Goal: Task Accomplishment & Management: Use online tool/utility

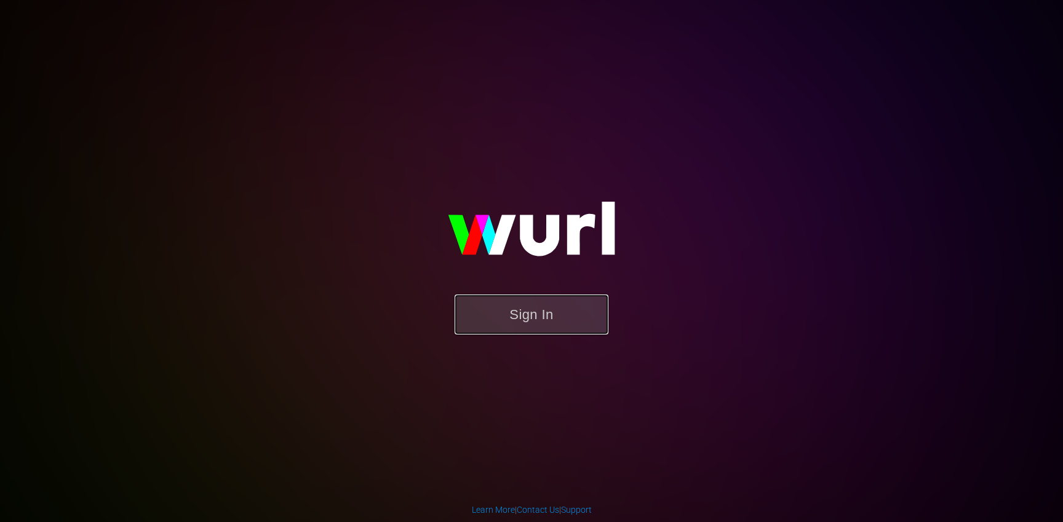
click at [525, 327] on button "Sign In" at bounding box center [531, 315] width 154 height 40
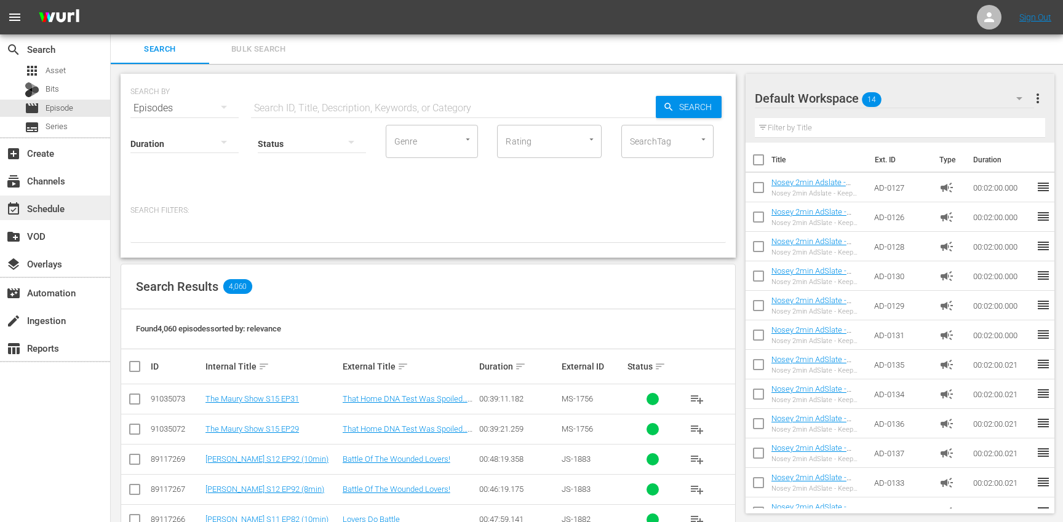
click at [80, 213] on div "event_available Schedule" at bounding box center [55, 208] width 110 height 25
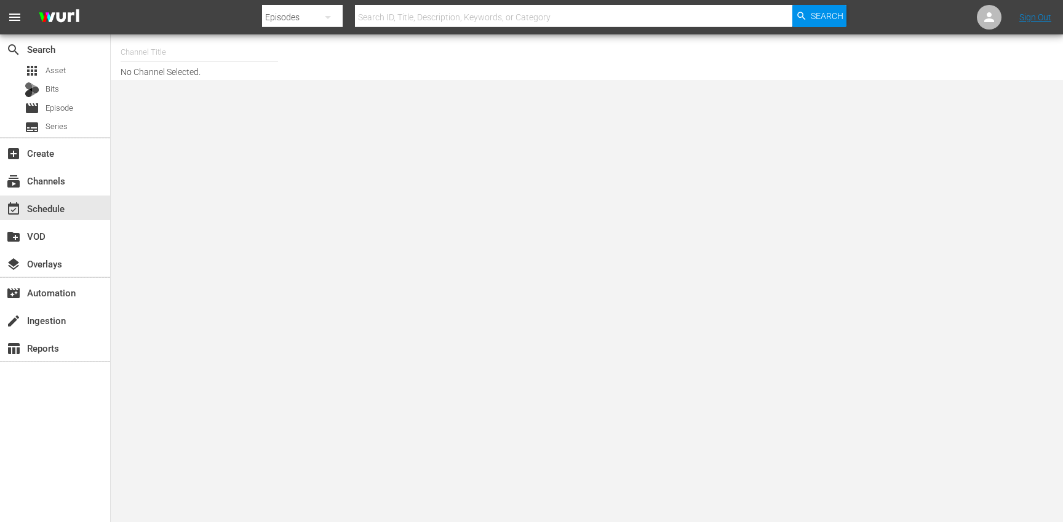
click at [208, 55] on input "text" at bounding box center [199, 53] width 157 height 30
type input "w"
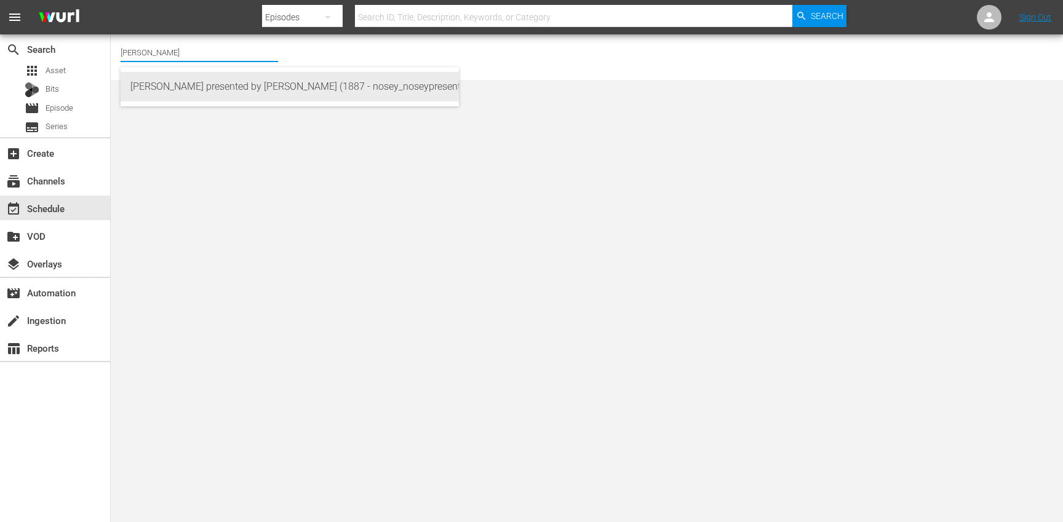
click at [252, 87] on div "[PERSON_NAME] presented by [PERSON_NAME] (1887 - nosey_noseypresentsstevewilkos…" at bounding box center [289, 87] width 319 height 30
type input "[PERSON_NAME] presented by [PERSON_NAME] (1887 - nosey_noseypresentsstevewilkos…"
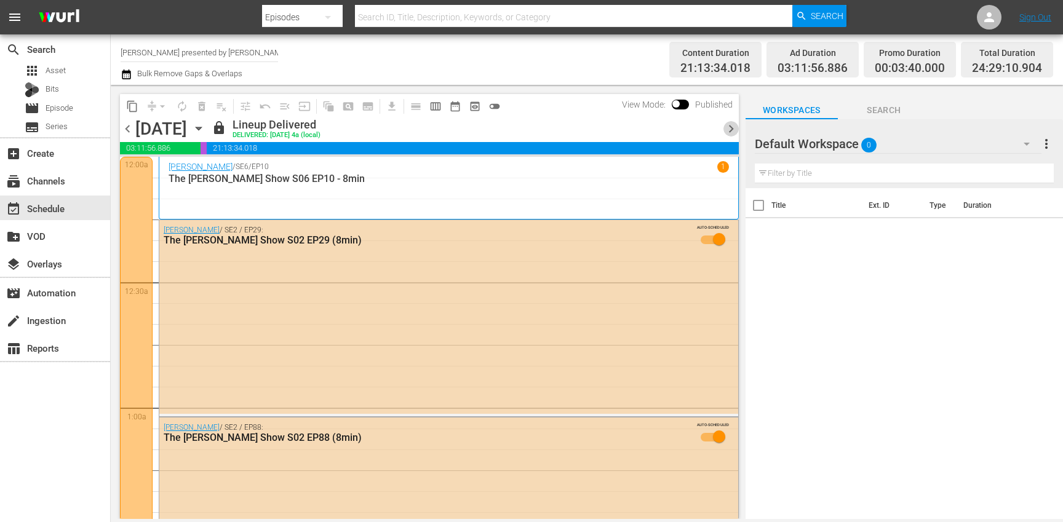
click at [730, 132] on span "chevron_right" at bounding box center [730, 128] width 15 height 15
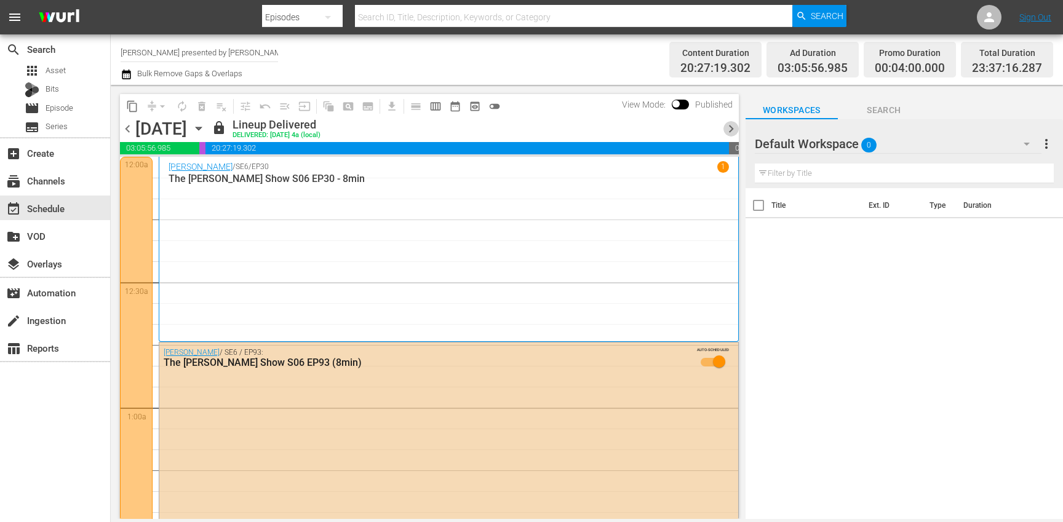
click at [730, 132] on span "chevron_right" at bounding box center [730, 128] width 15 height 15
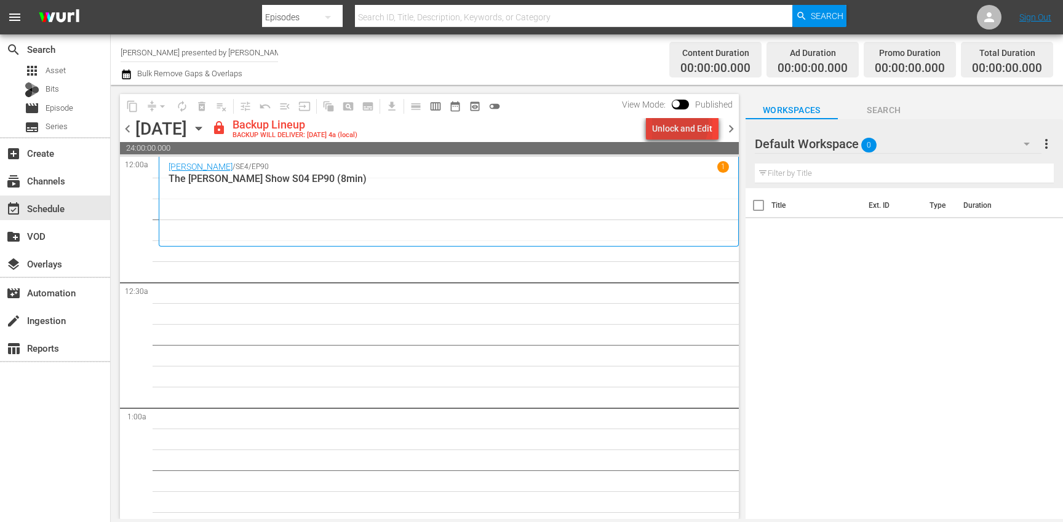
click at [671, 124] on div "Unlock and Edit" at bounding box center [682, 128] width 60 height 22
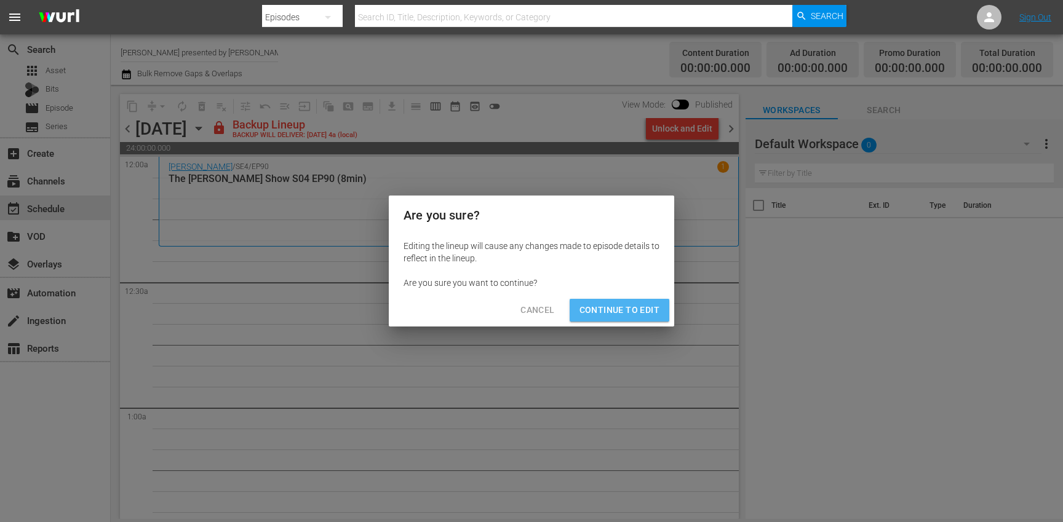
click at [636, 306] on span "Continue to Edit" at bounding box center [619, 310] width 80 height 15
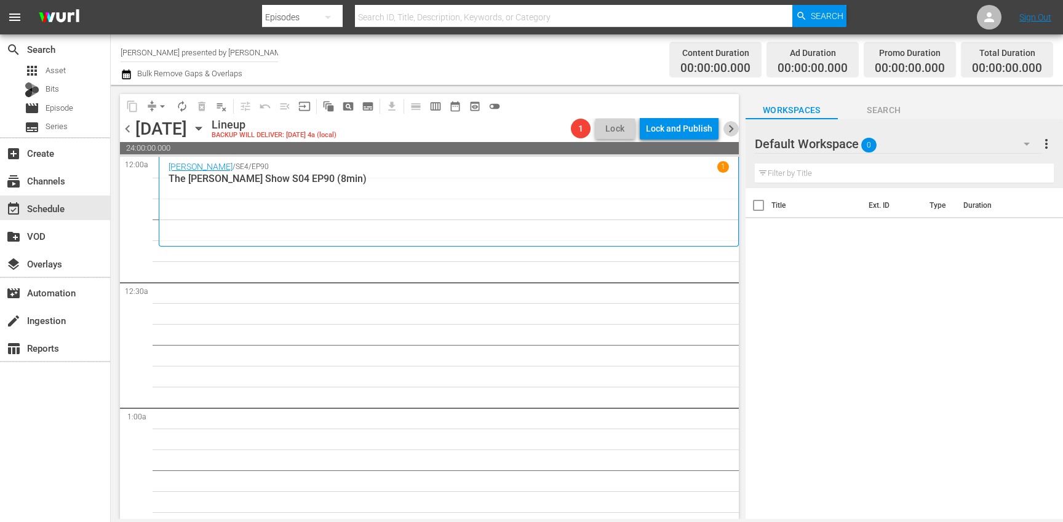
click at [729, 132] on span "chevron_right" at bounding box center [730, 128] width 15 height 15
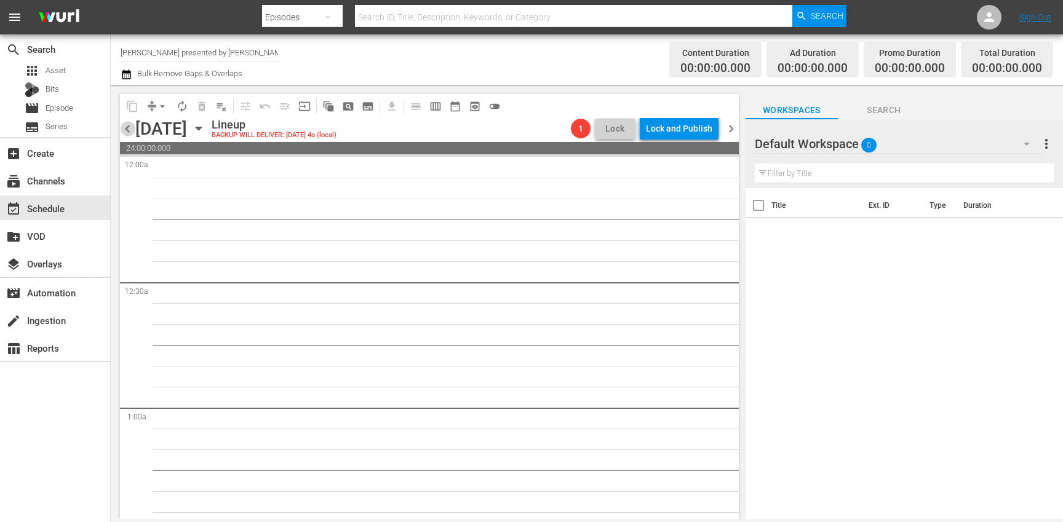
click at [127, 128] on span "chevron_left" at bounding box center [127, 128] width 15 height 15
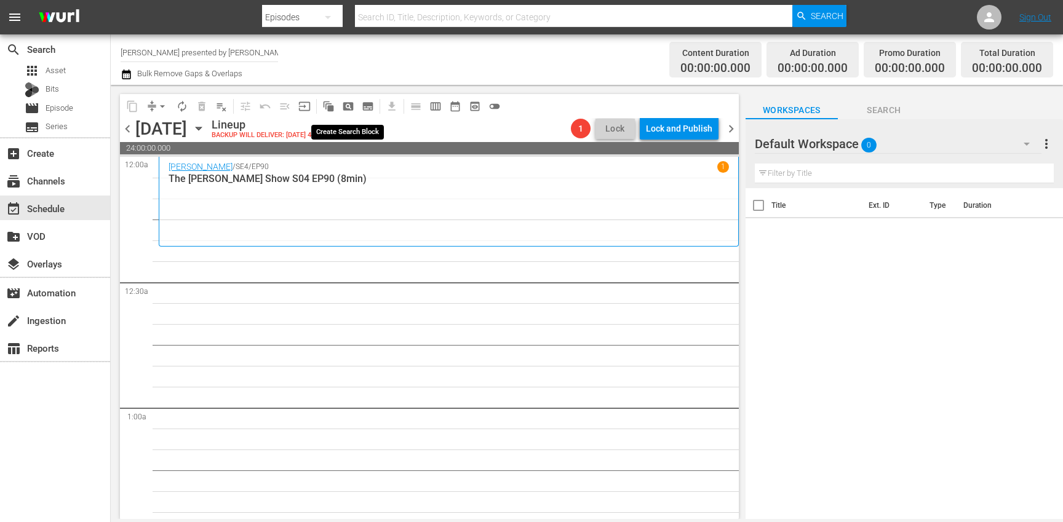
click at [347, 105] on span "pageview_outlined" at bounding box center [348, 106] width 12 height 12
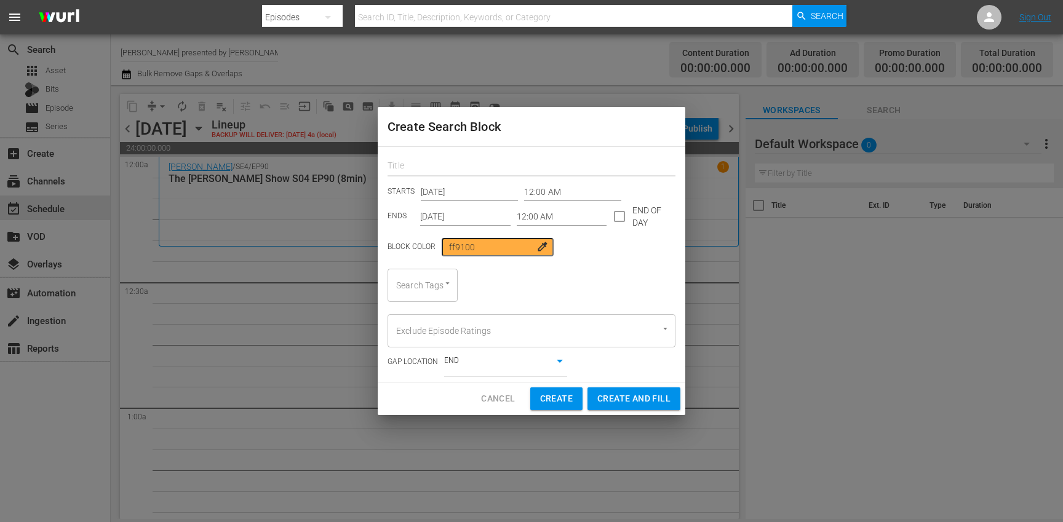
click at [444, 169] on input "text" at bounding box center [531, 166] width 288 height 19
type input "[PERSON_NAME]"
click at [615, 216] on input "checkbox" at bounding box center [619, 219] width 26 height 26
checkbox input "true"
click at [467, 219] on input "[DATE]" at bounding box center [465, 216] width 90 height 18
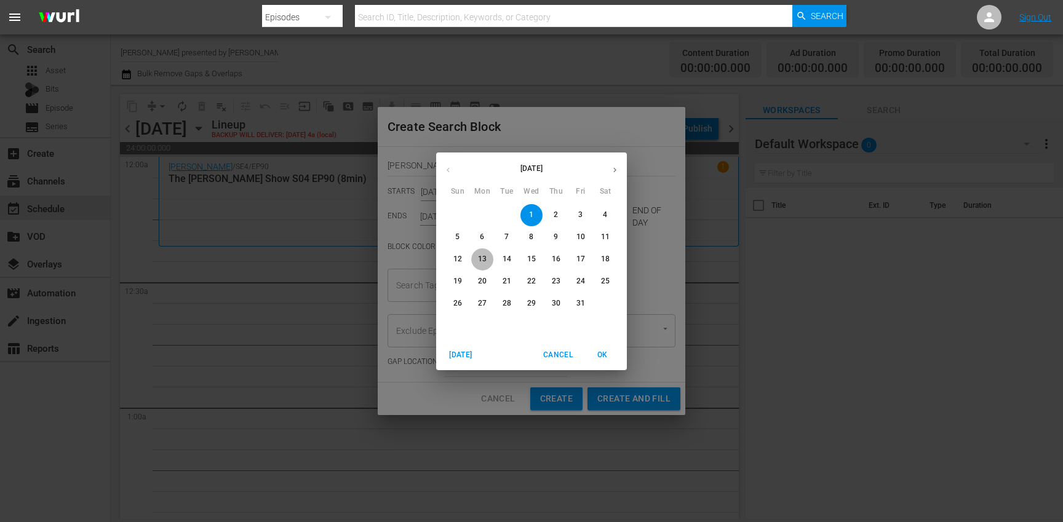
click at [481, 258] on p "13" at bounding box center [482, 259] width 9 height 10
type input "[DATE]"
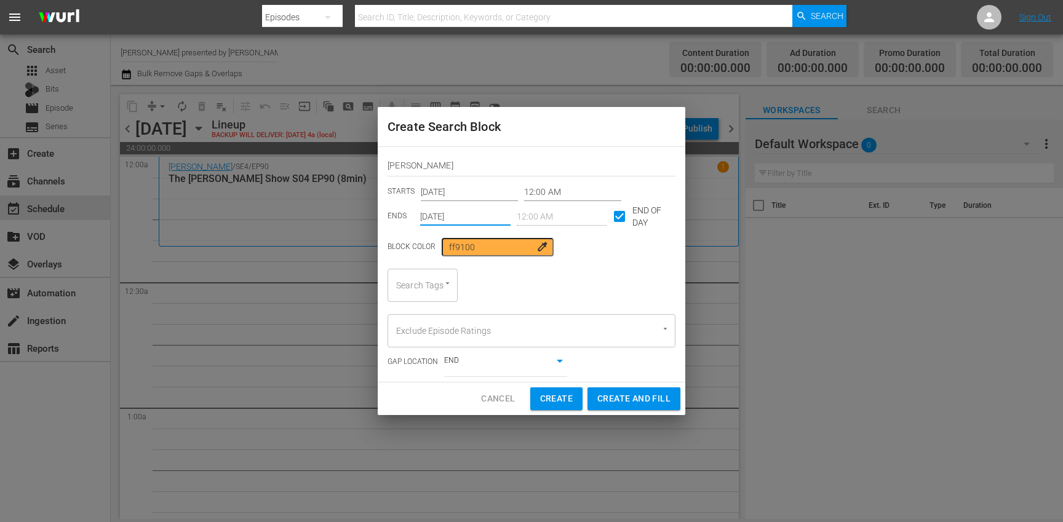
click at [429, 290] on div "Search Tags" at bounding box center [422, 285] width 70 height 33
type input "[PERSON_NAME]"
click at [422, 323] on span "[PERSON_NAME] show" at bounding box center [429, 326] width 65 height 26
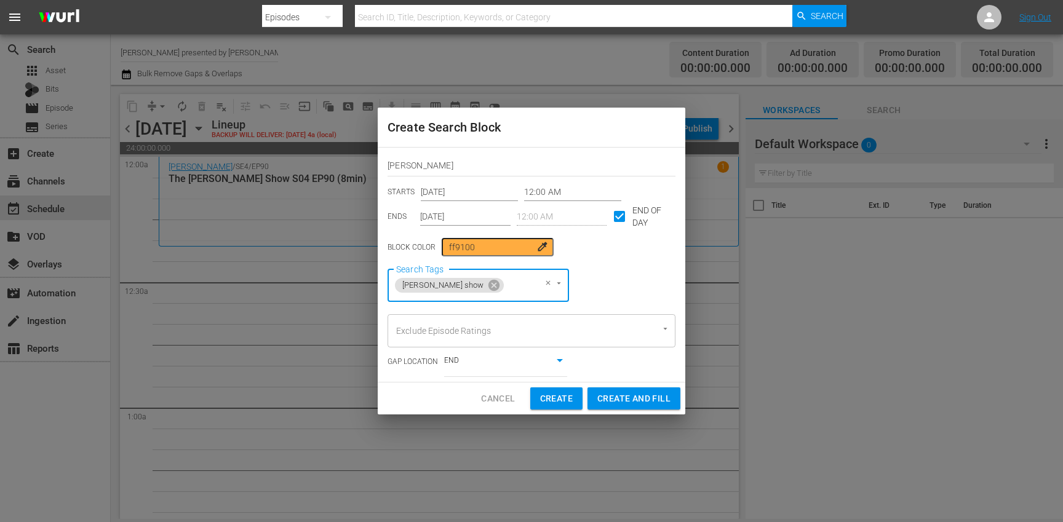
type input "8"
click at [415, 326] on li "8min" at bounding box center [469, 319] width 165 height 20
click at [412, 388] on div "Create Search Block [PERSON_NAME] STARTS [DATE] 12:00 AM ENDS [DATE] 12:00 AM E…" at bounding box center [531, 260] width 307 height 307
click at [620, 394] on span "Create and Fill" at bounding box center [633, 398] width 73 height 15
type input "[DATE]"
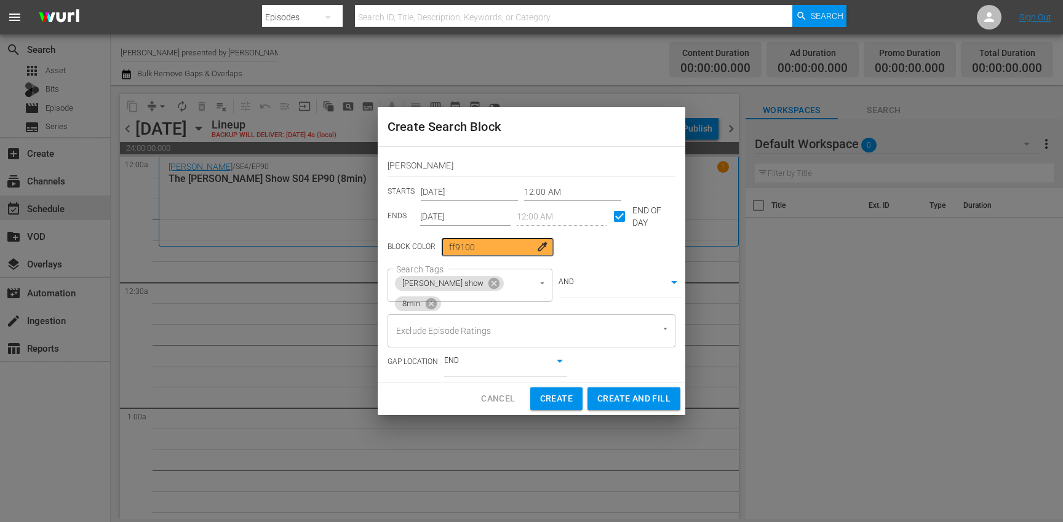
checkbox input "false"
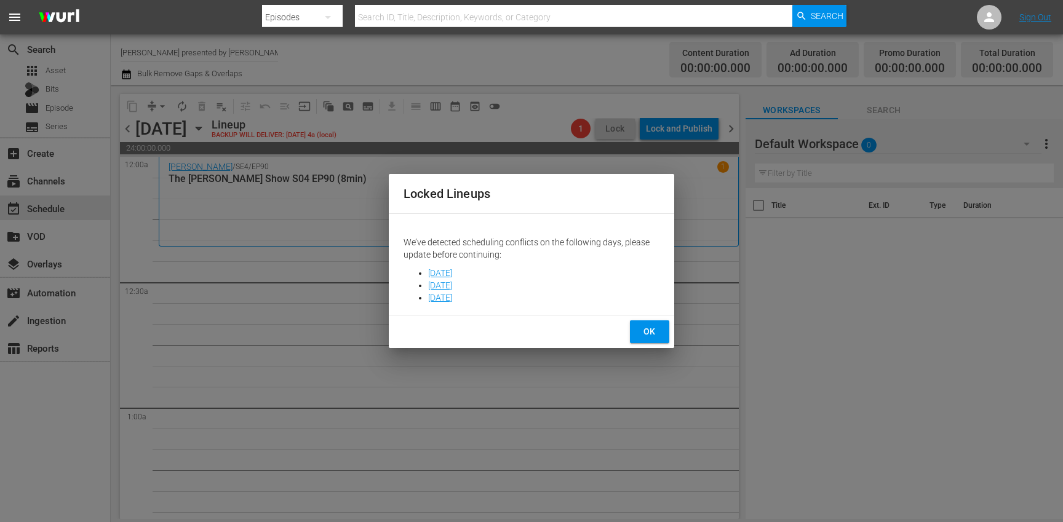
click at [646, 336] on span "OK" at bounding box center [649, 331] width 20 height 15
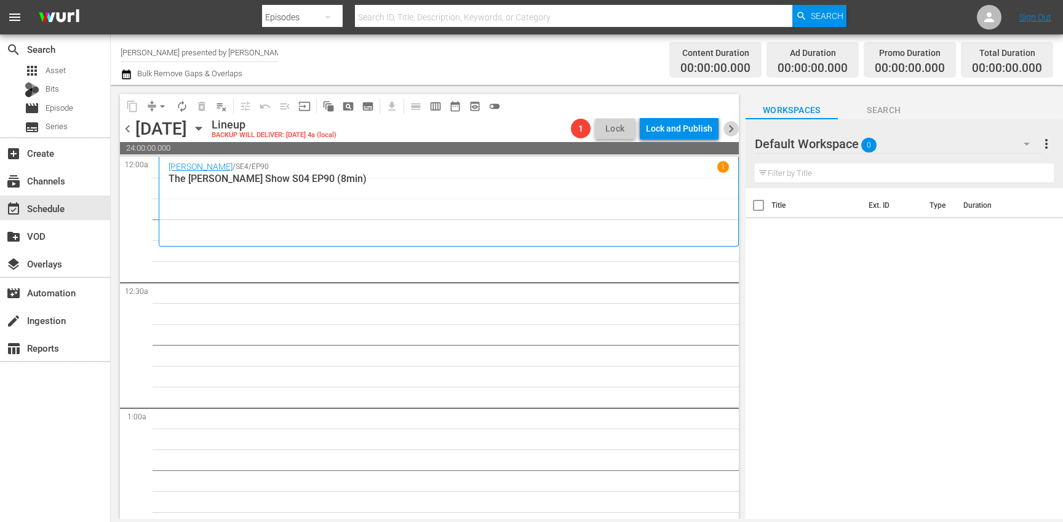
click at [731, 132] on span "chevron_right" at bounding box center [730, 128] width 15 height 15
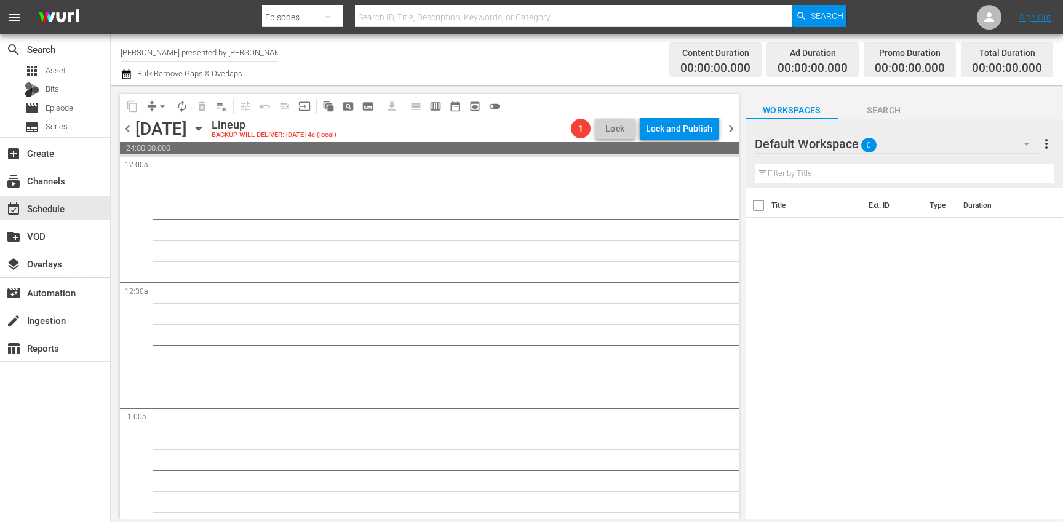
click at [731, 132] on span "chevron_right" at bounding box center [730, 128] width 15 height 15
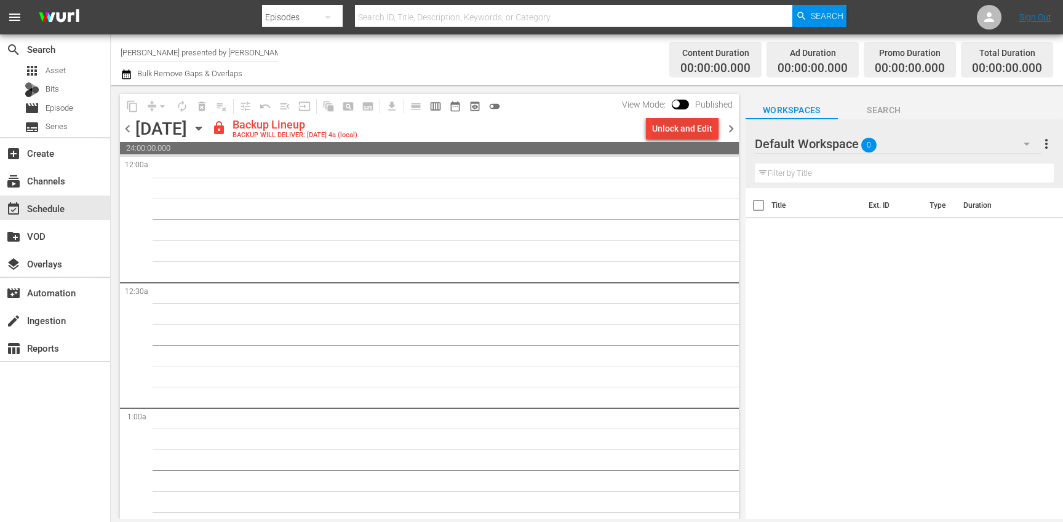
click at [689, 132] on div "Unlock and Edit" at bounding box center [682, 128] width 60 height 22
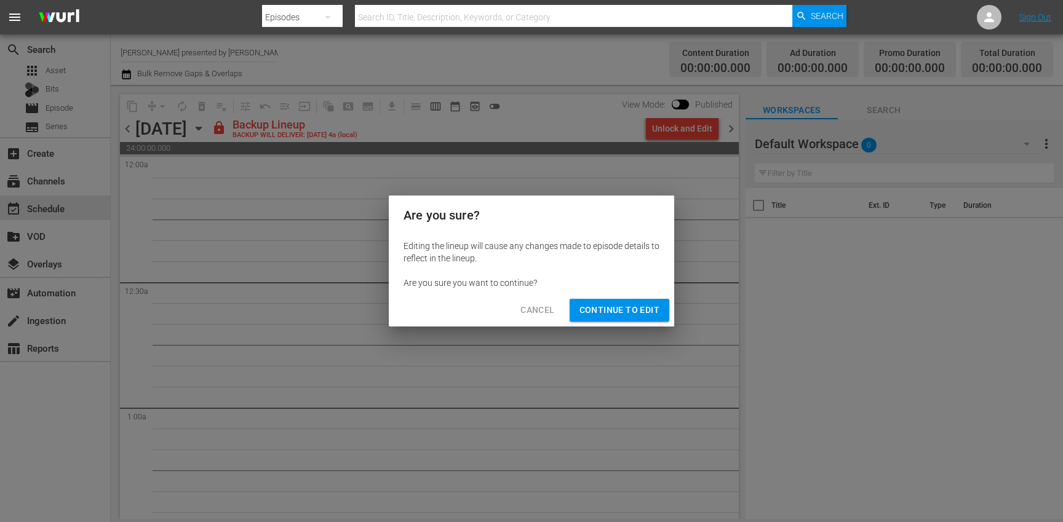
click at [647, 308] on span "Continue to Edit" at bounding box center [619, 310] width 80 height 15
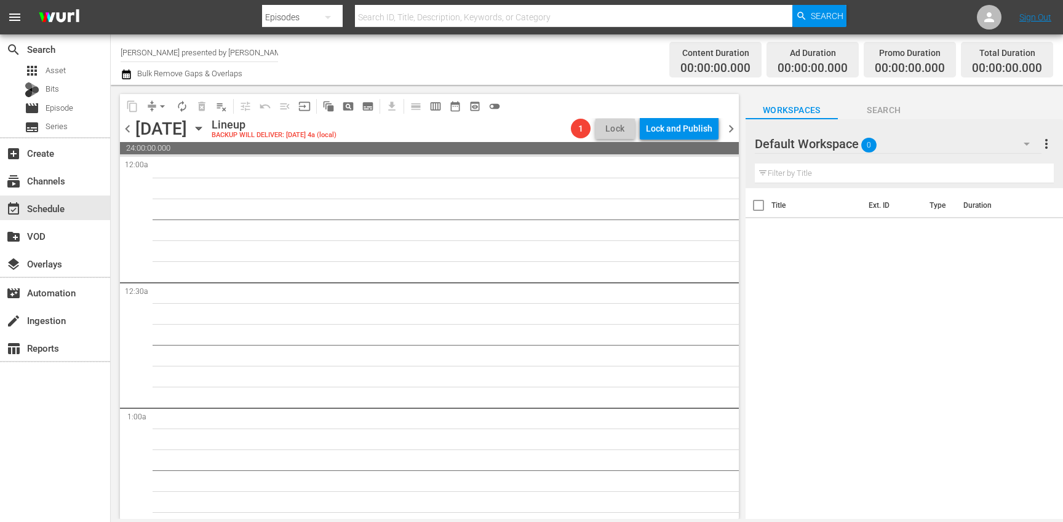
click at [730, 129] on span "chevron_right" at bounding box center [730, 128] width 15 height 15
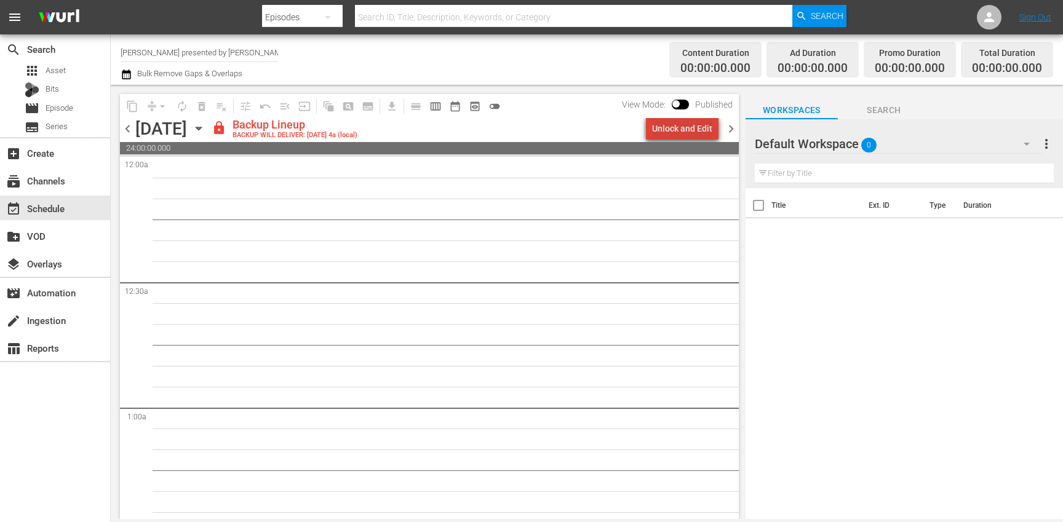
click at [692, 134] on div "Unlock and Edit" at bounding box center [682, 128] width 60 height 22
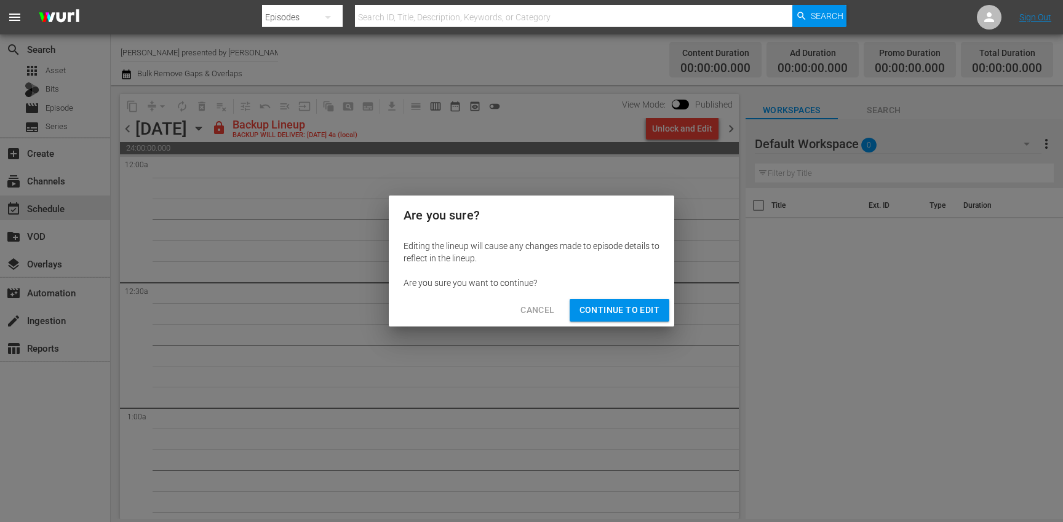
click at [637, 309] on span "Continue to Edit" at bounding box center [619, 310] width 80 height 15
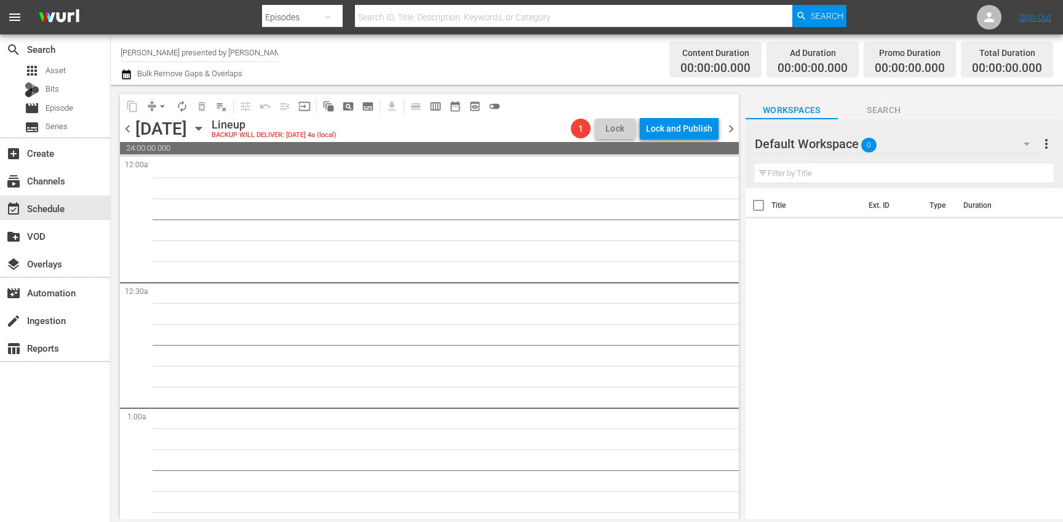
click at [734, 131] on span "chevron_right" at bounding box center [730, 128] width 15 height 15
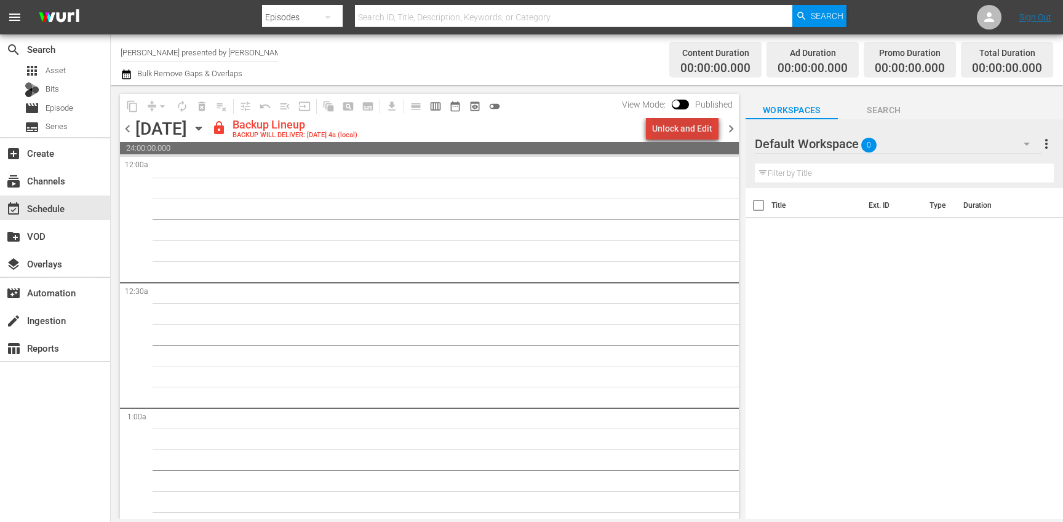
click at [699, 133] on div "Unlock and Edit" at bounding box center [682, 128] width 60 height 22
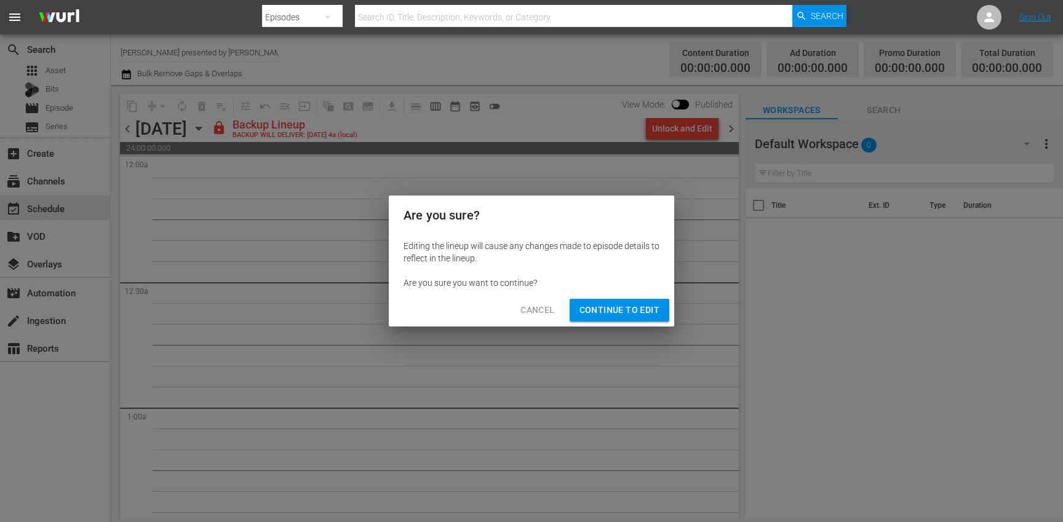
click at [646, 304] on span "Continue to Edit" at bounding box center [619, 310] width 80 height 15
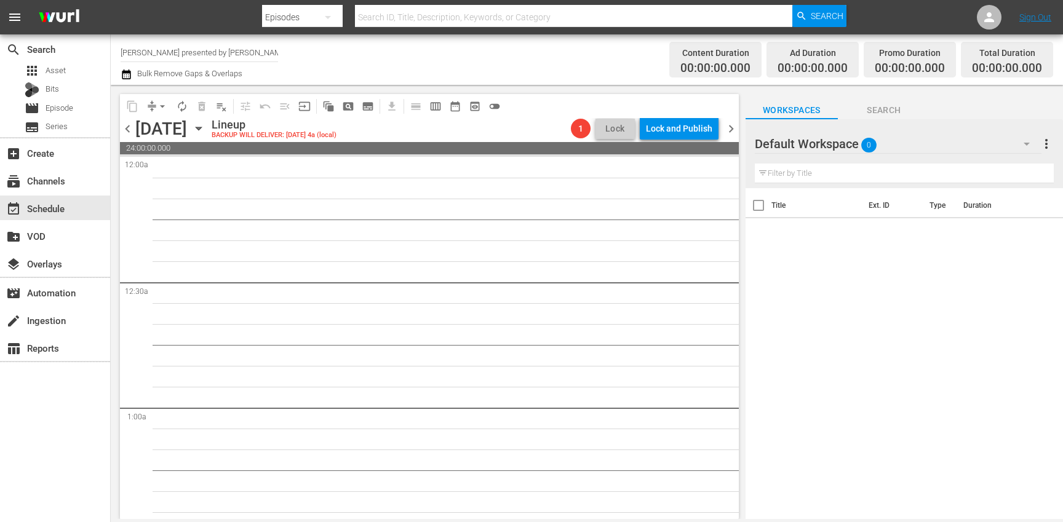
click at [732, 125] on span "chevron_right" at bounding box center [730, 128] width 15 height 15
click at [205, 127] on icon "button" at bounding box center [199, 129] width 14 height 14
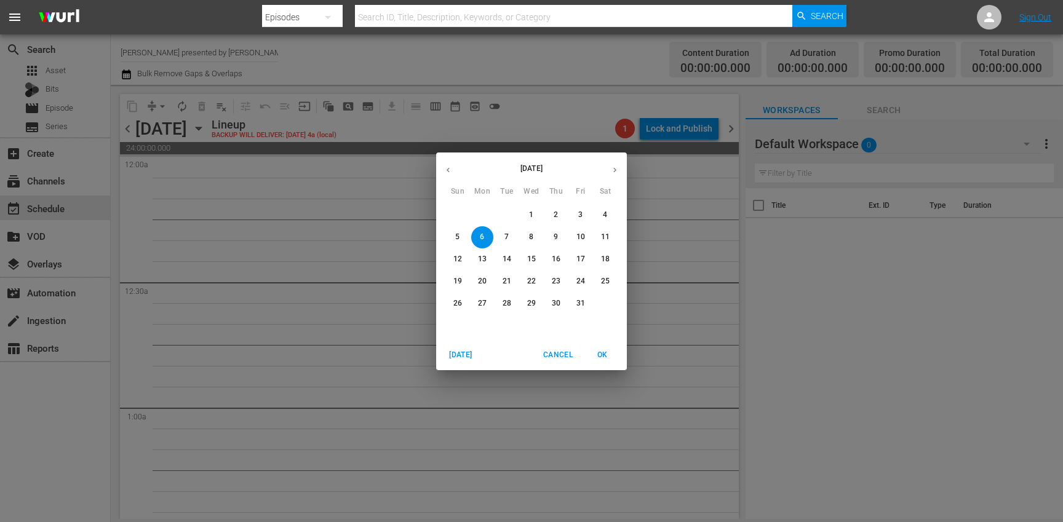
click at [579, 210] on p "3" at bounding box center [580, 215] width 4 height 10
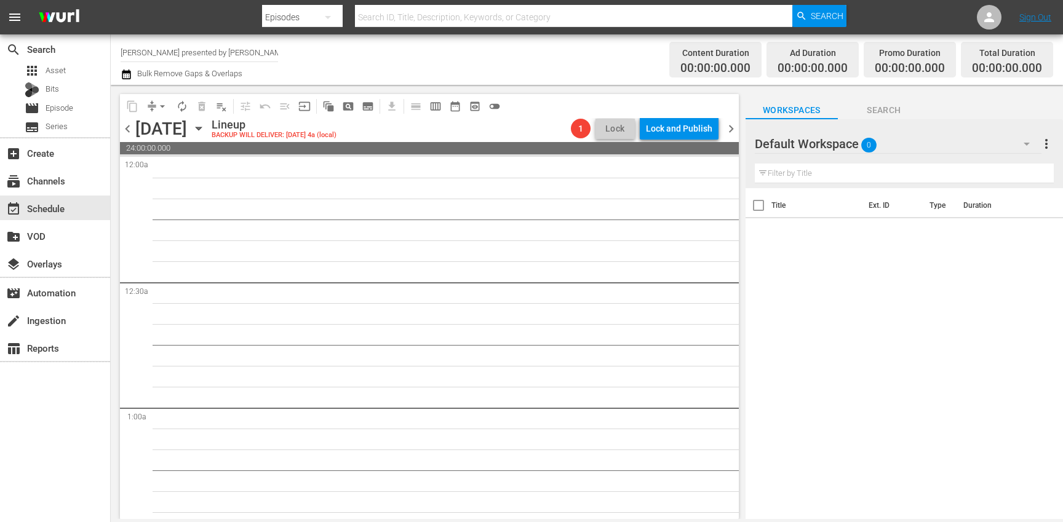
click at [127, 129] on span "chevron_left" at bounding box center [127, 128] width 15 height 15
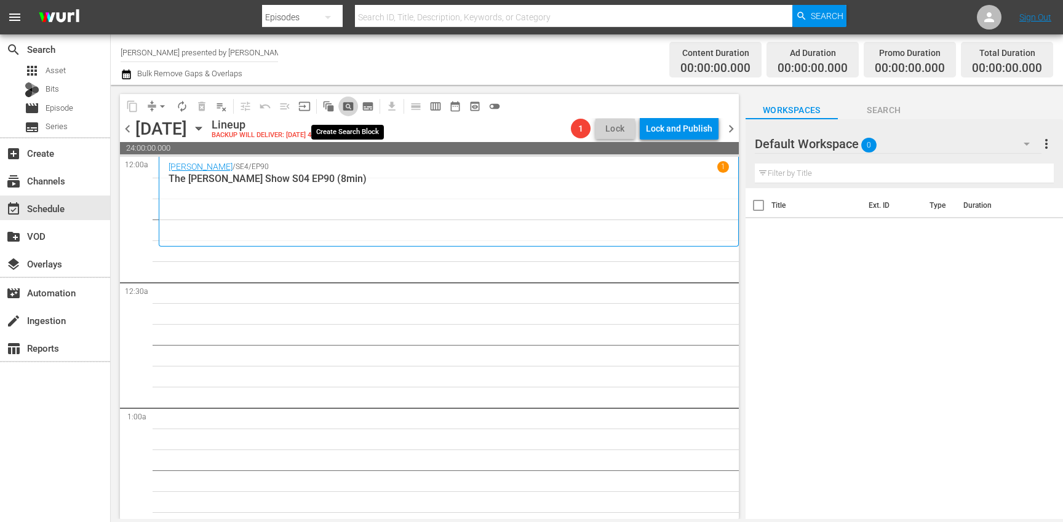
click at [346, 103] on span "pageview_outlined" at bounding box center [348, 106] width 12 height 12
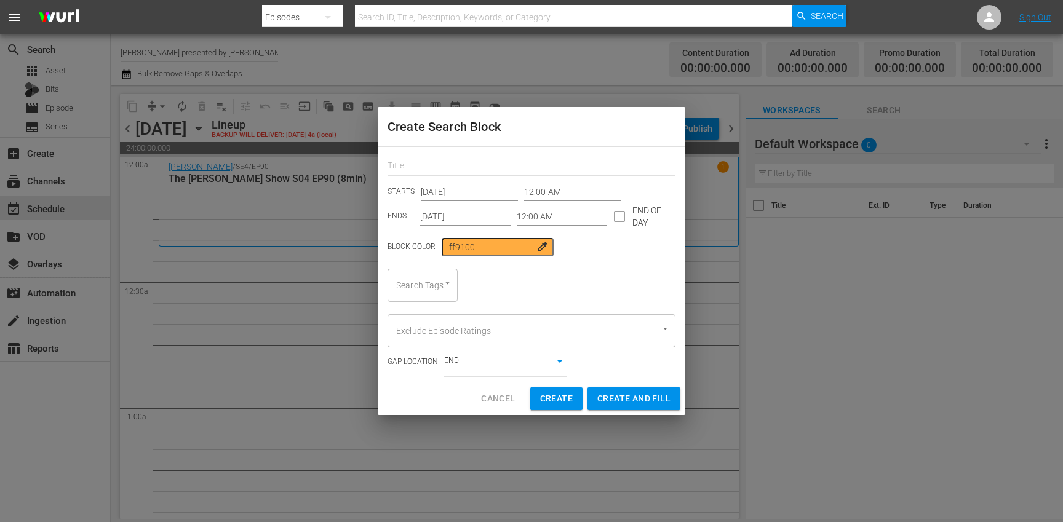
click at [473, 165] on input "text" at bounding box center [531, 166] width 288 height 19
type input "[PERSON_NAME]"
click at [615, 216] on input "checkbox" at bounding box center [619, 219] width 26 height 26
checkbox input "true"
click at [478, 215] on input "[DATE]" at bounding box center [465, 216] width 90 height 18
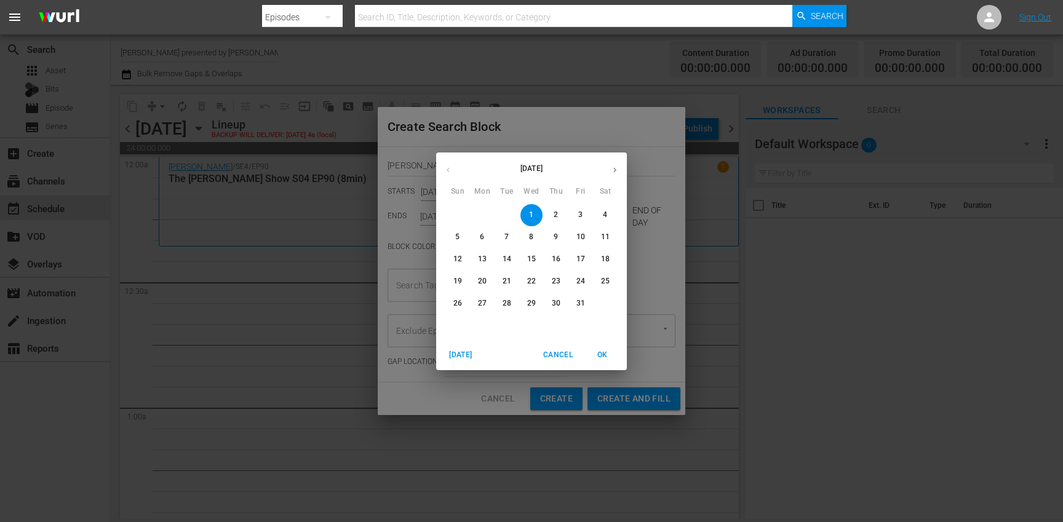
click at [484, 261] on p "13" at bounding box center [482, 259] width 9 height 10
type input "[DATE]"
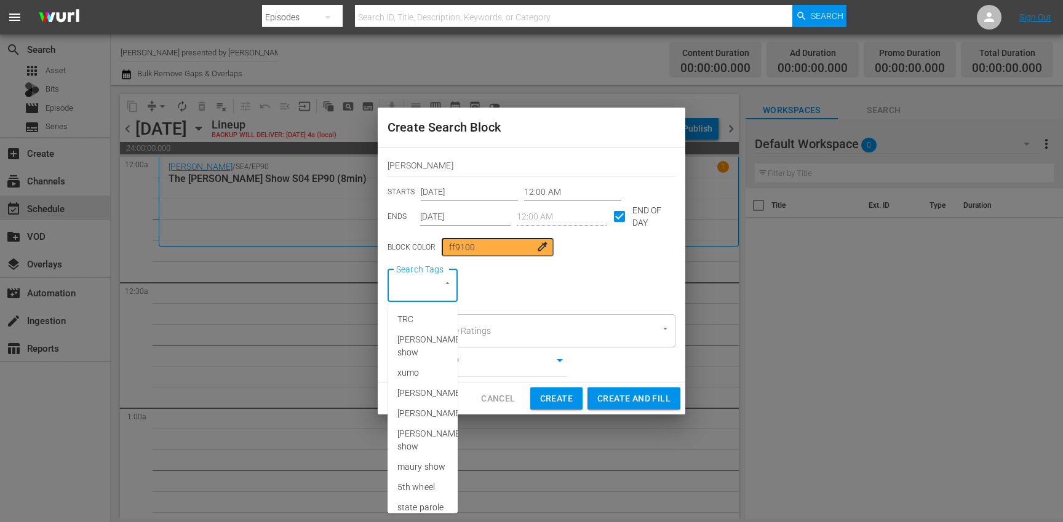
click at [415, 288] on input "Search Tags" at bounding box center [405, 285] width 25 height 22
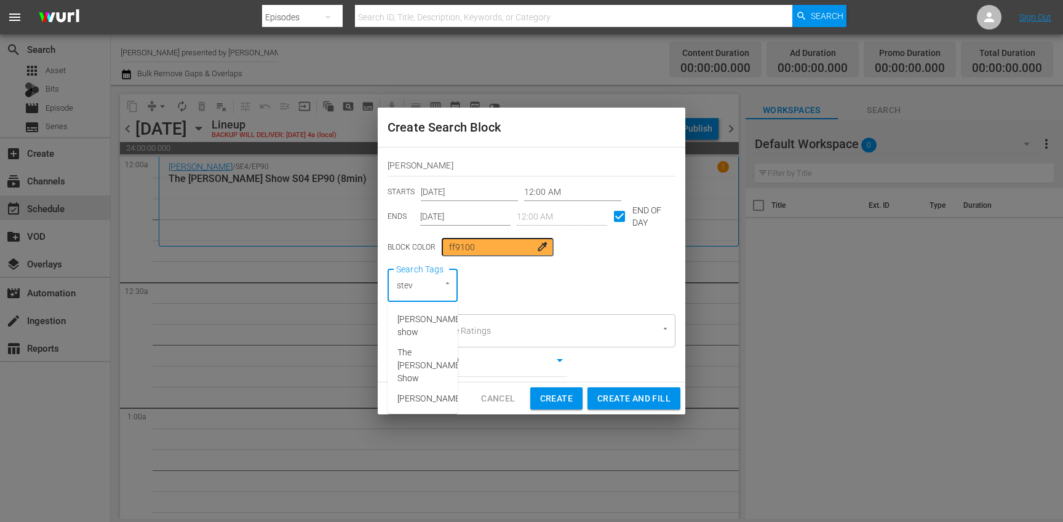
type input "[PERSON_NAME]"
click at [418, 319] on span "[PERSON_NAME] show" at bounding box center [429, 326] width 65 height 26
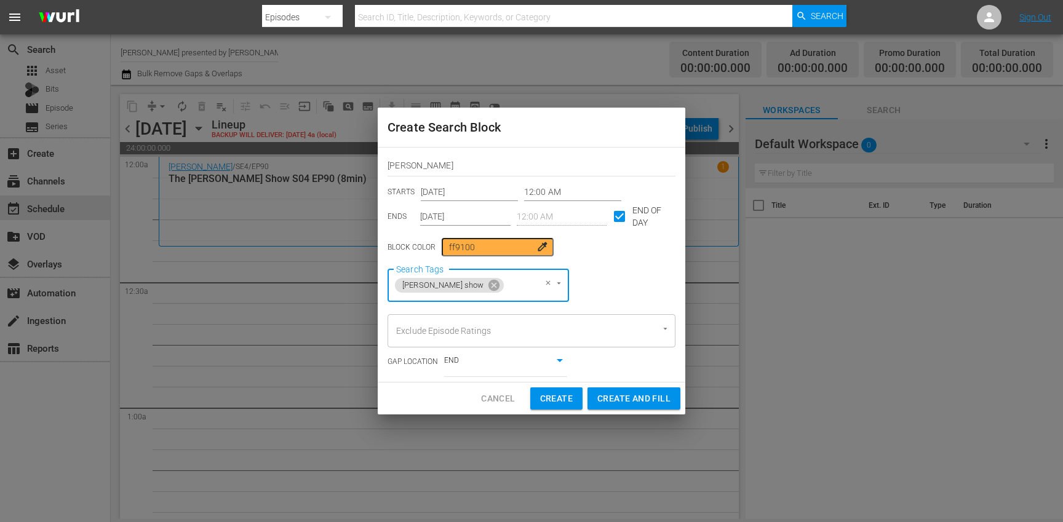
type input "8"
click at [405, 323] on span "8min" at bounding box center [406, 319] width 19 height 13
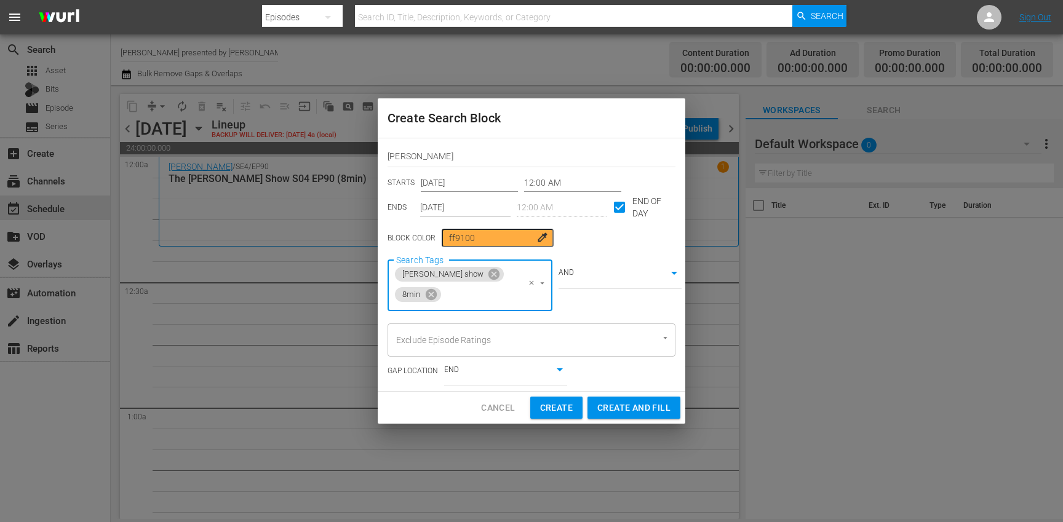
click at [409, 402] on div "Cancel Create Create and Fill" at bounding box center [531, 408] width 307 height 33
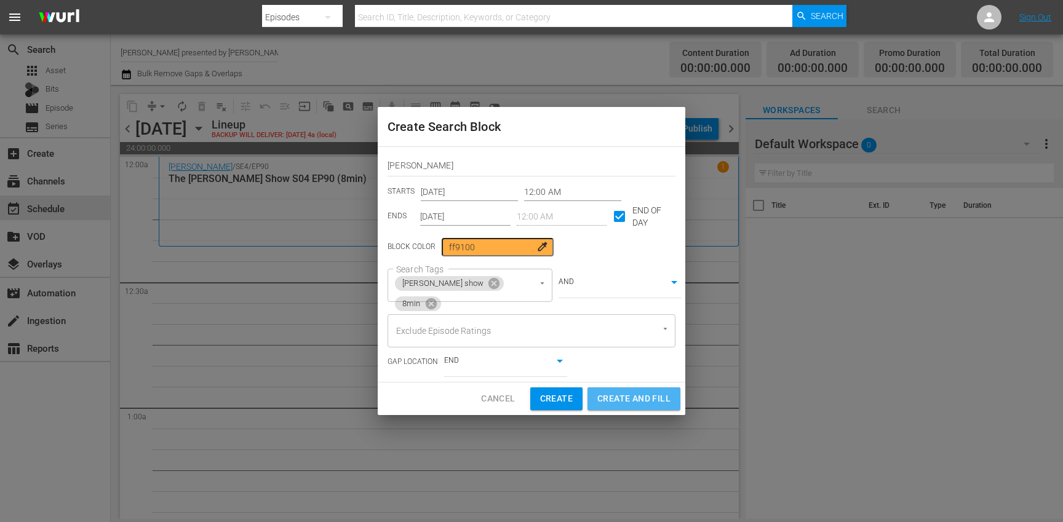
click at [622, 396] on span "Create and Fill" at bounding box center [633, 398] width 73 height 15
type input "[DATE]"
checkbox input "false"
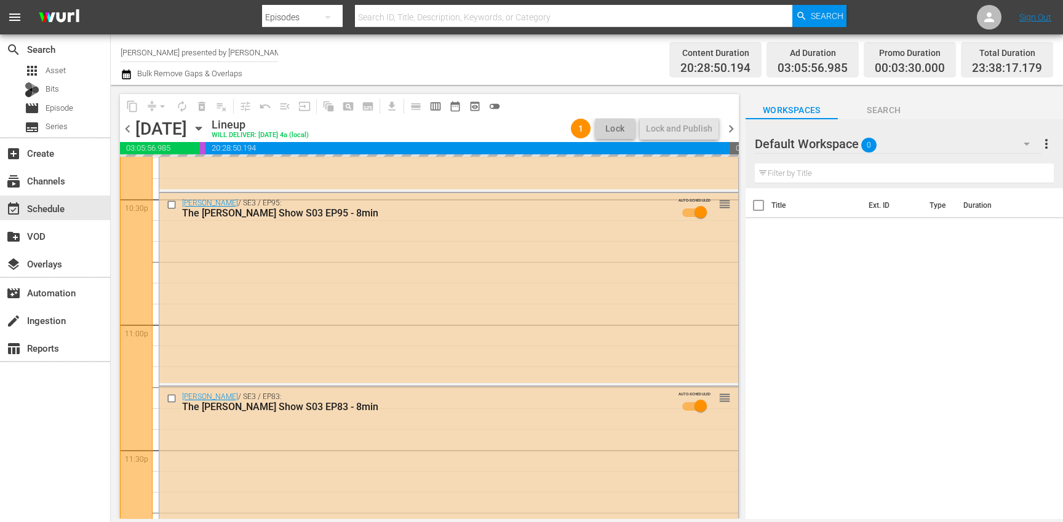
scroll to position [5658, 0]
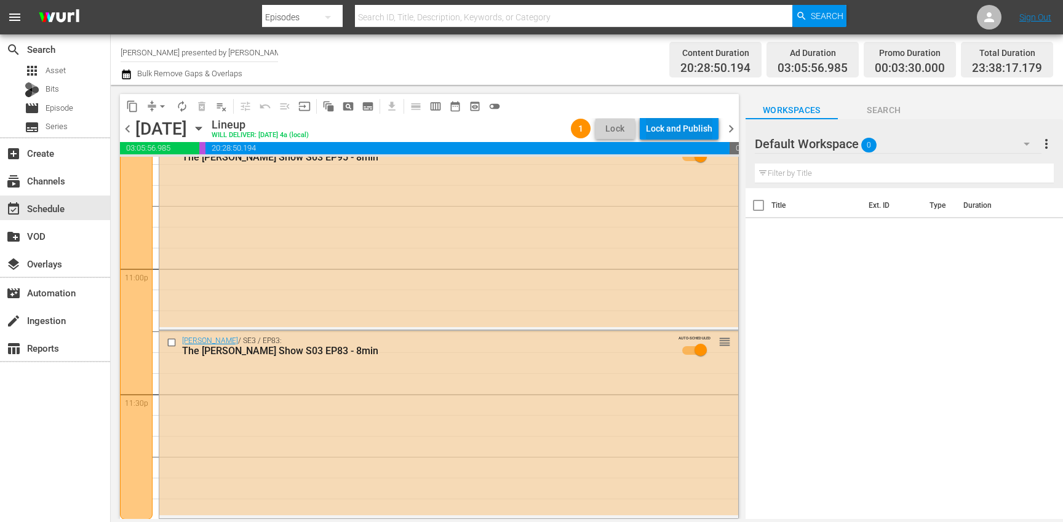
click at [688, 124] on div "Lock and Publish" at bounding box center [679, 128] width 66 height 22
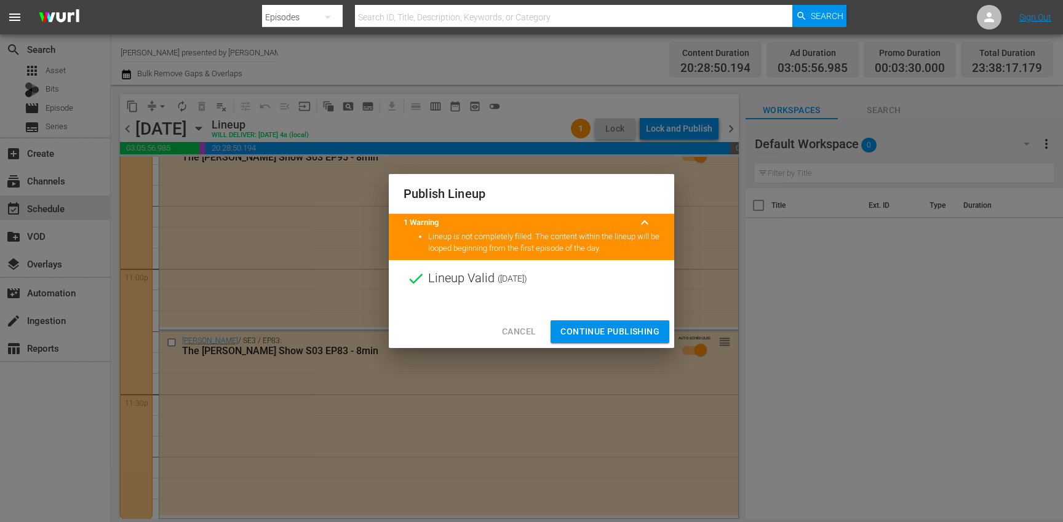
click at [610, 336] on span "Continue Publishing" at bounding box center [609, 331] width 99 height 15
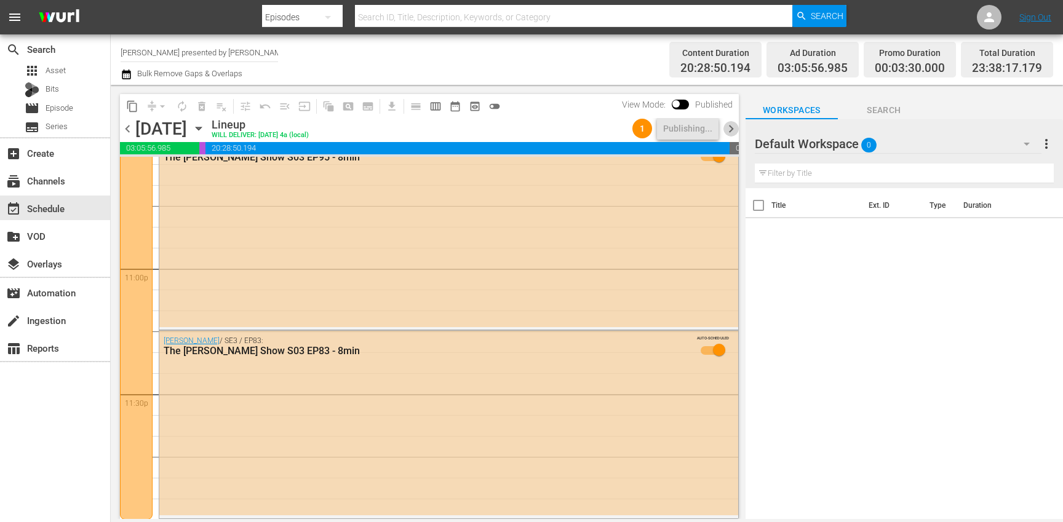
click at [730, 128] on span "chevron_right" at bounding box center [730, 128] width 15 height 15
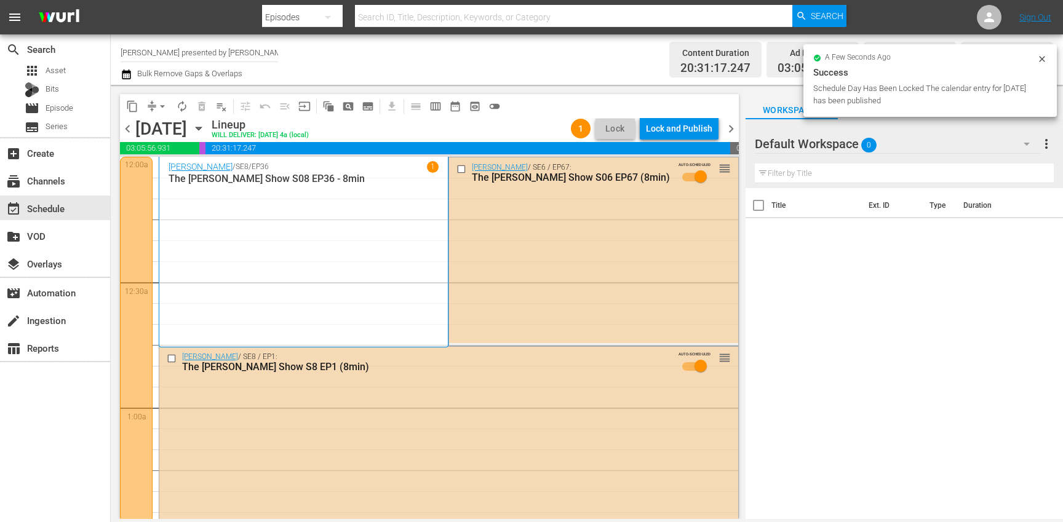
click at [124, 74] on icon "button" at bounding box center [127, 74] width 12 height 15
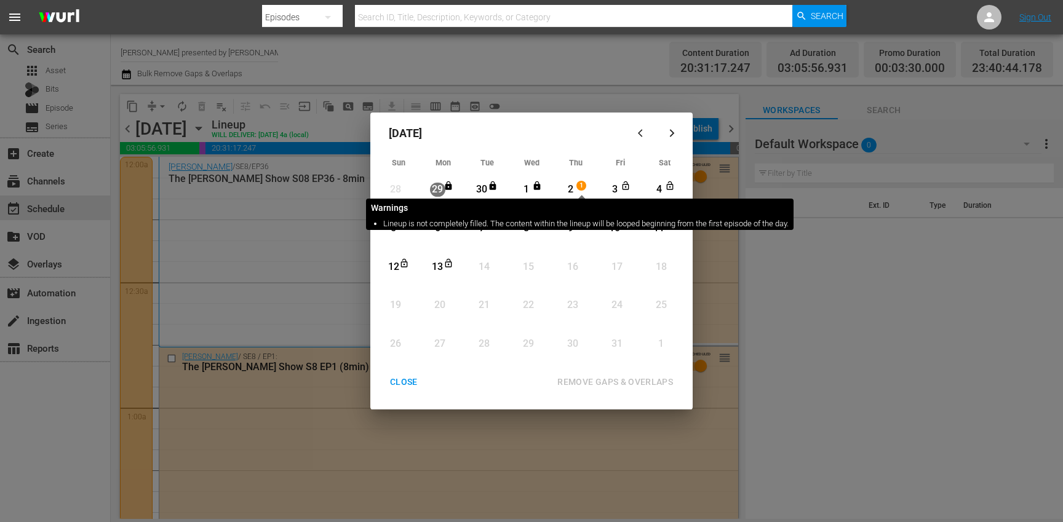
click at [576, 185] on div "1" at bounding box center [581, 186] width 10 height 10
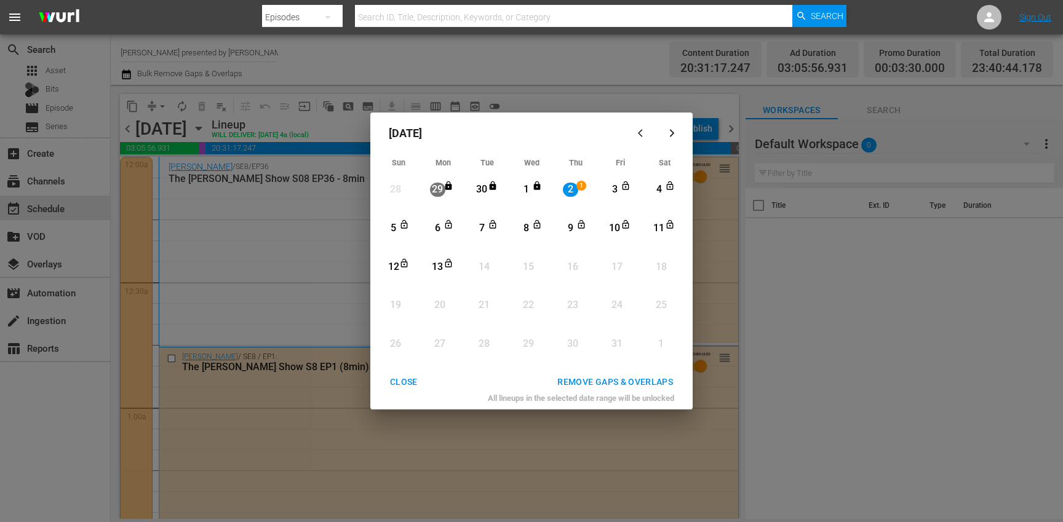
click at [437, 270] on div "13" at bounding box center [437, 267] width 15 height 14
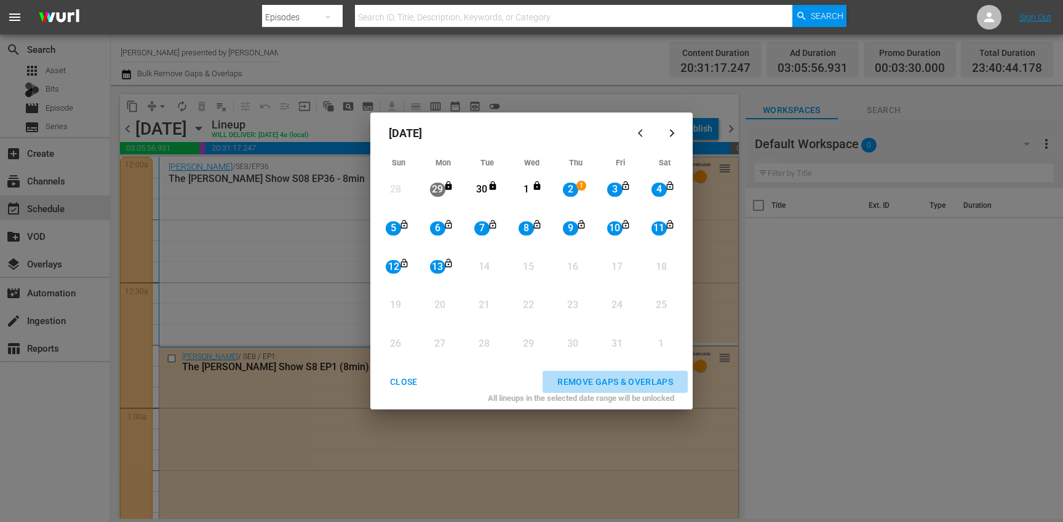
click at [624, 381] on div "REMOVE GAPS & OVERLAPS" at bounding box center [614, 381] width 135 height 15
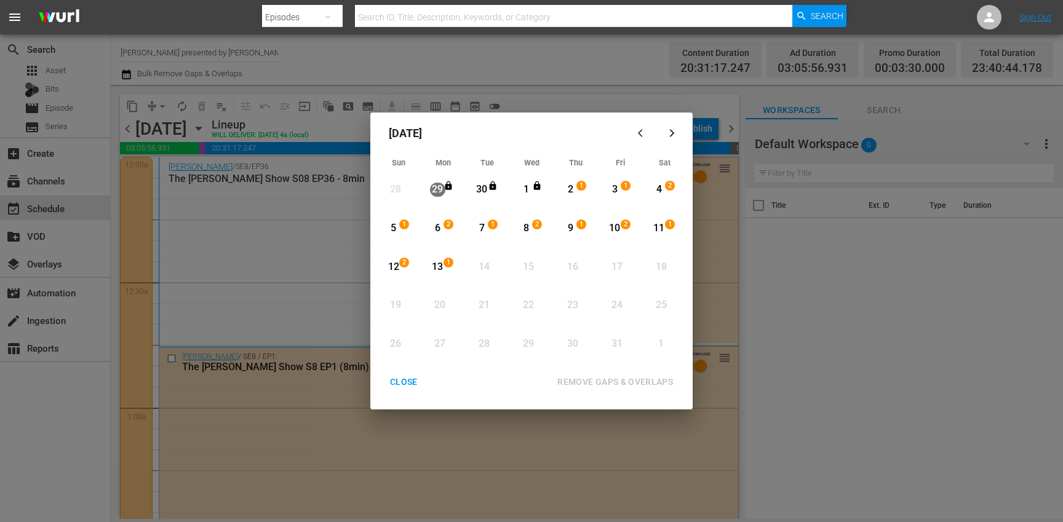
click at [408, 376] on div "CLOSE" at bounding box center [403, 381] width 47 height 15
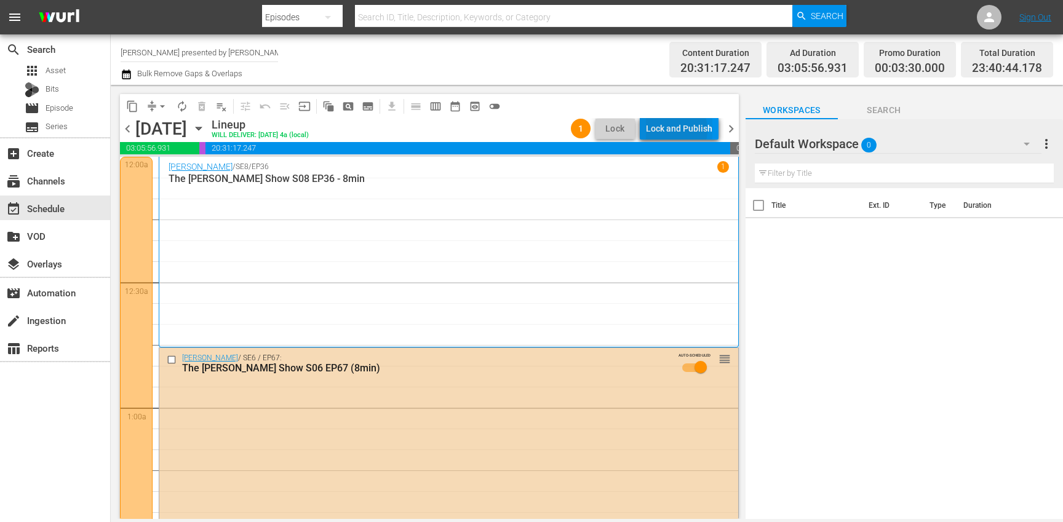
click at [672, 130] on div "Lock and Publish" at bounding box center [679, 128] width 66 height 22
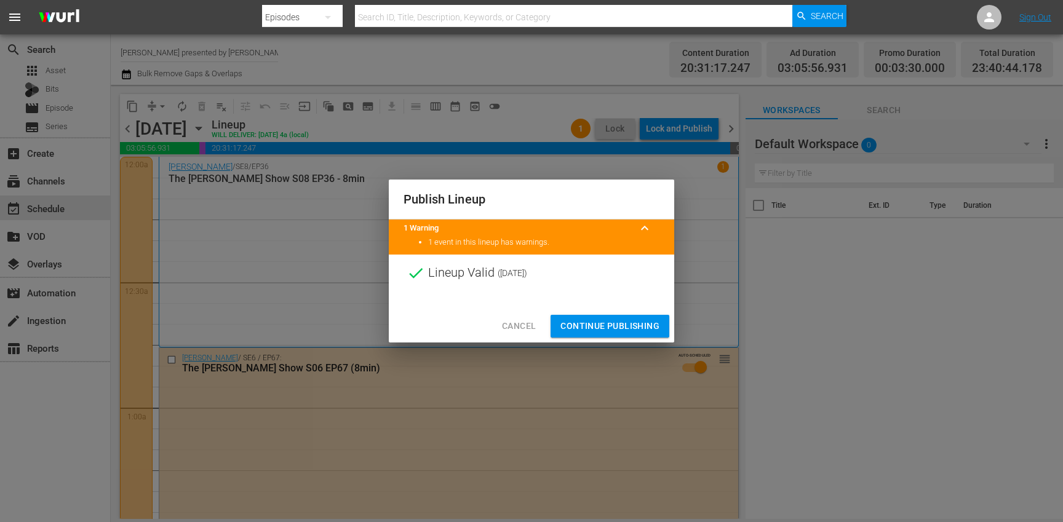
click at [615, 328] on span "Continue Publishing" at bounding box center [609, 326] width 99 height 15
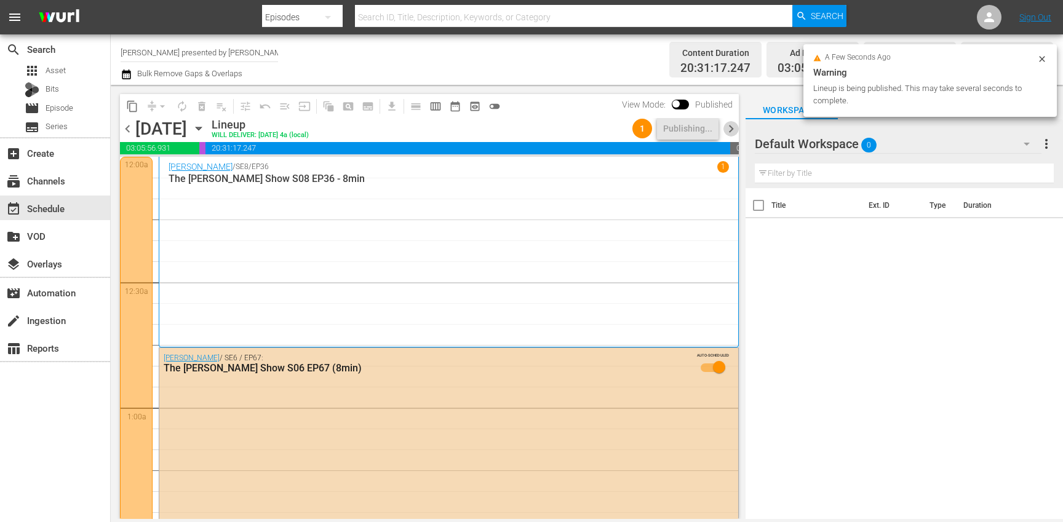
click at [730, 127] on span "chevron_right" at bounding box center [730, 128] width 15 height 15
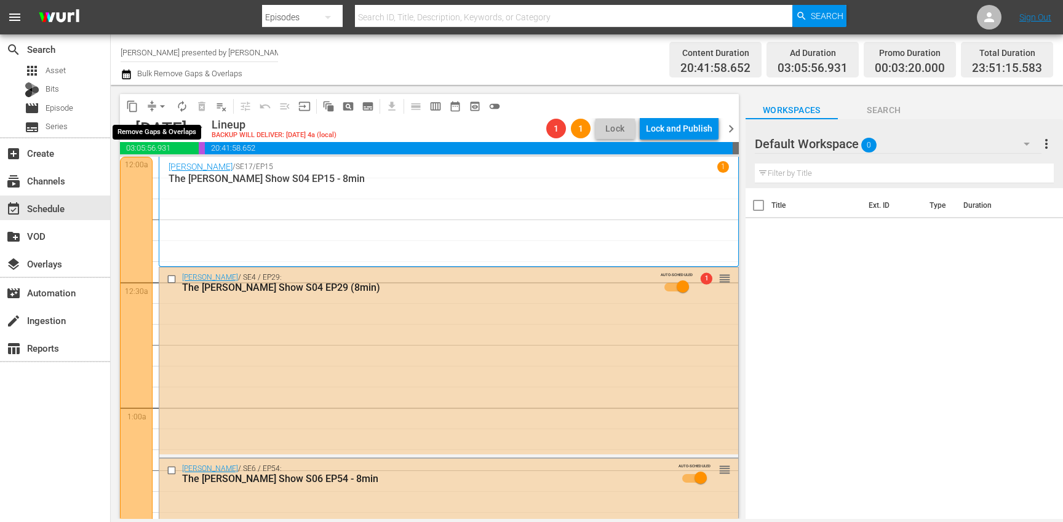
click at [162, 106] on span "arrow_drop_down" at bounding box center [162, 106] width 12 height 12
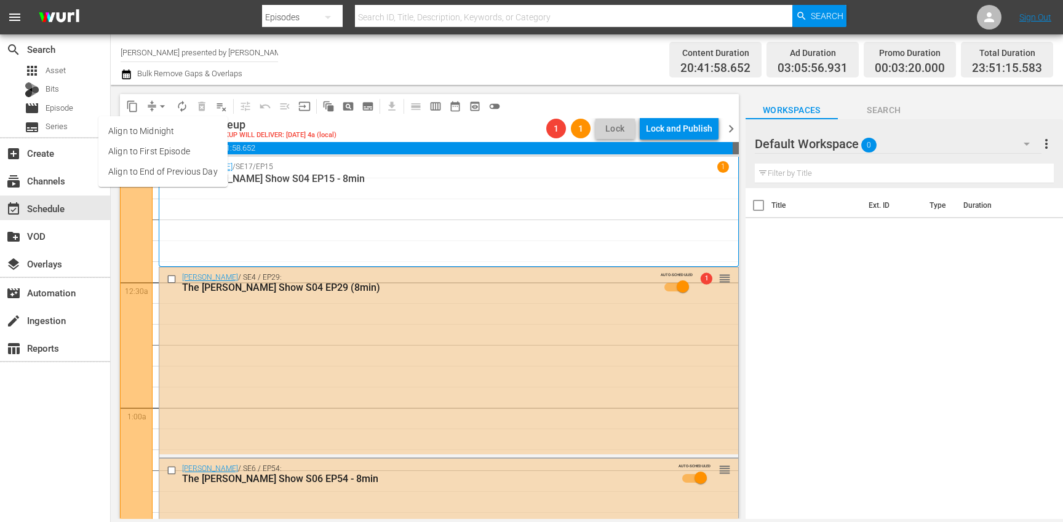
click at [181, 172] on li "Align to End of Previous Day" at bounding box center [162, 172] width 129 height 20
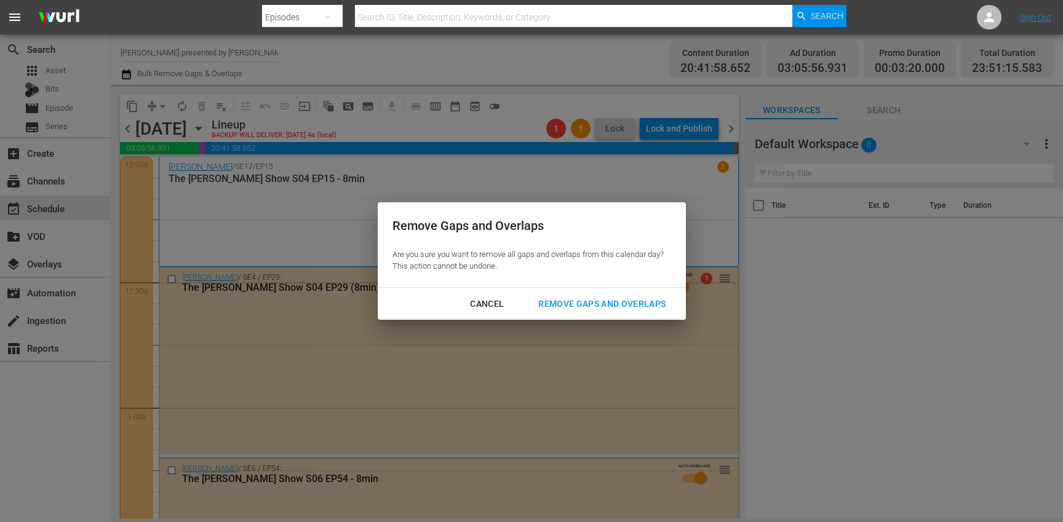
click at [539, 303] on div "Remove Gaps and Overlaps" at bounding box center [601, 303] width 147 height 15
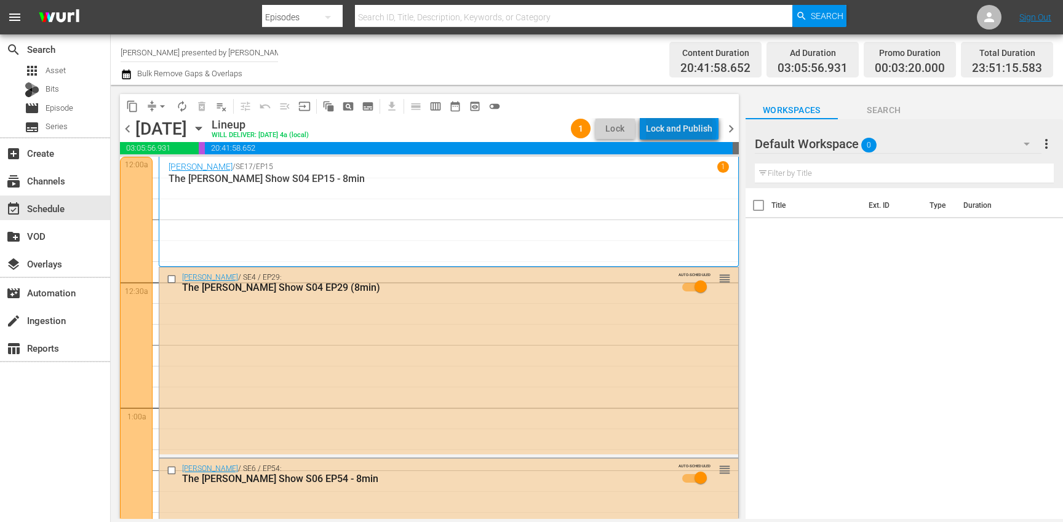
click at [684, 129] on div "Lock and Publish" at bounding box center [679, 128] width 66 height 22
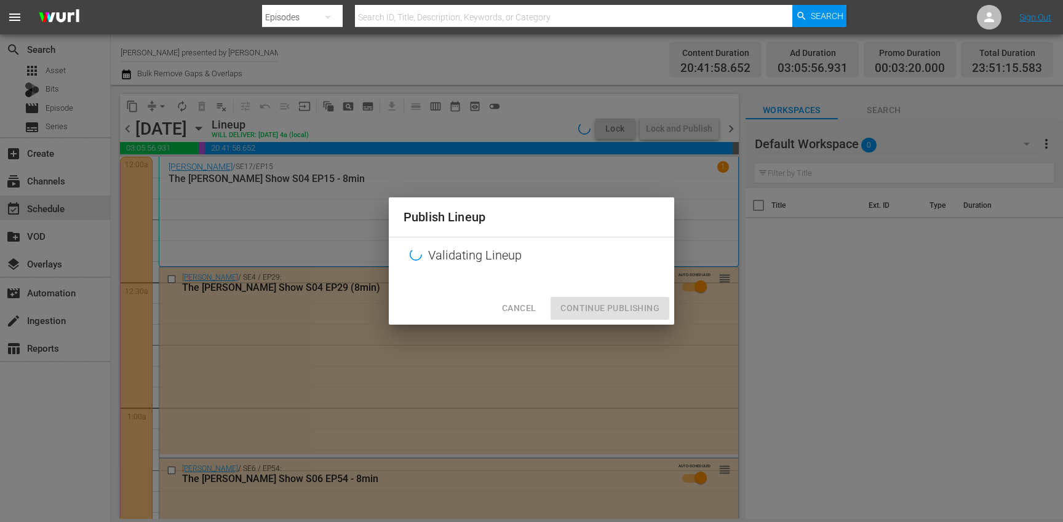
click at [608, 301] on div "Cancel Continue Publishing" at bounding box center [531, 308] width 285 height 33
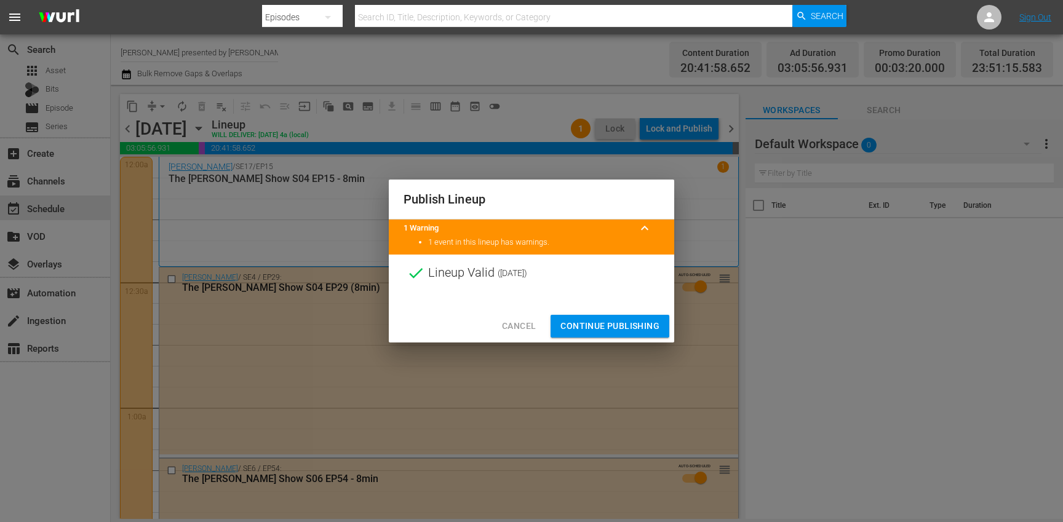
click at [595, 320] on span "Continue Publishing" at bounding box center [609, 326] width 99 height 15
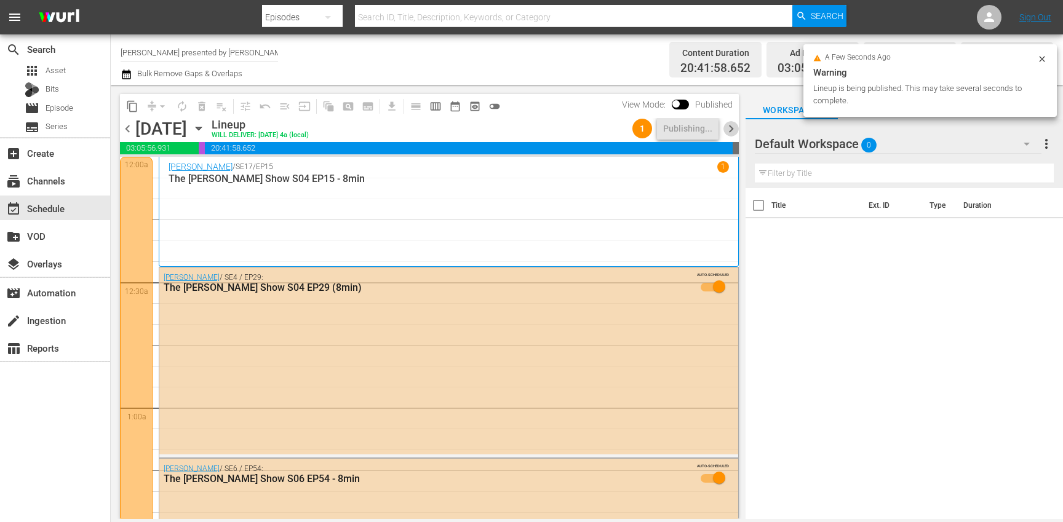
click at [732, 131] on span "chevron_right" at bounding box center [730, 128] width 15 height 15
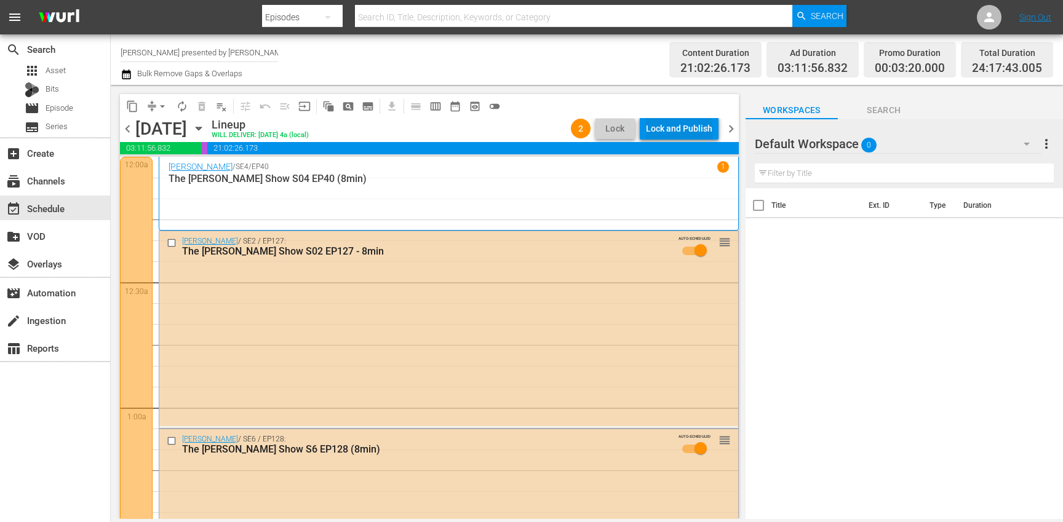
click at [690, 134] on div "Lock and Publish" at bounding box center [679, 128] width 66 height 22
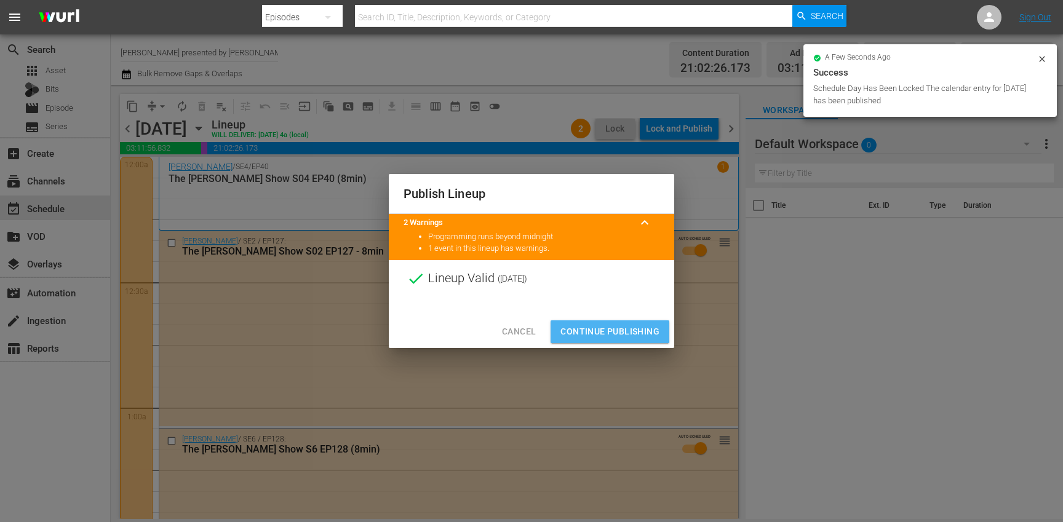
click at [576, 328] on span "Continue Publishing" at bounding box center [609, 331] width 99 height 15
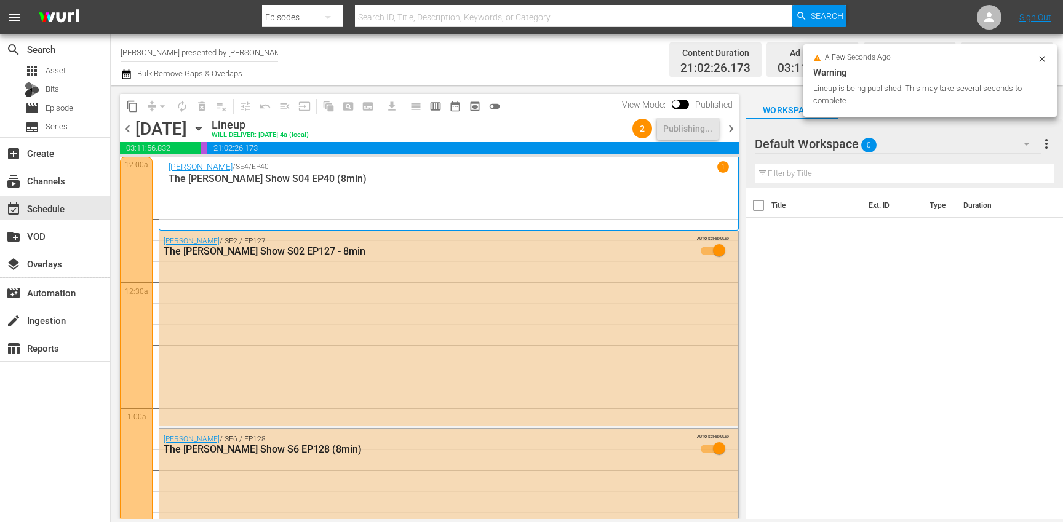
click at [734, 128] on span "chevron_right" at bounding box center [730, 128] width 15 height 15
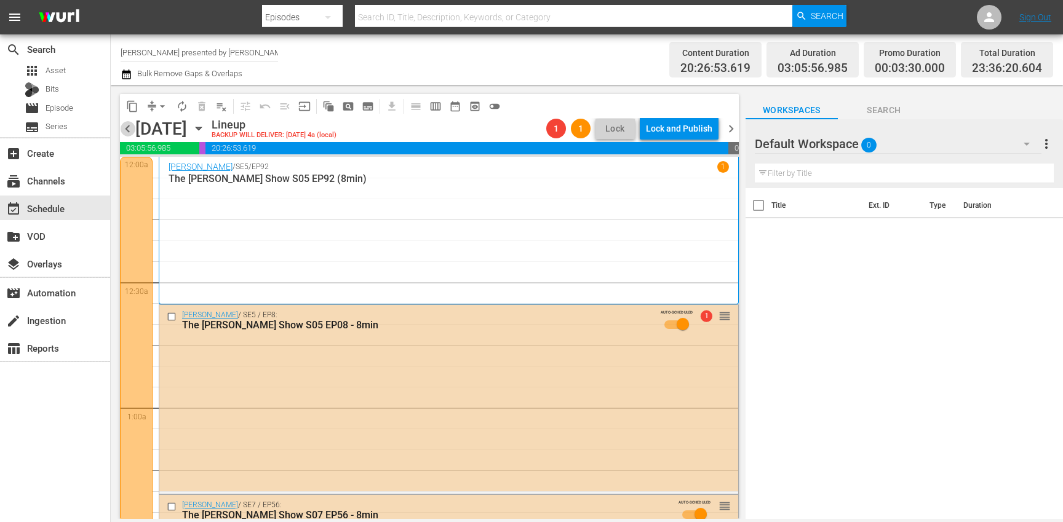
click at [125, 129] on span "chevron_left" at bounding box center [127, 128] width 15 height 15
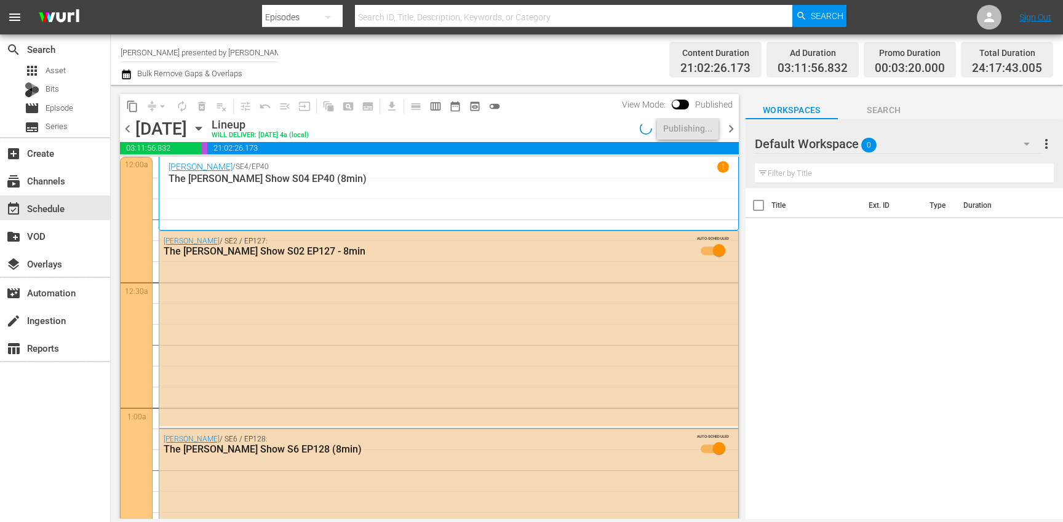
click at [729, 129] on span "chevron_right" at bounding box center [730, 128] width 15 height 15
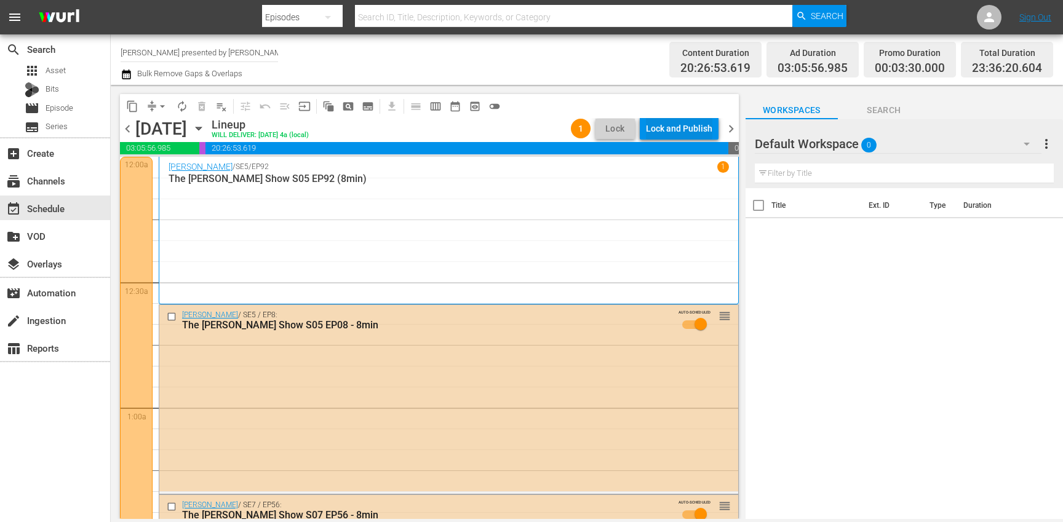
click at [683, 127] on div "Lock and Publish" at bounding box center [679, 128] width 66 height 22
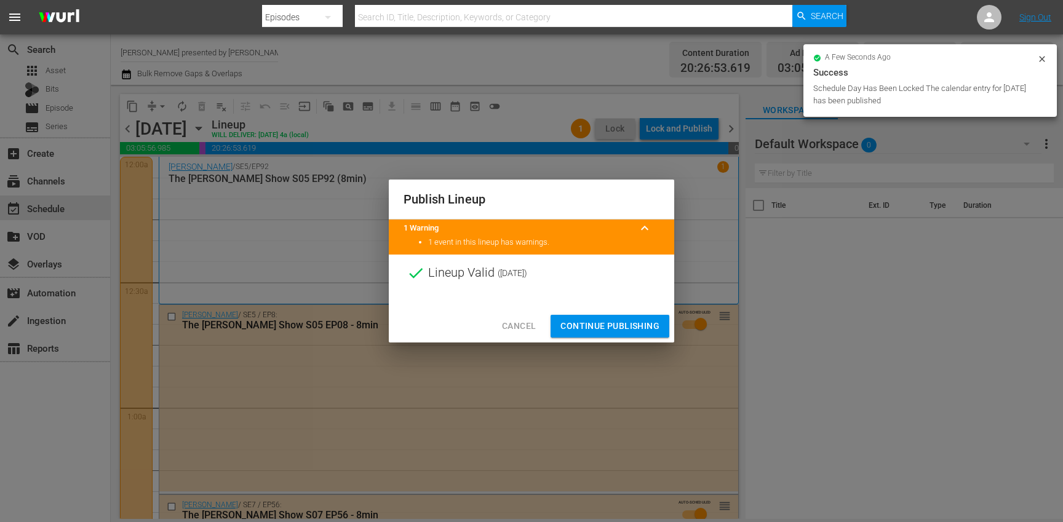
click at [588, 320] on span "Continue Publishing" at bounding box center [609, 326] width 99 height 15
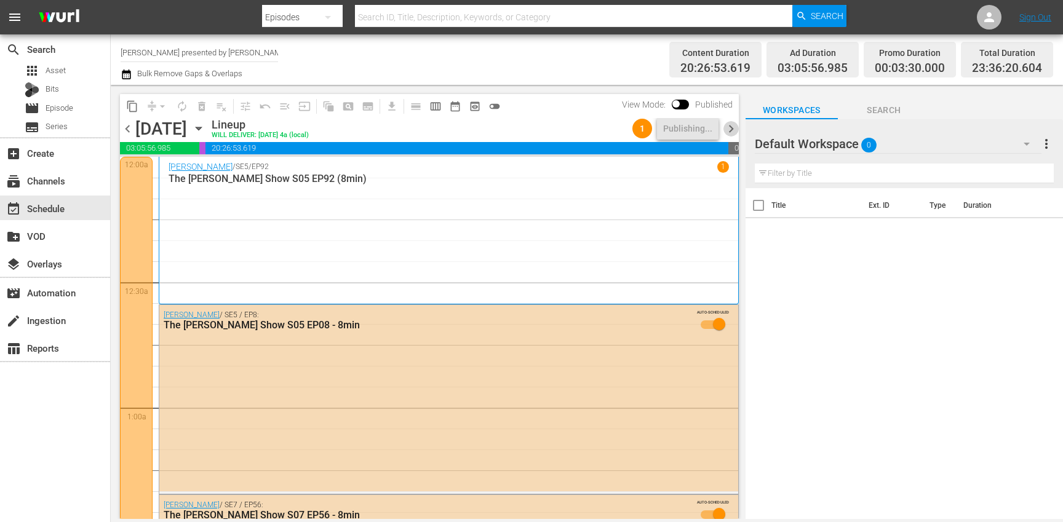
click at [735, 128] on span "chevron_right" at bounding box center [730, 128] width 15 height 15
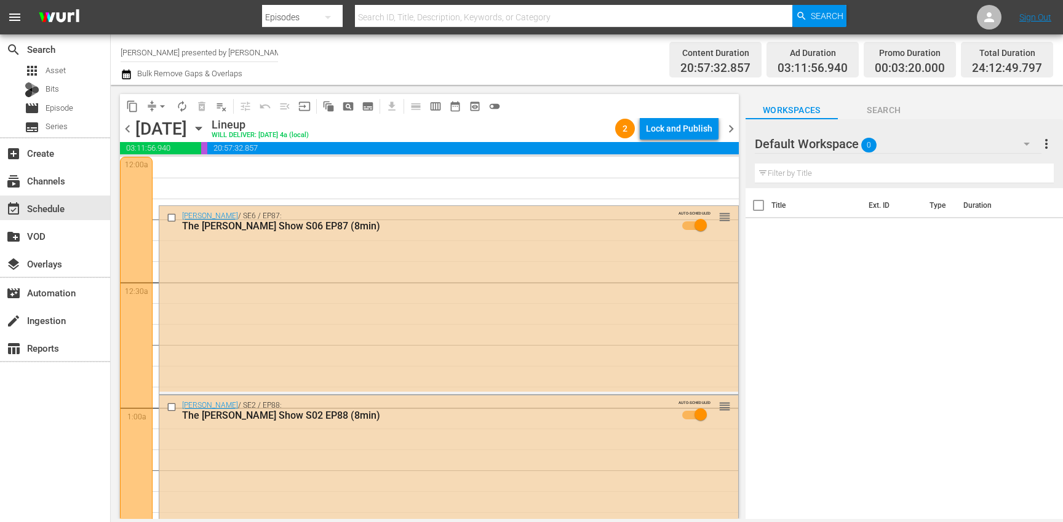
click at [127, 130] on span "chevron_left" at bounding box center [127, 128] width 15 height 15
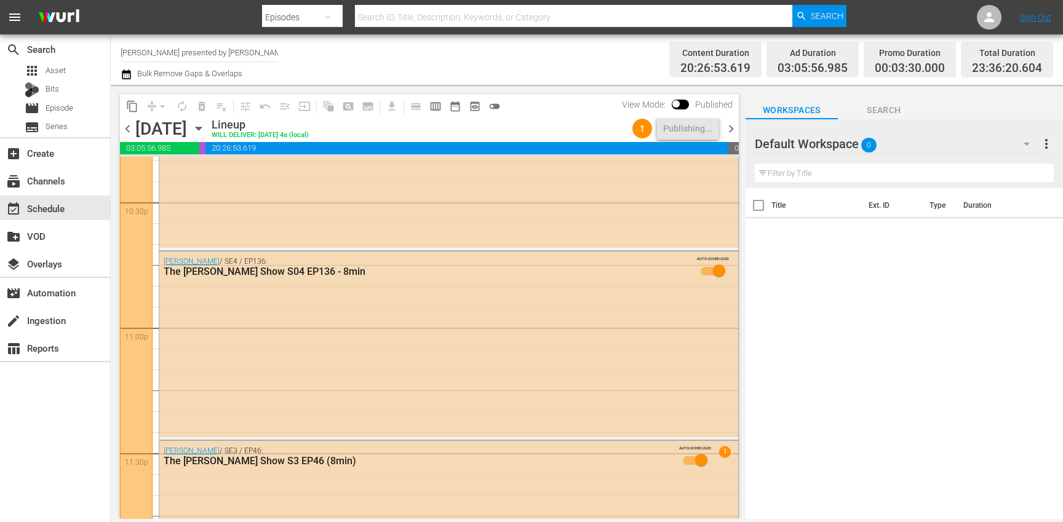
scroll to position [5707, 0]
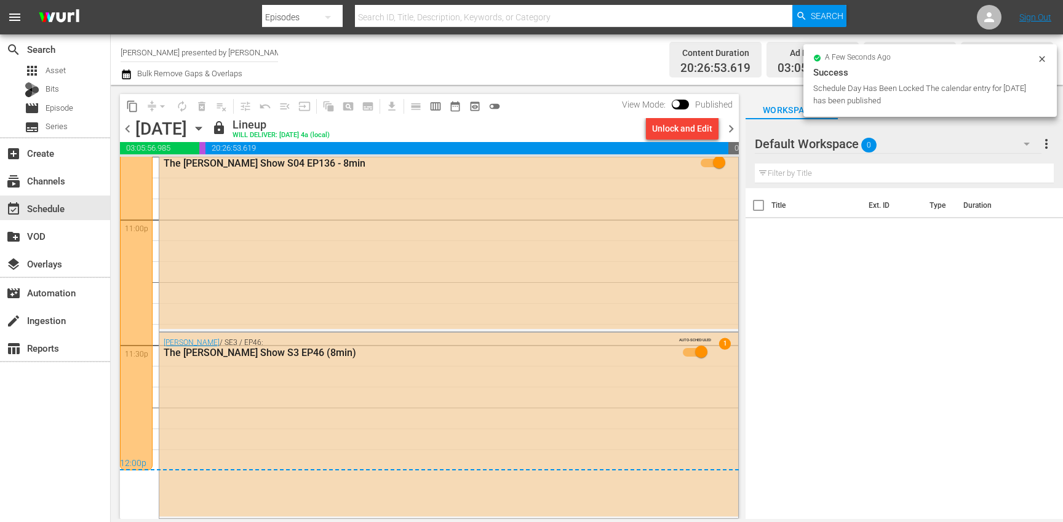
click at [730, 130] on span "chevron_right" at bounding box center [730, 128] width 15 height 15
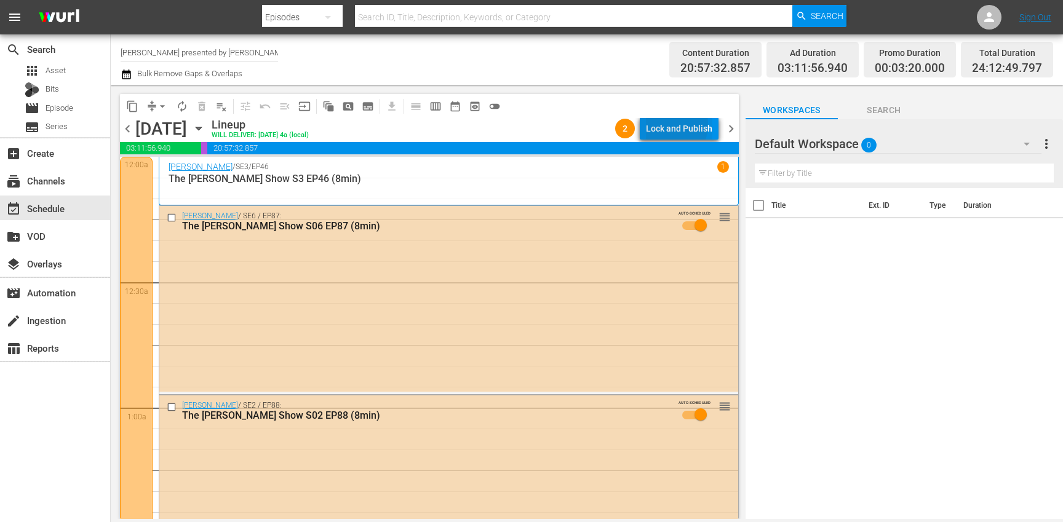
click at [668, 124] on div "Lock and Publish" at bounding box center [679, 128] width 66 height 22
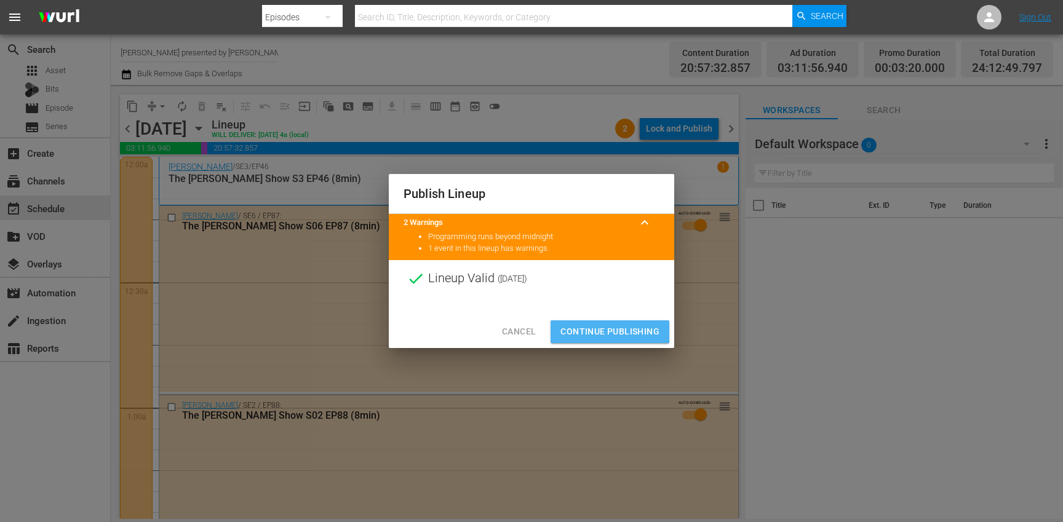
click at [584, 329] on span "Continue Publishing" at bounding box center [609, 331] width 99 height 15
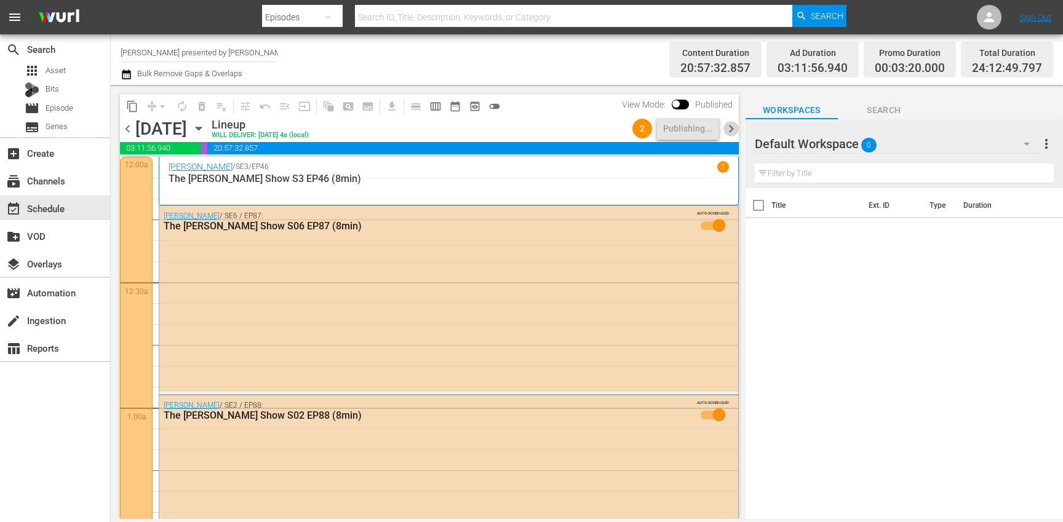
click at [732, 132] on span "chevron_right" at bounding box center [730, 128] width 15 height 15
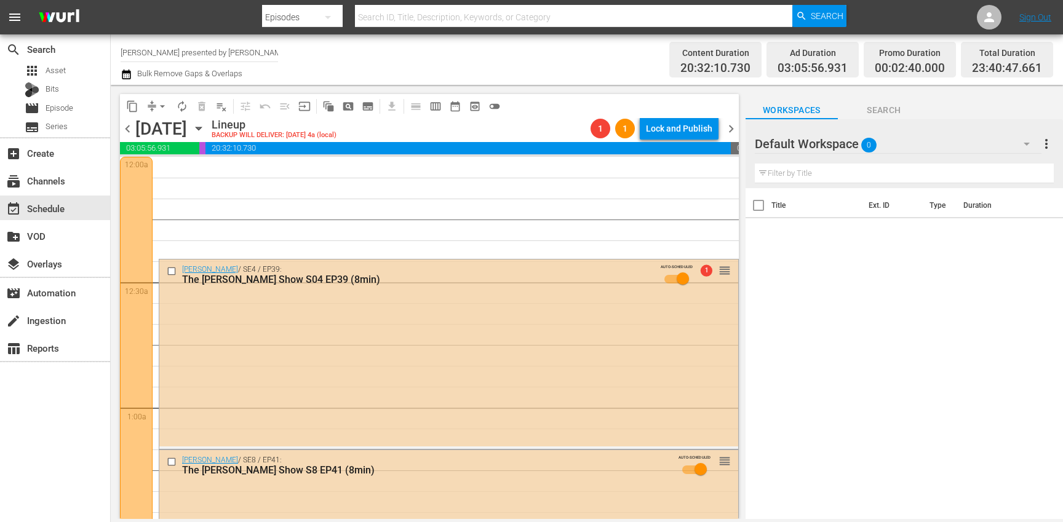
click at [130, 129] on span "chevron_left" at bounding box center [127, 128] width 15 height 15
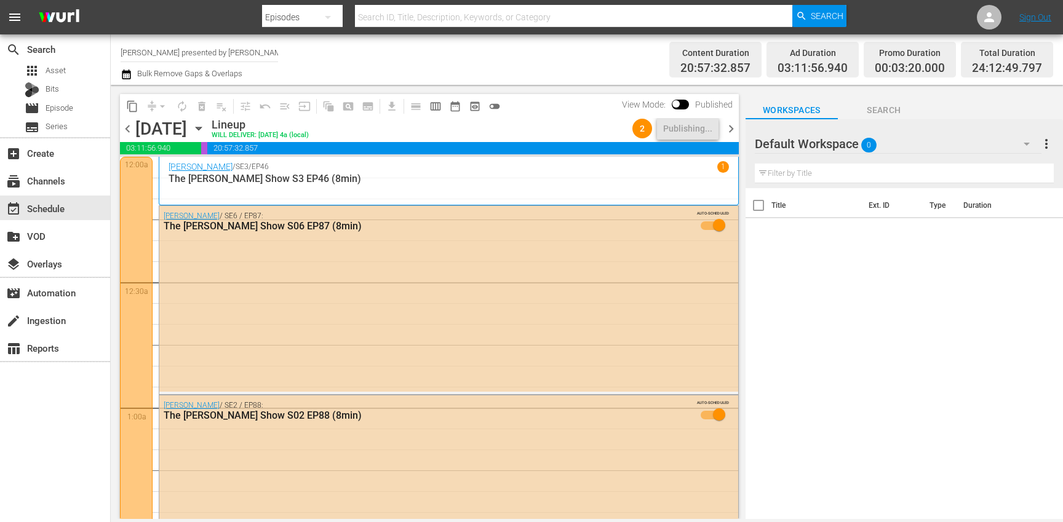
click at [734, 130] on span "chevron_right" at bounding box center [730, 128] width 15 height 15
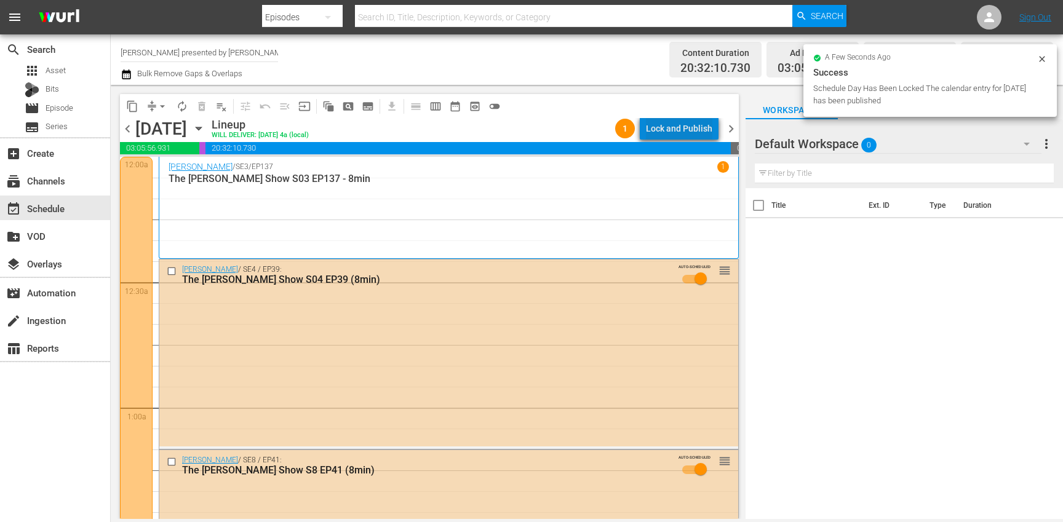
click at [696, 131] on div "Lock and Publish" at bounding box center [679, 128] width 66 height 22
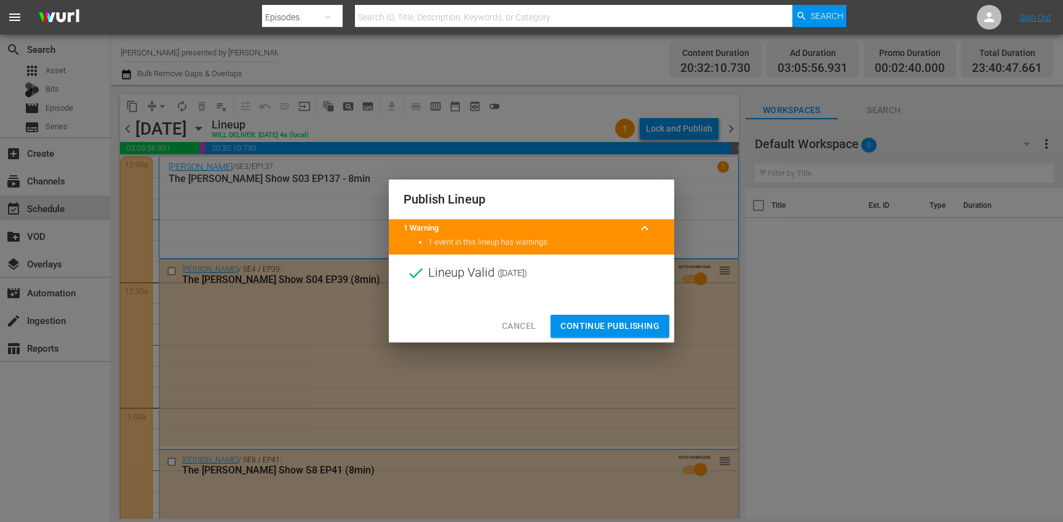
click at [630, 331] on span "Continue Publishing" at bounding box center [609, 326] width 99 height 15
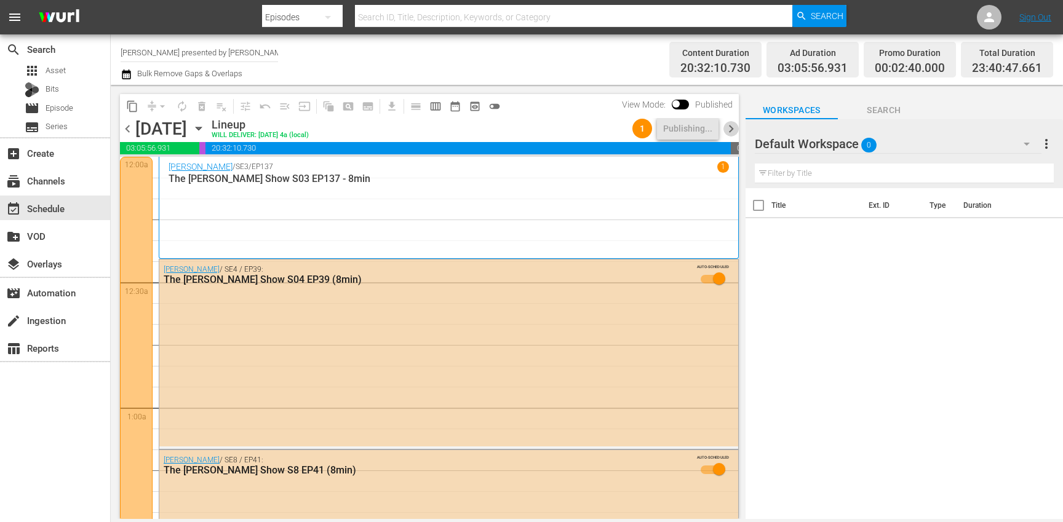
click at [731, 129] on span "chevron_right" at bounding box center [730, 128] width 15 height 15
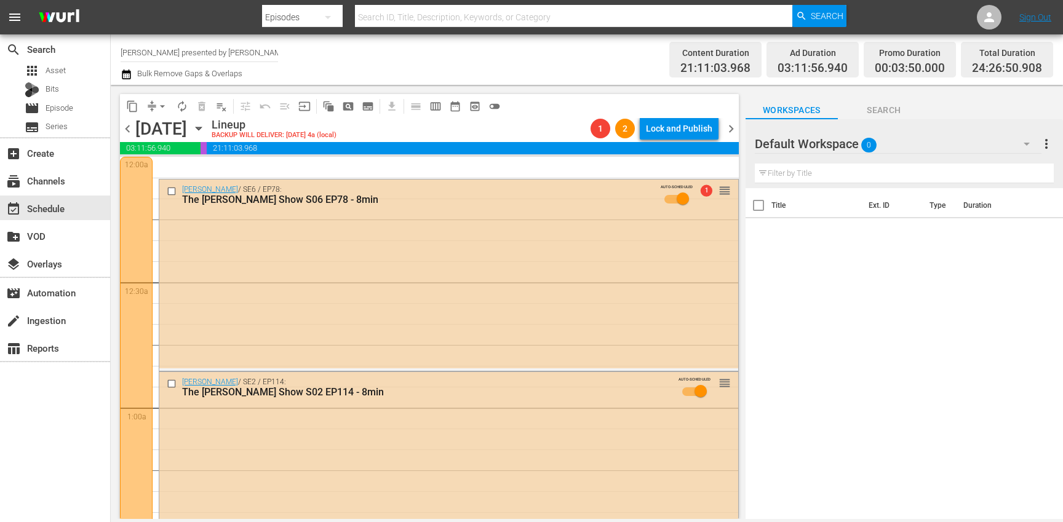
click at [127, 129] on span "chevron_left" at bounding box center [127, 128] width 15 height 15
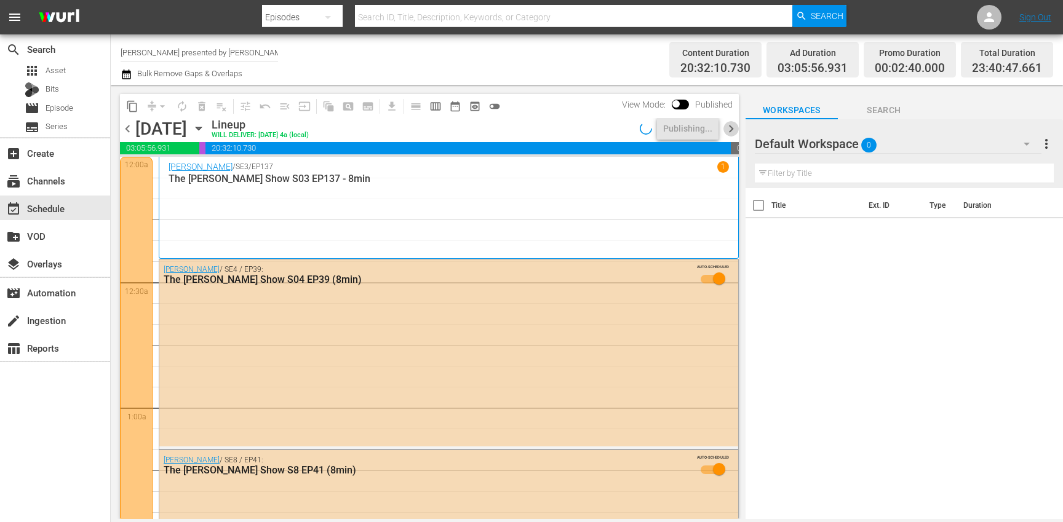
click at [730, 133] on span "chevron_right" at bounding box center [730, 128] width 15 height 15
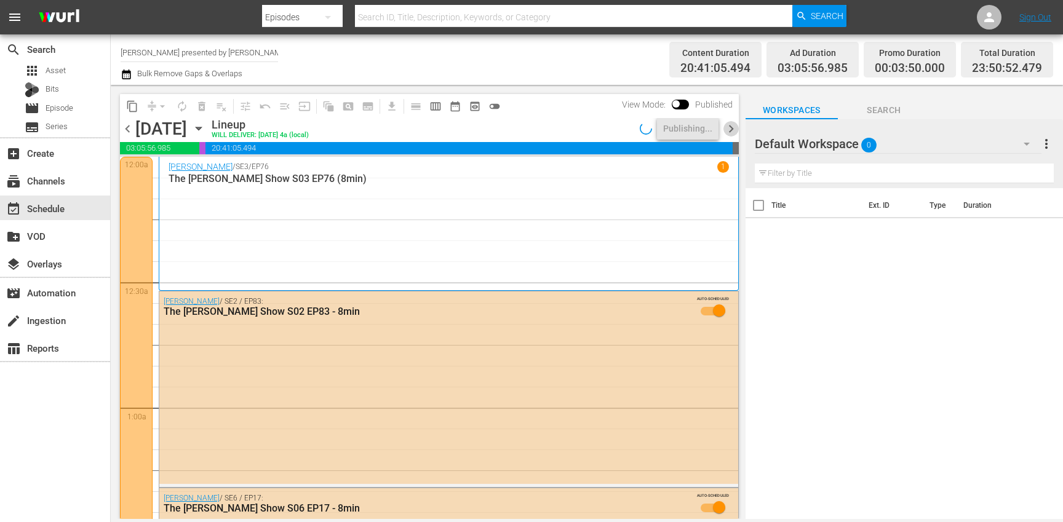
click at [733, 124] on span "chevron_right" at bounding box center [730, 128] width 15 height 15
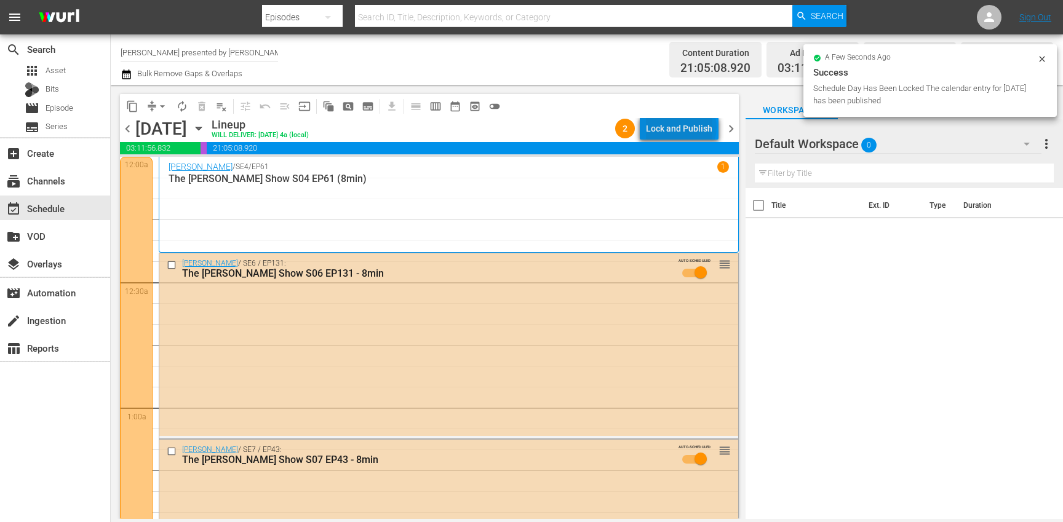
click at [684, 127] on div "Lock and Publish" at bounding box center [679, 128] width 66 height 22
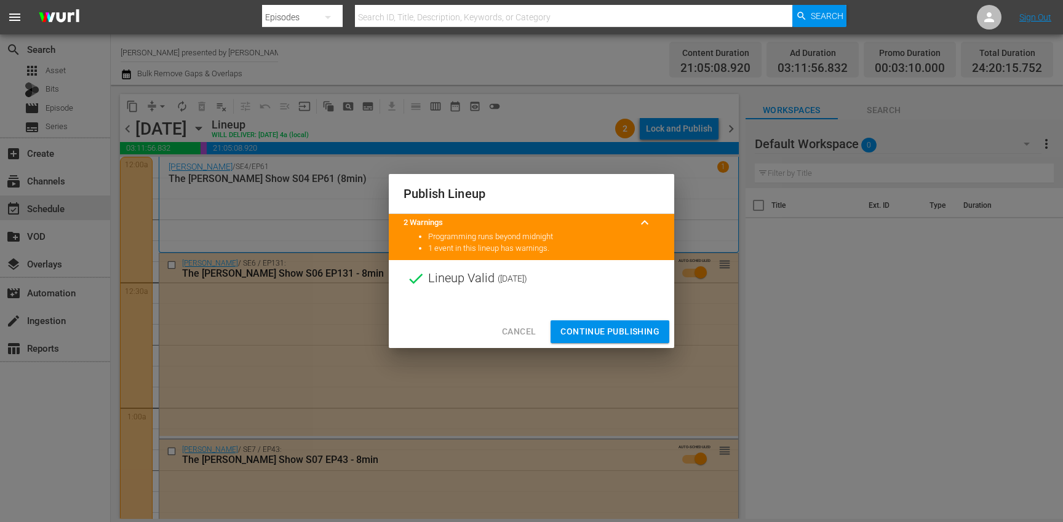
click at [596, 330] on span "Continue Publishing" at bounding box center [609, 331] width 99 height 15
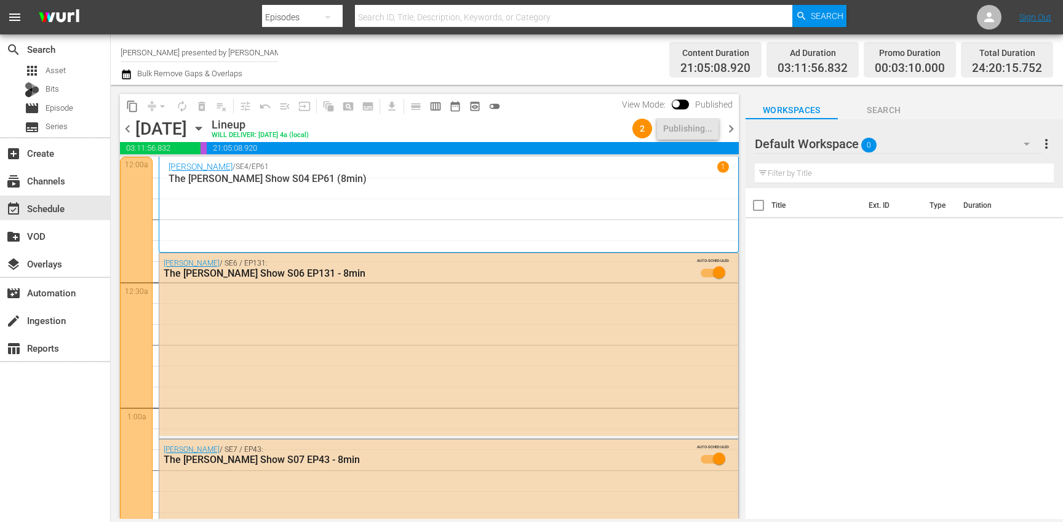
click at [729, 130] on span "chevron_right" at bounding box center [730, 128] width 15 height 15
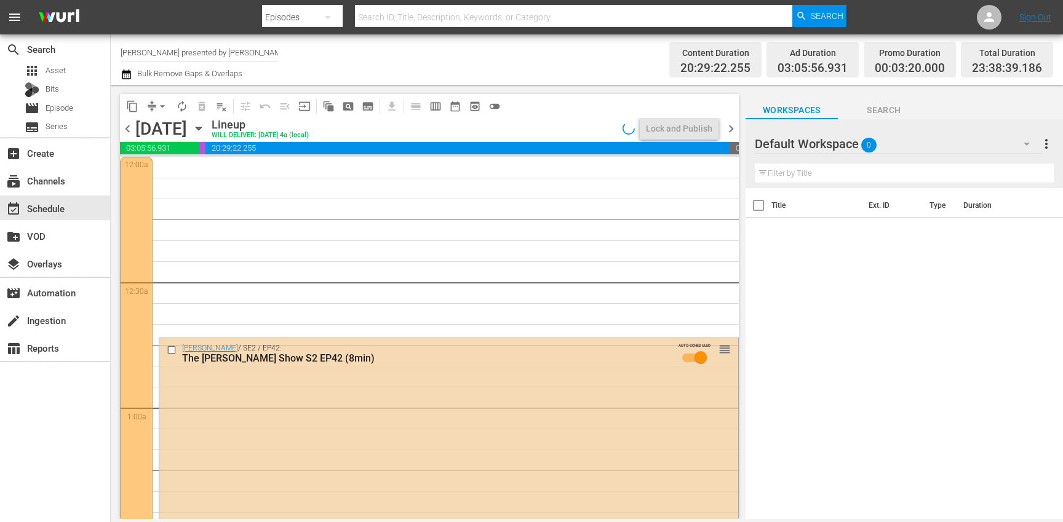
click at [127, 133] on span "chevron_left" at bounding box center [127, 128] width 15 height 15
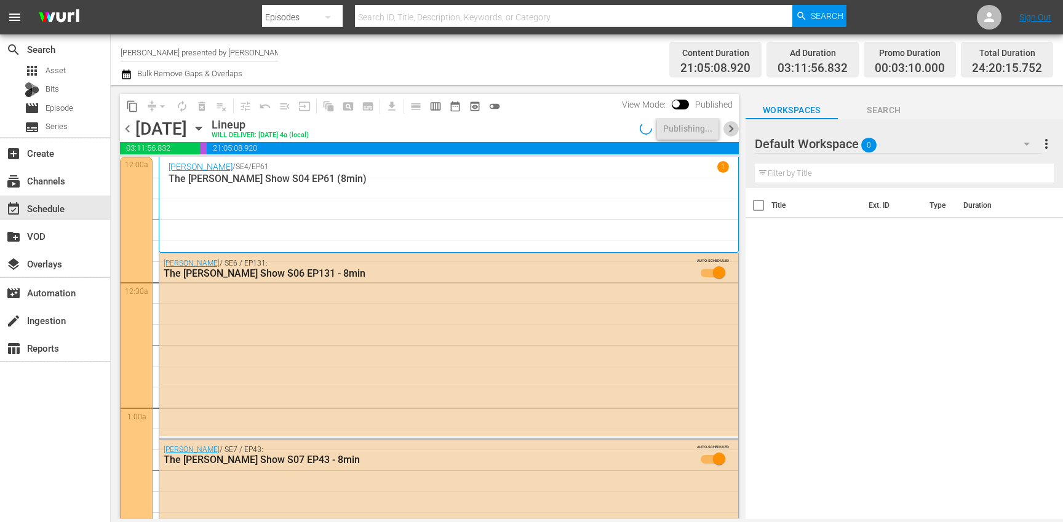
click at [730, 130] on span "chevron_right" at bounding box center [730, 128] width 15 height 15
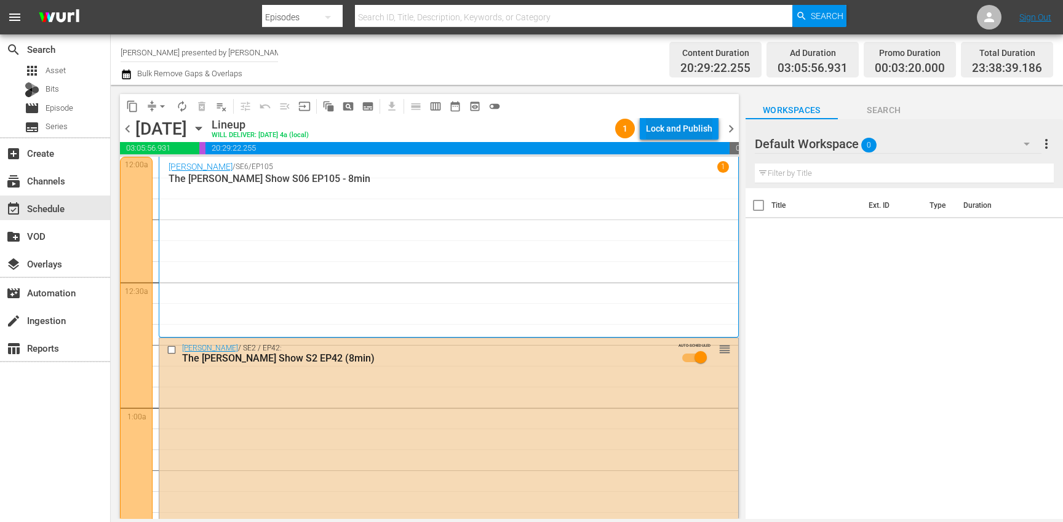
click at [687, 130] on div "Lock and Publish" at bounding box center [679, 128] width 66 height 22
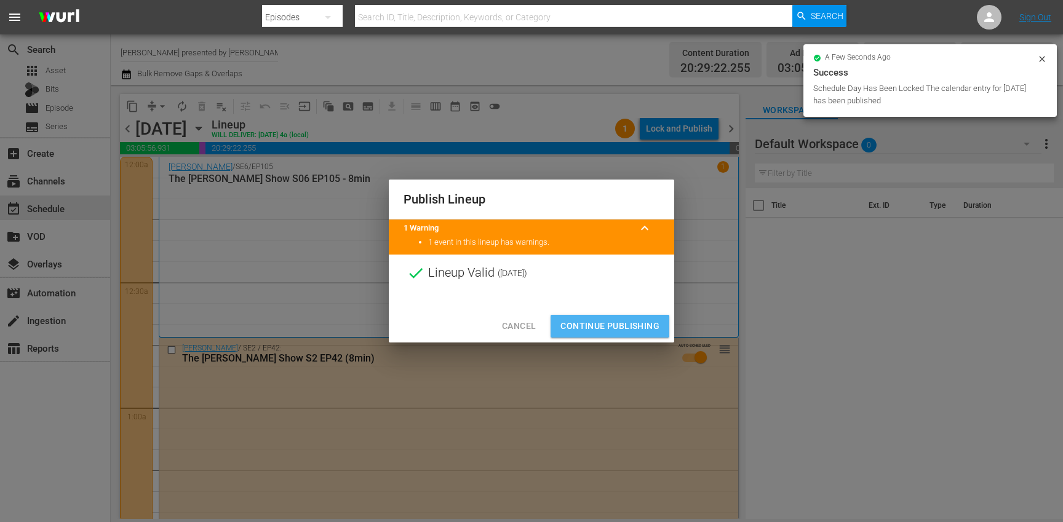
click at [608, 327] on span "Continue Publishing" at bounding box center [609, 326] width 99 height 15
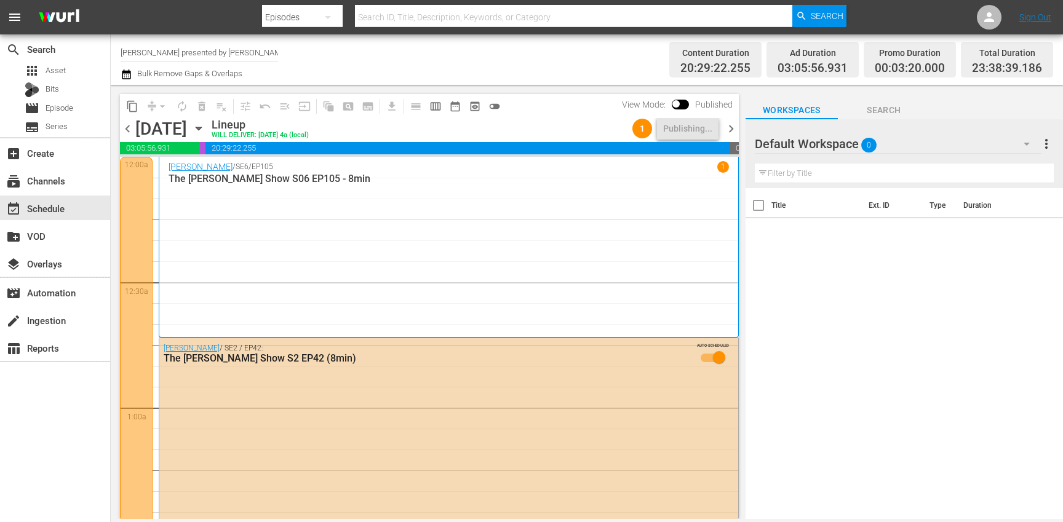
click at [734, 130] on span "chevron_right" at bounding box center [730, 128] width 15 height 15
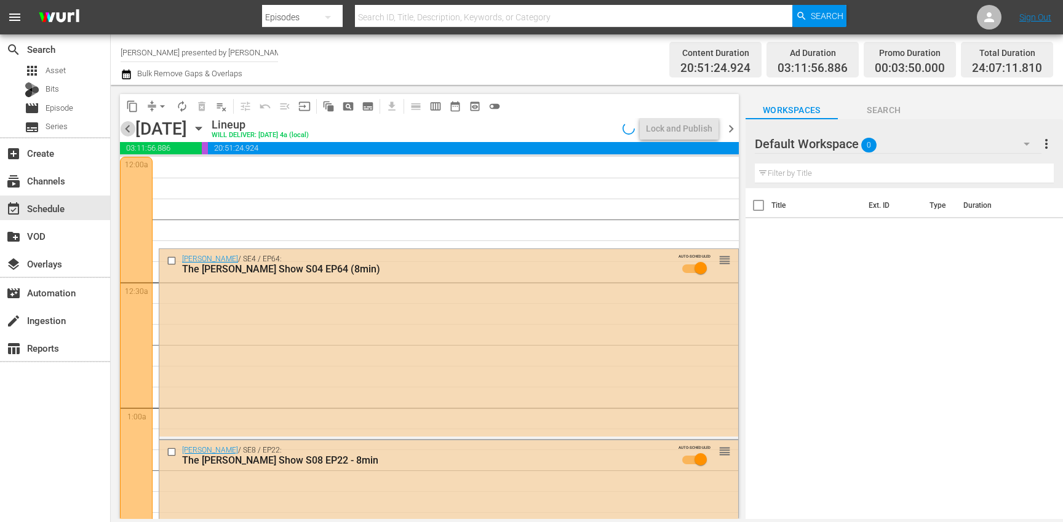
click at [126, 131] on span "chevron_left" at bounding box center [127, 128] width 15 height 15
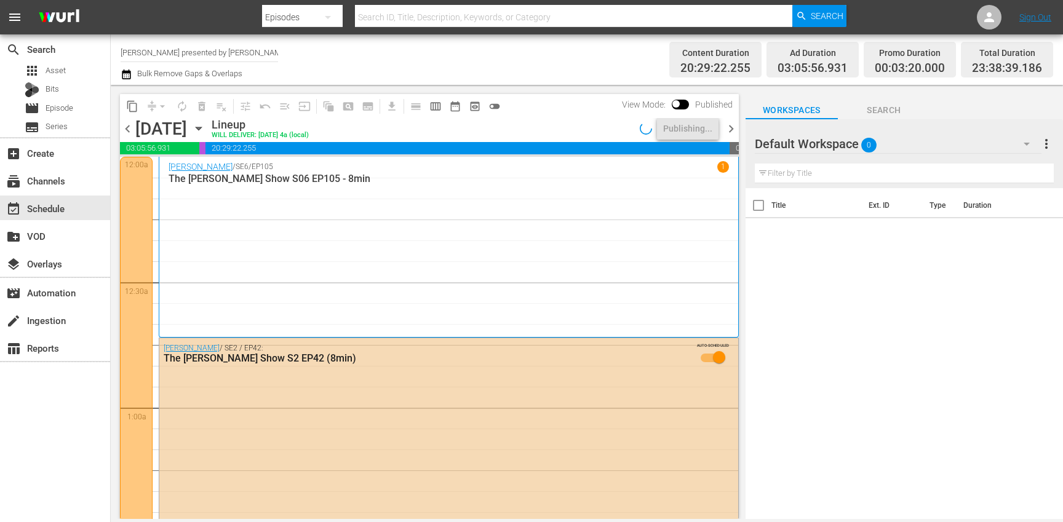
click at [734, 127] on span "chevron_right" at bounding box center [730, 128] width 15 height 15
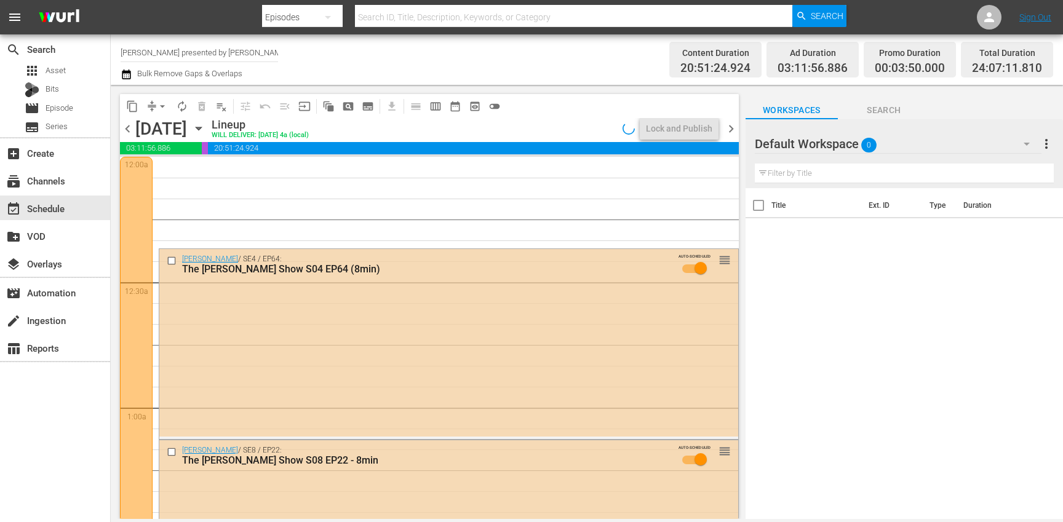
click at [127, 126] on span "chevron_left" at bounding box center [127, 128] width 15 height 15
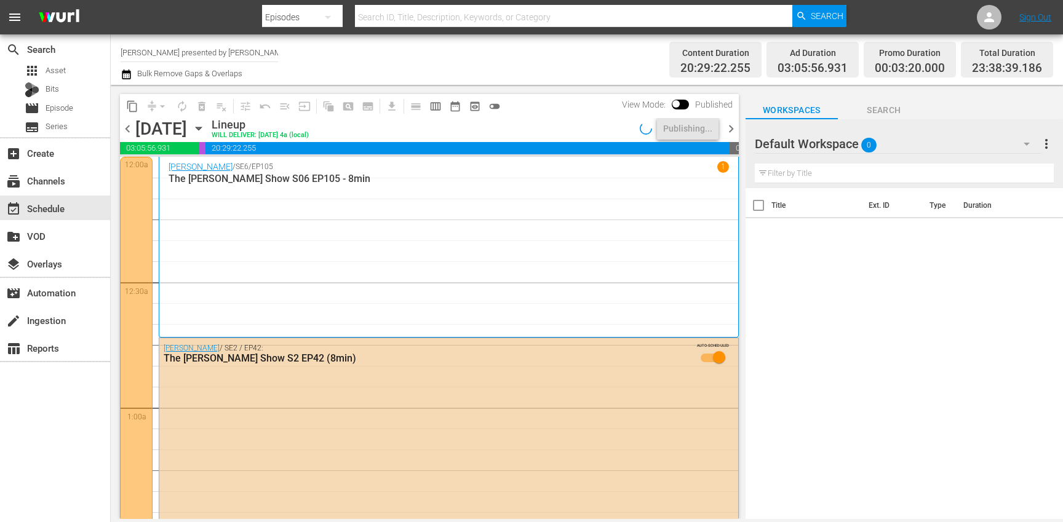
click at [731, 134] on span "chevron_right" at bounding box center [730, 128] width 15 height 15
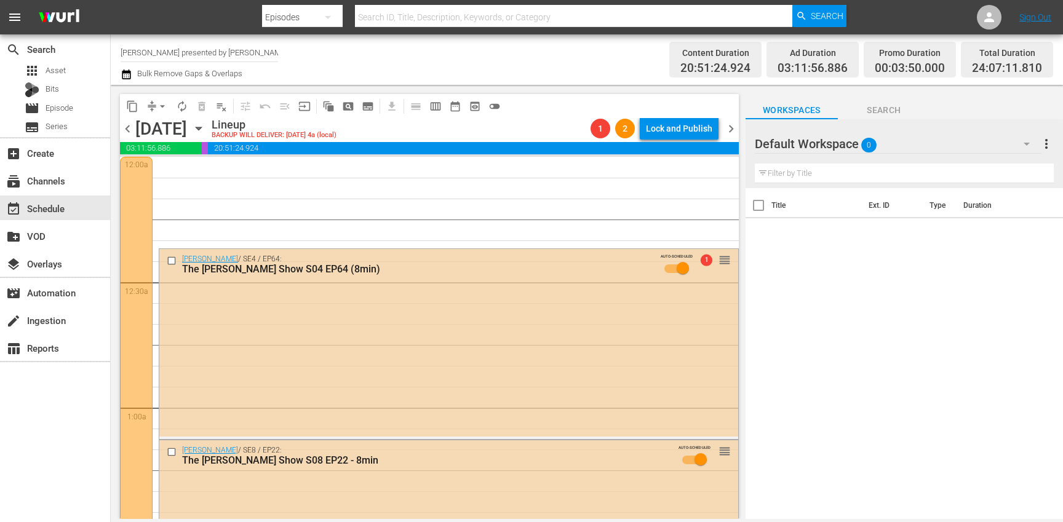
click at [127, 125] on span "chevron_left" at bounding box center [127, 128] width 15 height 15
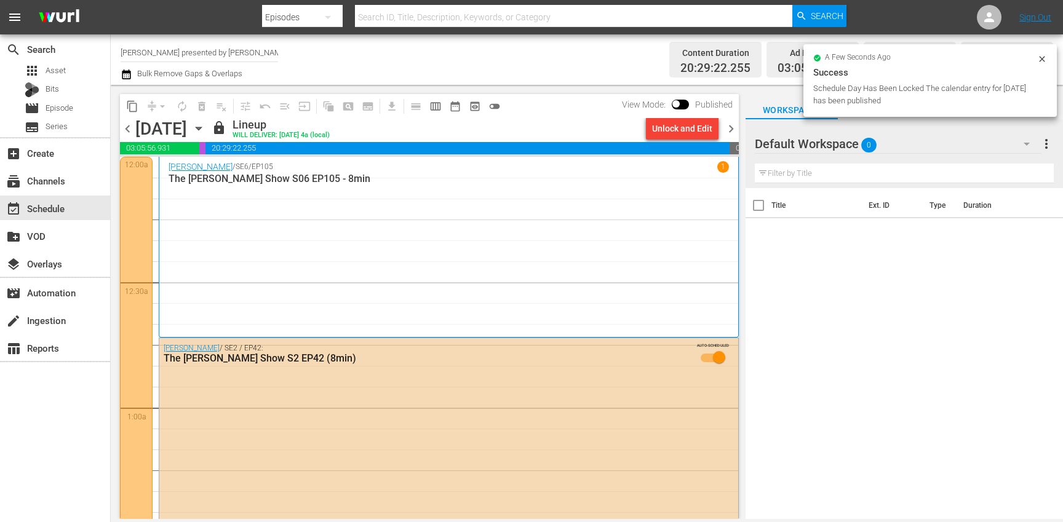
click at [732, 129] on span "chevron_right" at bounding box center [730, 128] width 15 height 15
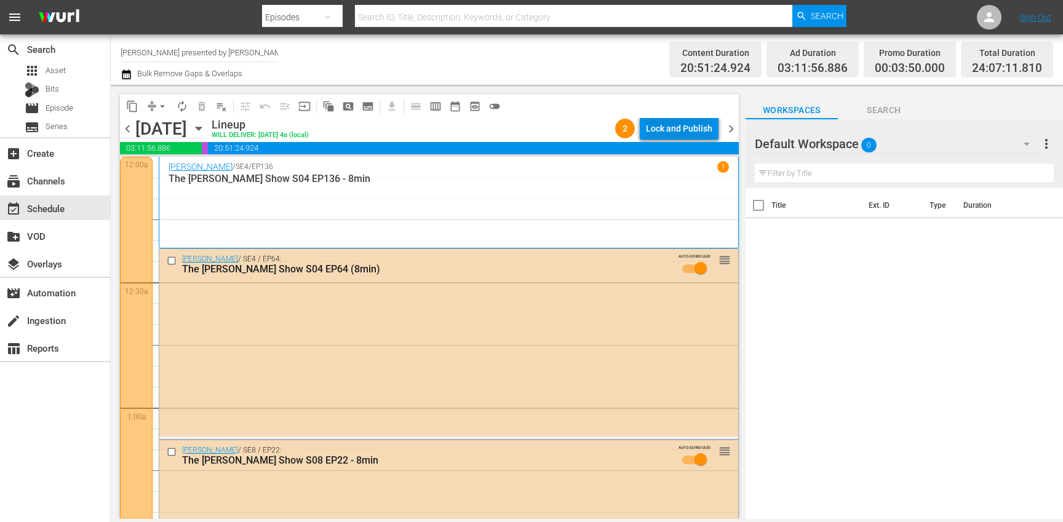
click at [681, 122] on div "Lock and Publish" at bounding box center [679, 128] width 66 height 22
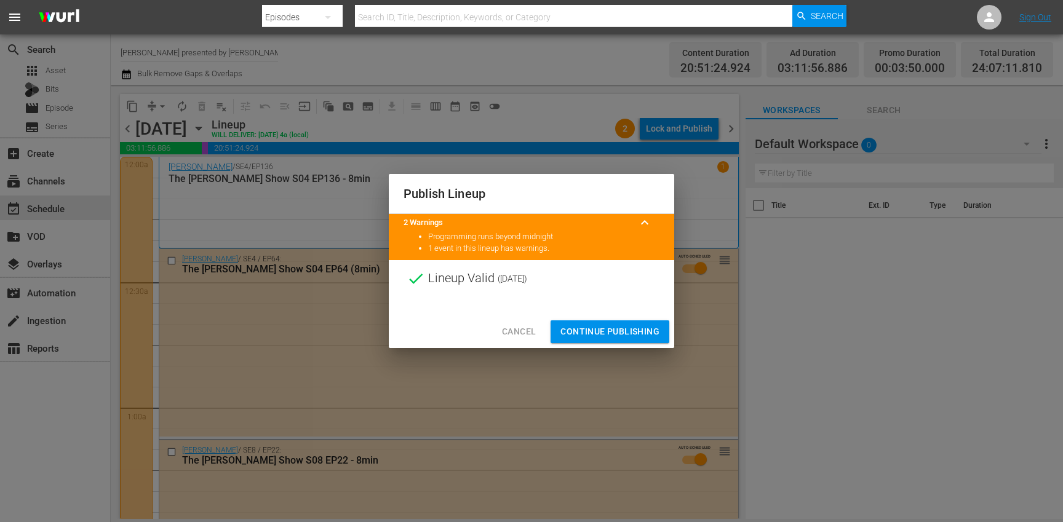
click at [603, 333] on span "Continue Publishing" at bounding box center [609, 331] width 99 height 15
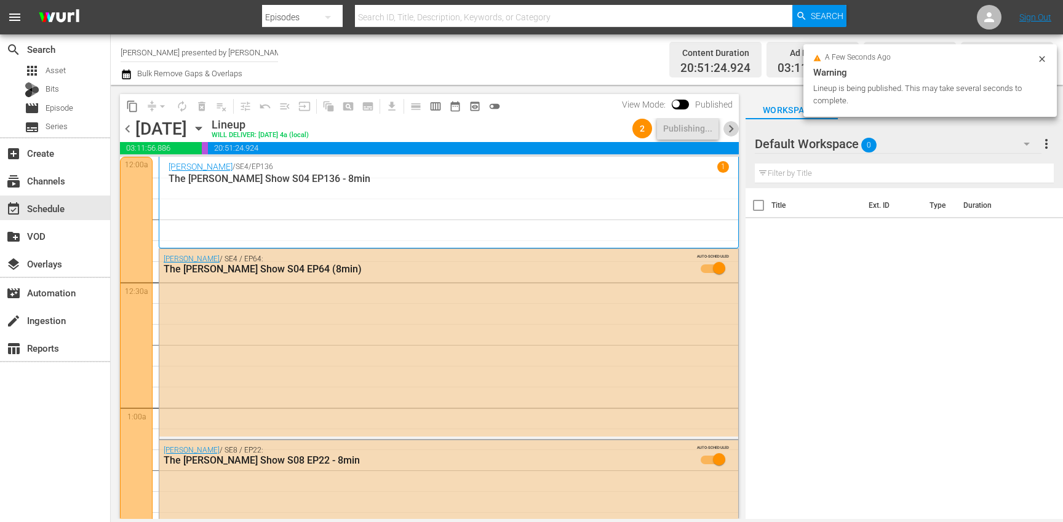
click at [733, 132] on span "chevron_right" at bounding box center [730, 128] width 15 height 15
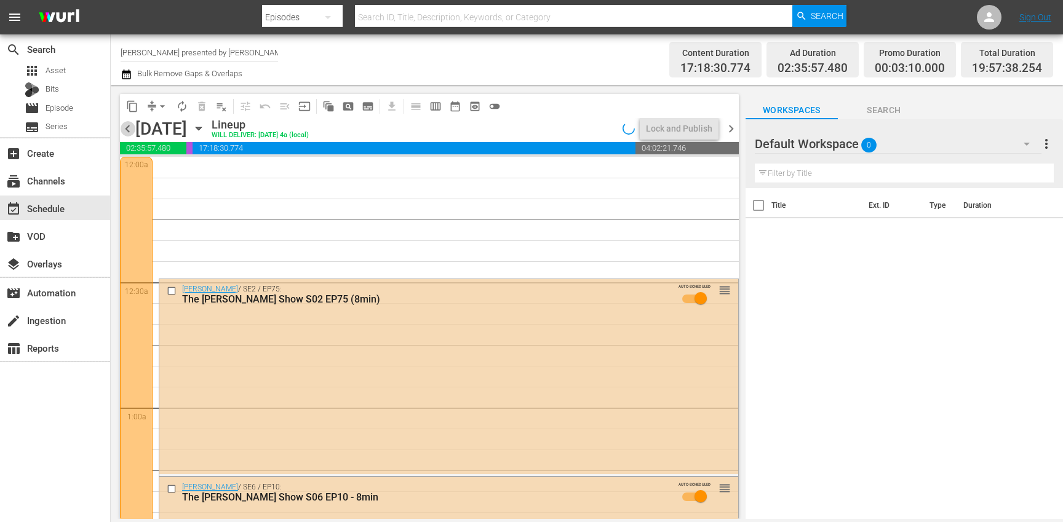
click at [125, 125] on span "chevron_left" at bounding box center [127, 128] width 15 height 15
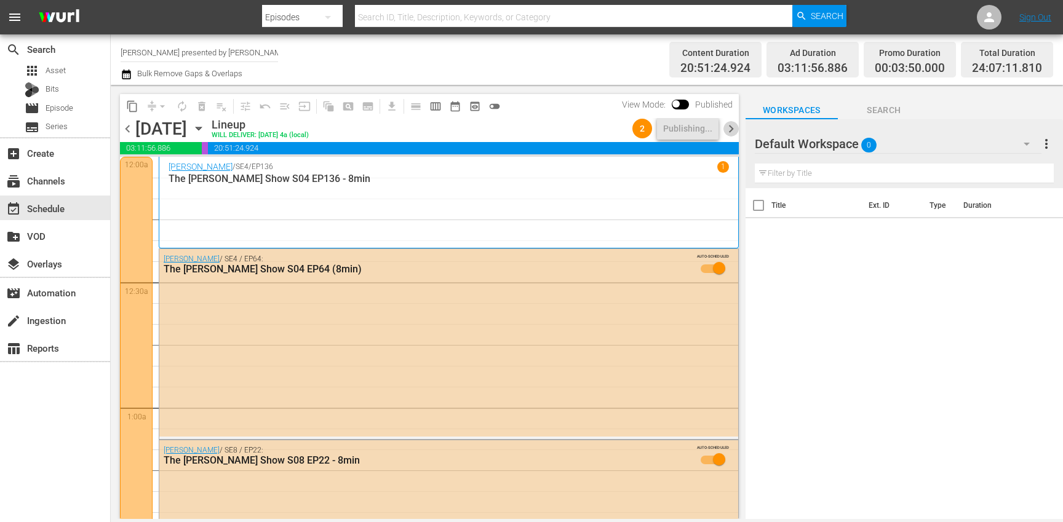
click at [735, 131] on span "chevron_right" at bounding box center [730, 128] width 15 height 15
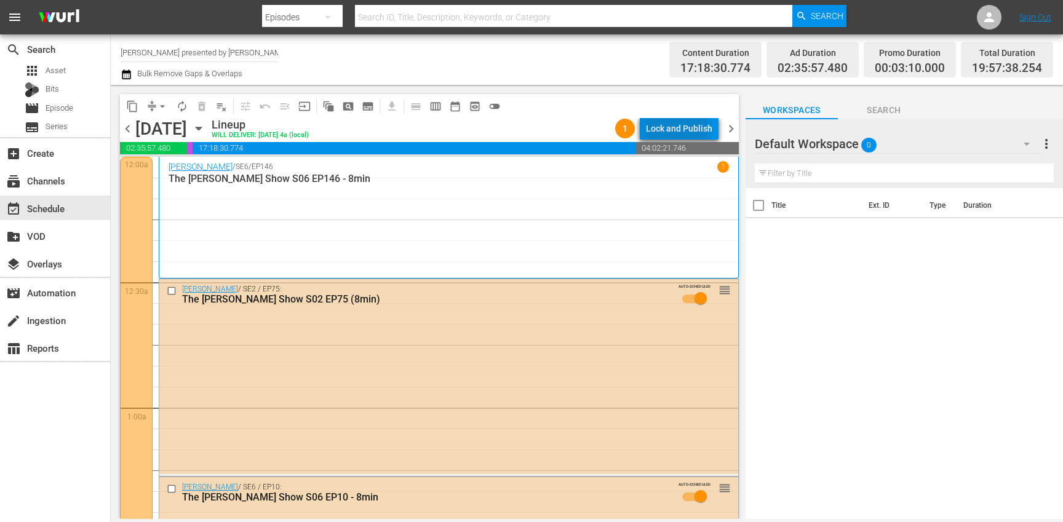
click at [672, 128] on div "Lock and Publish" at bounding box center [679, 128] width 66 height 22
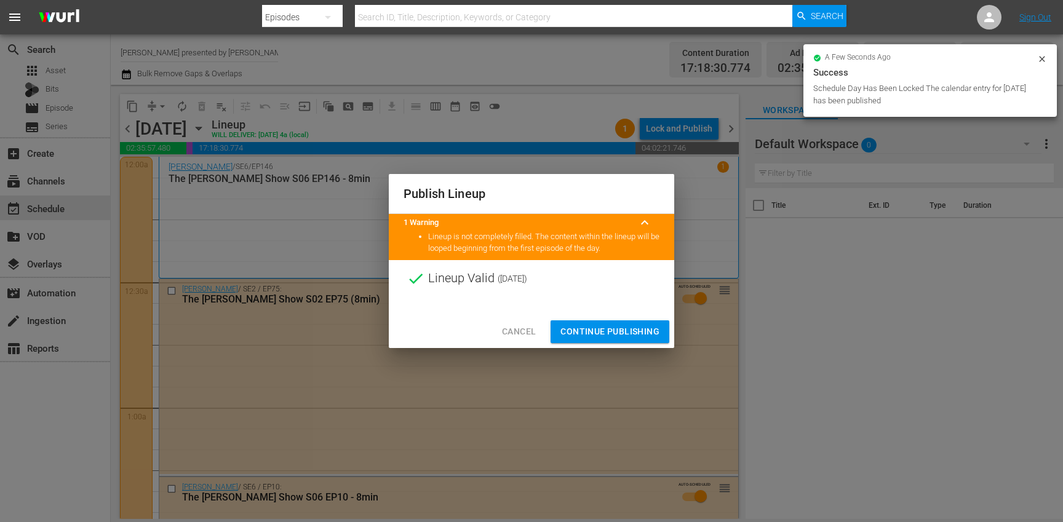
click at [612, 335] on span "Continue Publishing" at bounding box center [609, 331] width 99 height 15
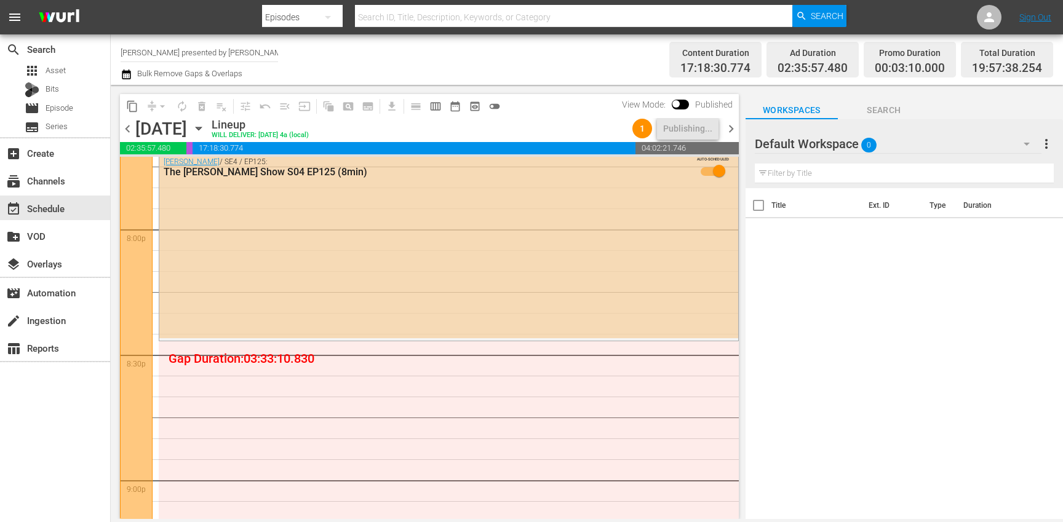
scroll to position [4968, 0]
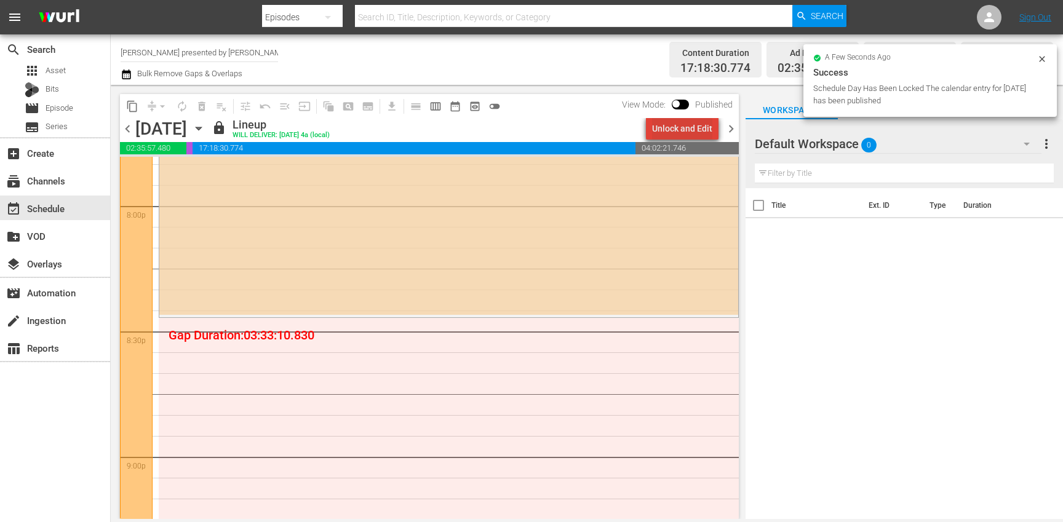
click at [692, 130] on div "Unlock and Edit" at bounding box center [682, 128] width 60 height 22
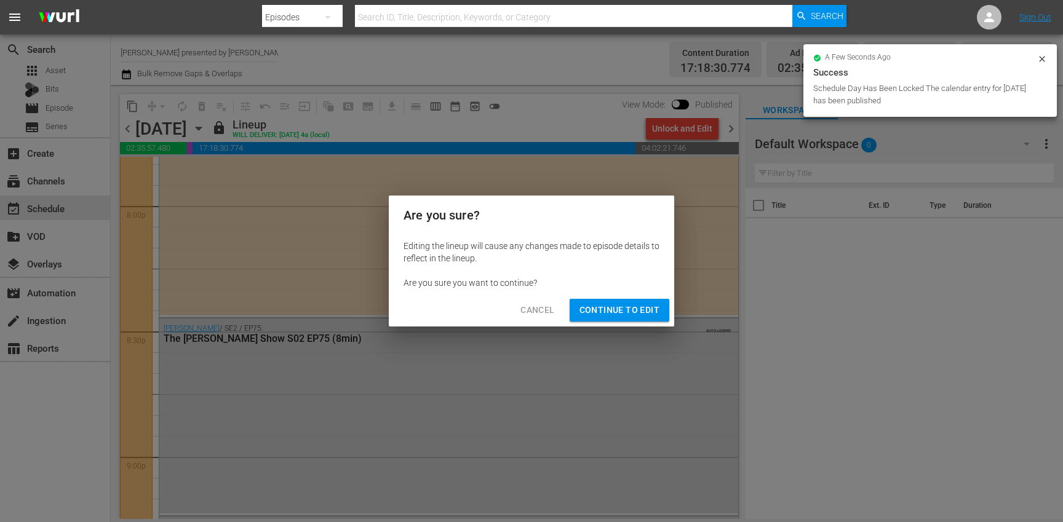
click at [614, 316] on span "Continue to Edit" at bounding box center [619, 310] width 80 height 15
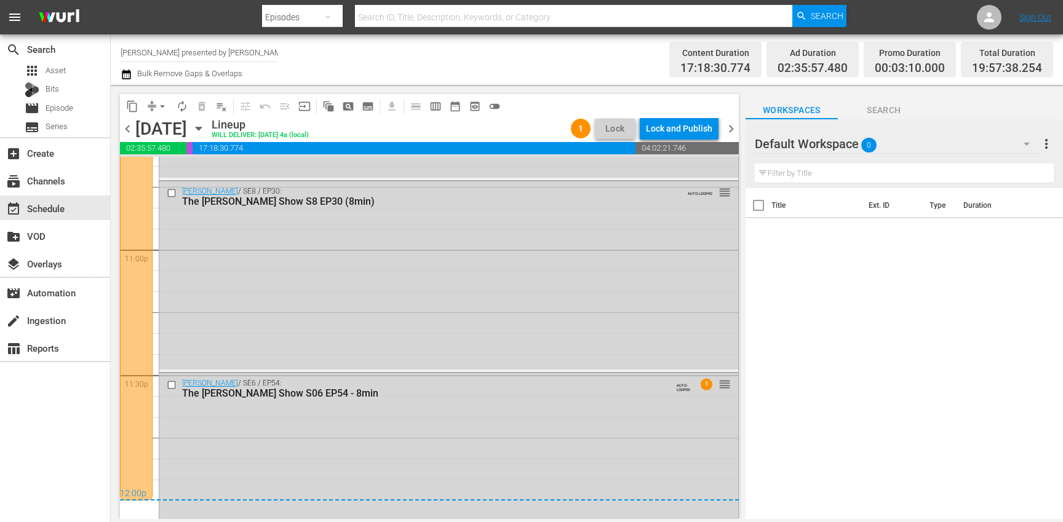
scroll to position [5669, 0]
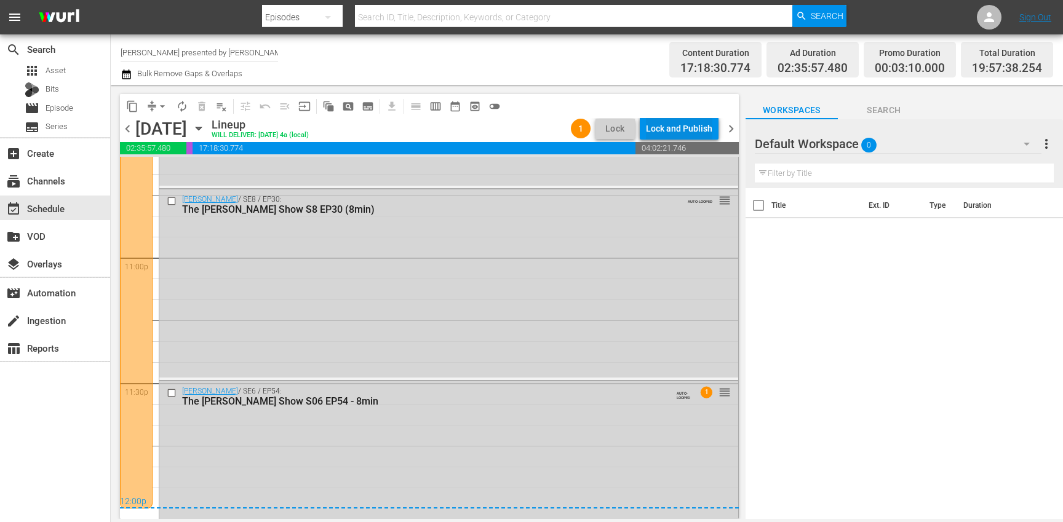
click at [663, 127] on div "Lock and Publish" at bounding box center [679, 128] width 66 height 22
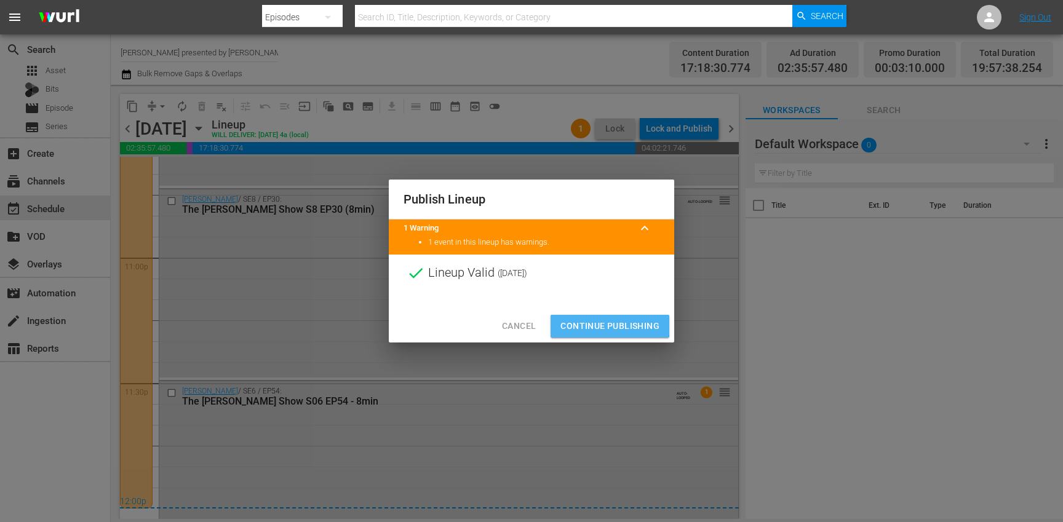
click at [595, 325] on span "Continue Publishing" at bounding box center [609, 326] width 99 height 15
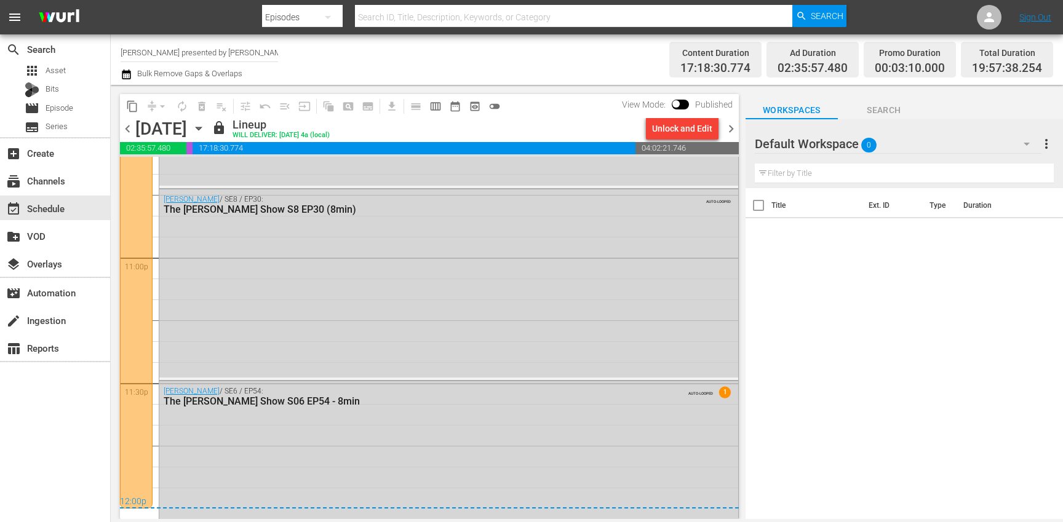
click at [734, 125] on span "chevron_right" at bounding box center [730, 128] width 15 height 15
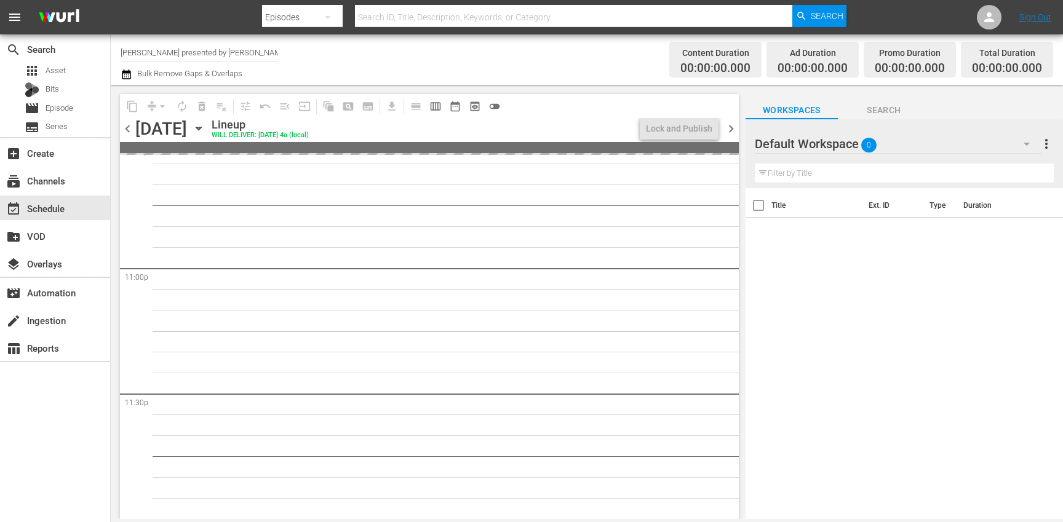
scroll to position [5658, 0]
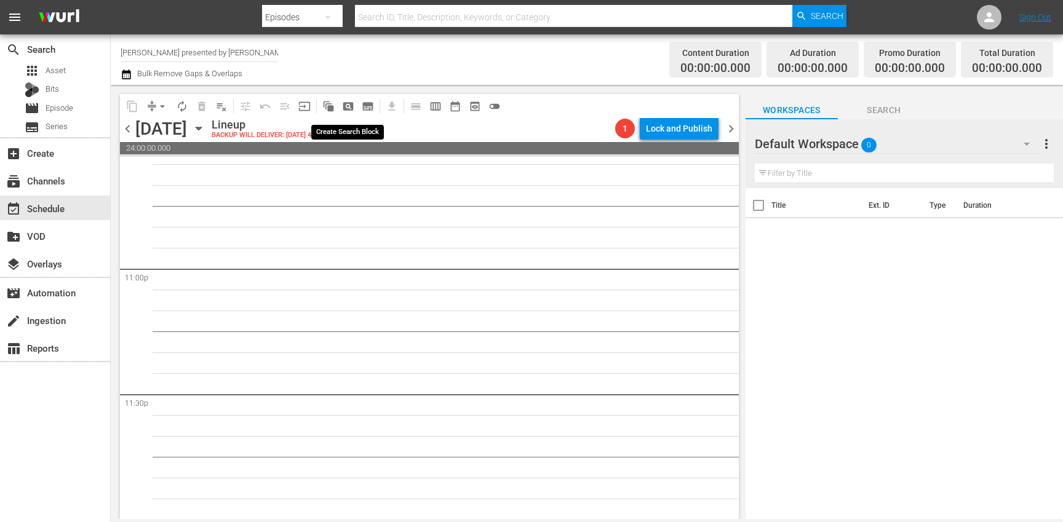
click at [352, 106] on span "pageview_outlined" at bounding box center [348, 106] width 12 height 12
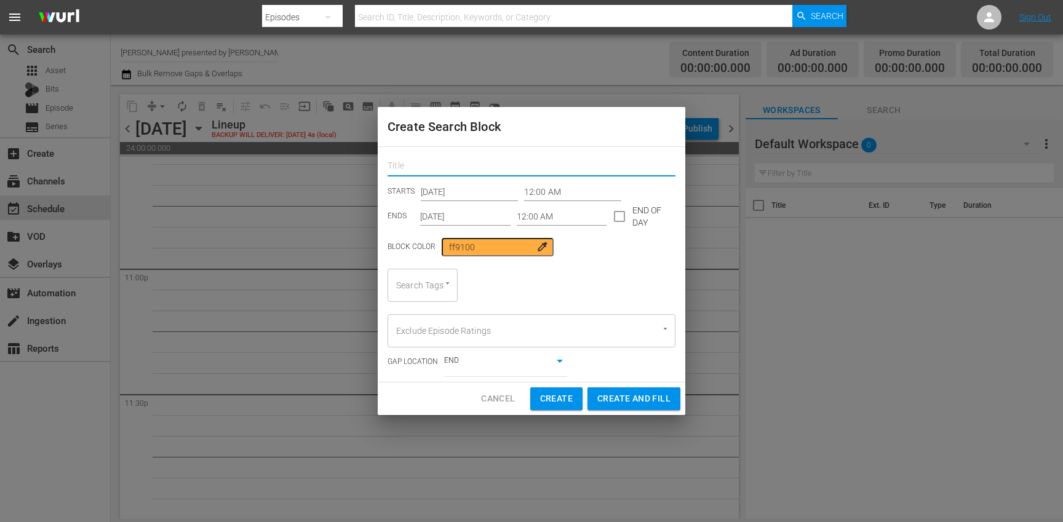
click at [463, 167] on input "text" at bounding box center [531, 166] width 288 height 19
type input "[PERSON_NAME]"
click at [614, 215] on input "checkbox" at bounding box center [619, 219] width 26 height 26
checkbox input "true"
click at [487, 215] on input "Oct 14th 2025" at bounding box center [465, 216] width 90 height 18
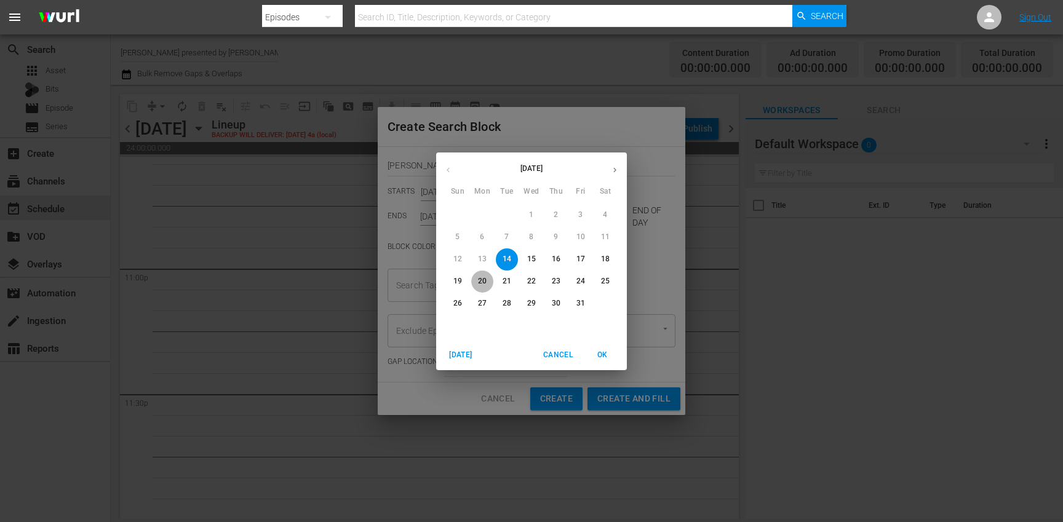
click at [483, 282] on p "20" at bounding box center [482, 281] width 9 height 10
type input "Oct 20th 2025"
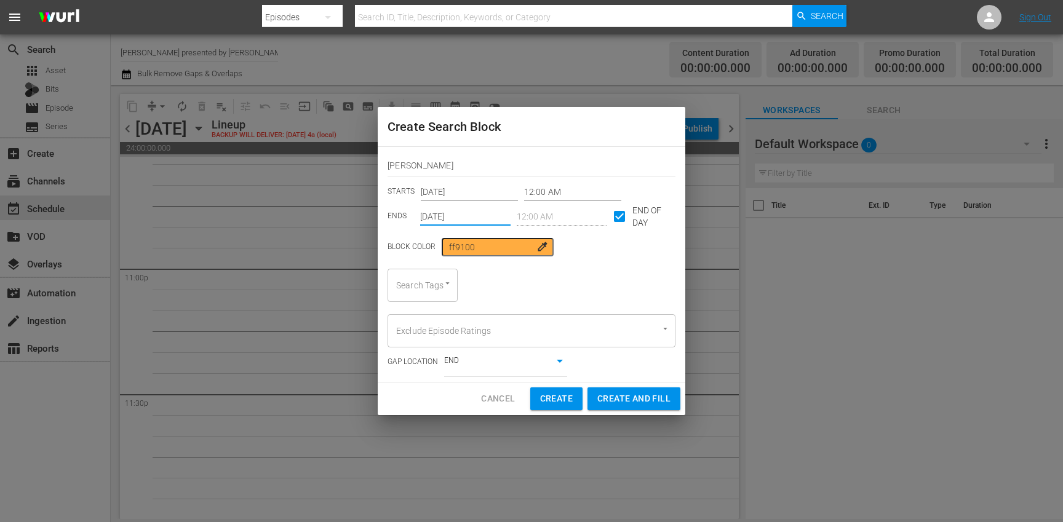
click at [419, 282] on div "Search Tags" at bounding box center [422, 285] width 70 height 33
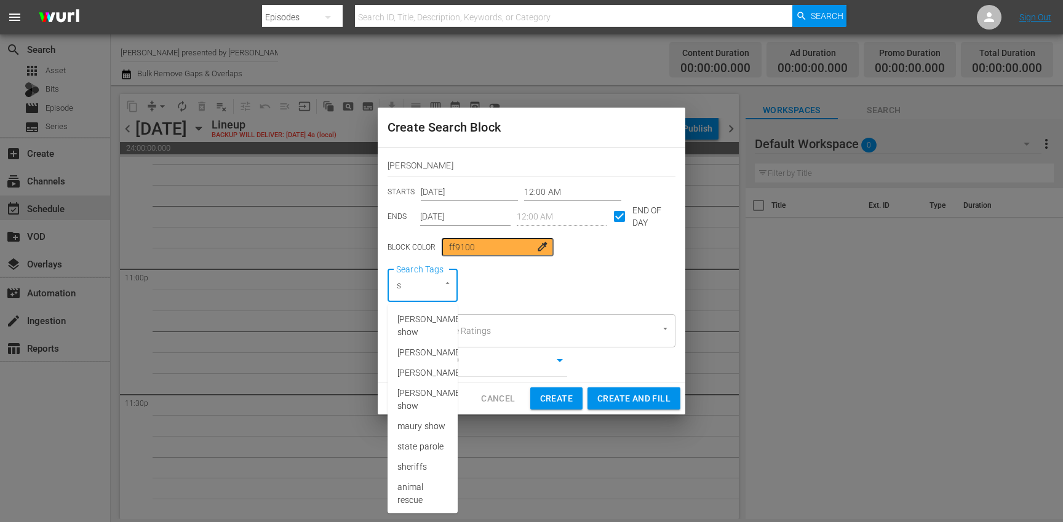
type input "st"
click at [419, 333] on span "[PERSON_NAME] show" at bounding box center [429, 326] width 65 height 26
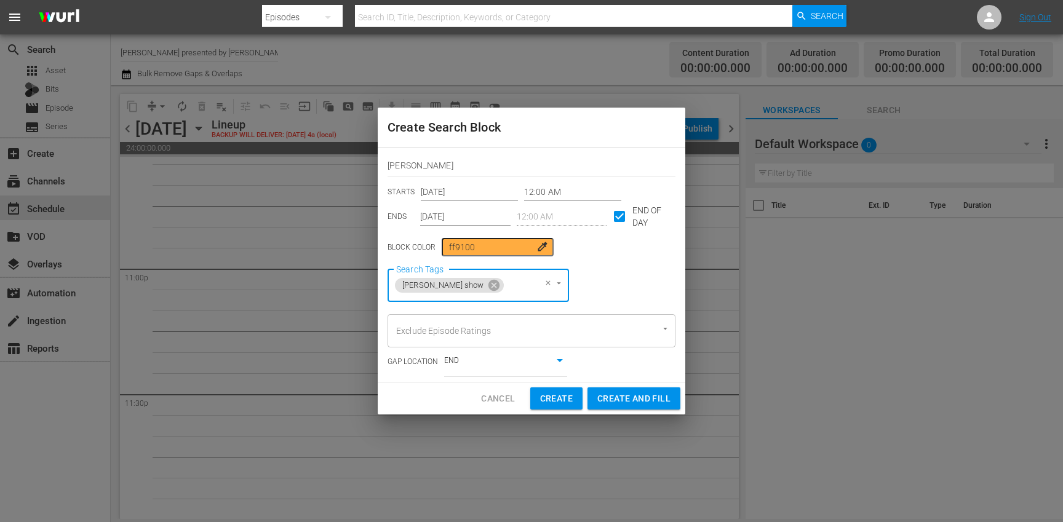
type input "8"
click at [417, 319] on li "8min" at bounding box center [469, 319] width 165 height 20
click at [616, 412] on div "Cancel Create Create and Fill" at bounding box center [531, 398] width 307 height 33
click at [612, 403] on span "Create and Fill" at bounding box center [633, 398] width 73 height 15
type input "Oct 14th 2025"
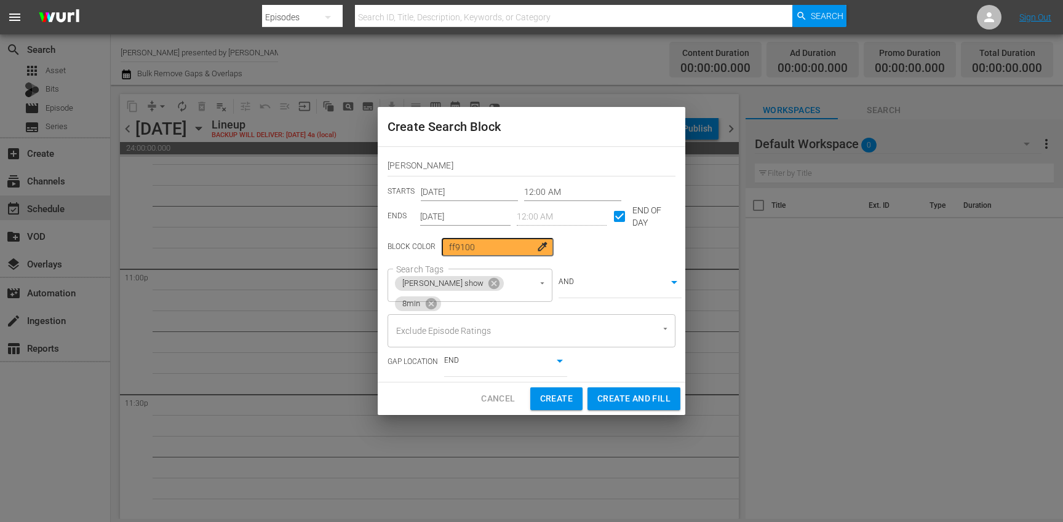
checkbox input "false"
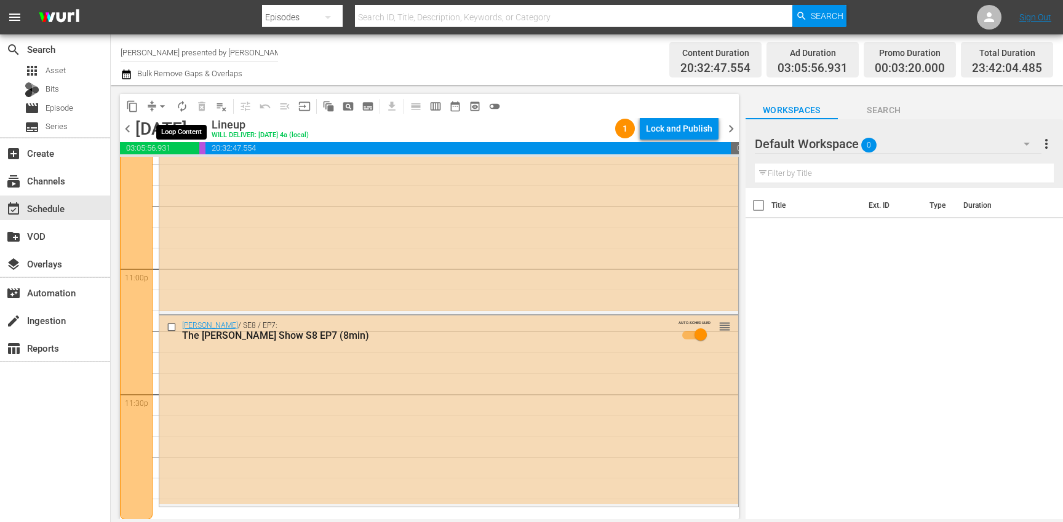
click at [184, 107] on span "autorenew_outlined" at bounding box center [182, 106] width 12 height 12
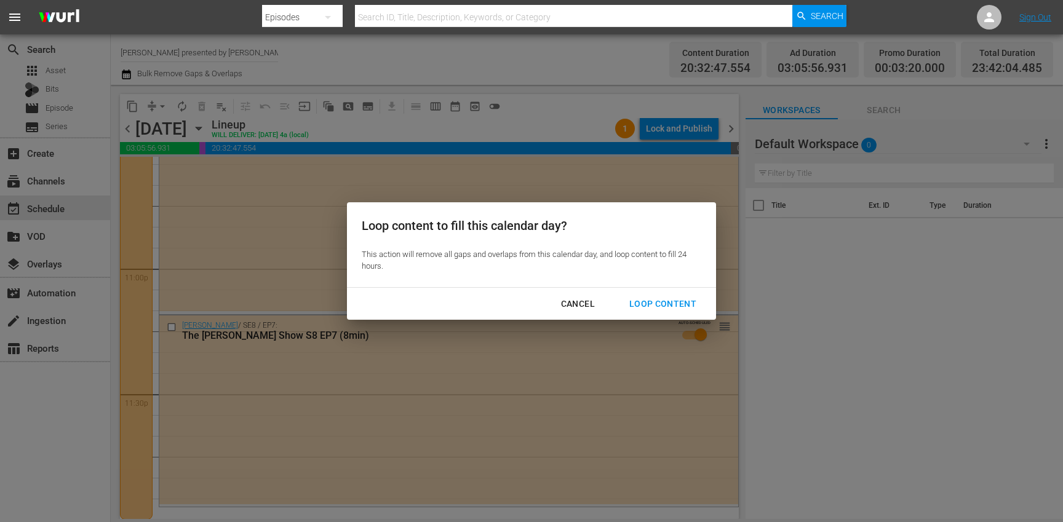
click at [656, 304] on div "Loop Content" at bounding box center [662, 303] width 87 height 15
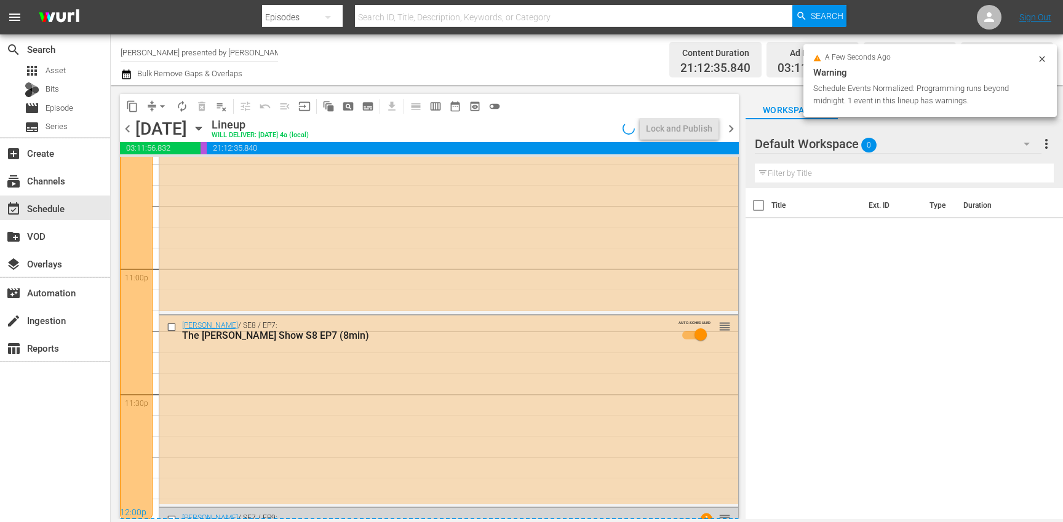
scroll to position [5669, 0]
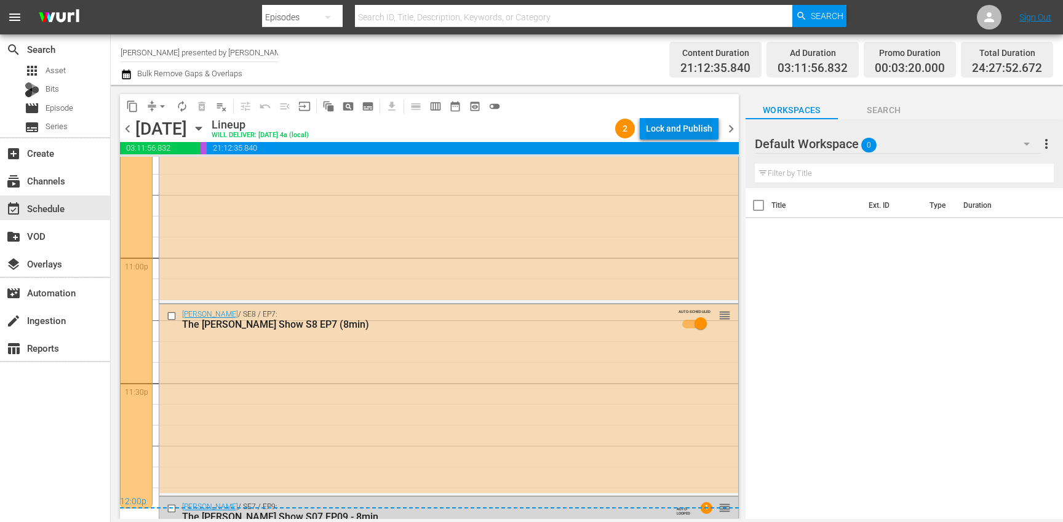
click at [682, 132] on div "Lock and Publish" at bounding box center [679, 128] width 66 height 22
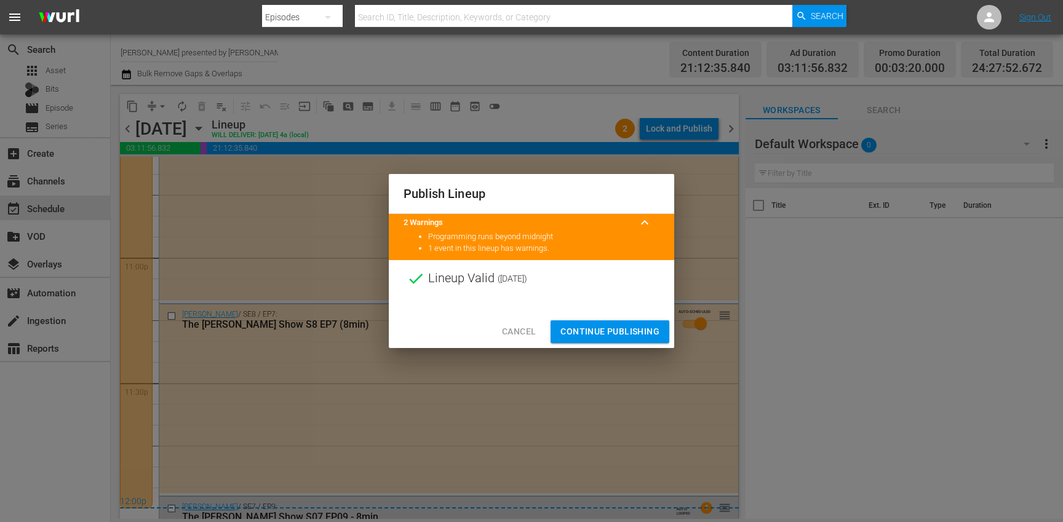
click at [596, 329] on span "Continue Publishing" at bounding box center [609, 331] width 99 height 15
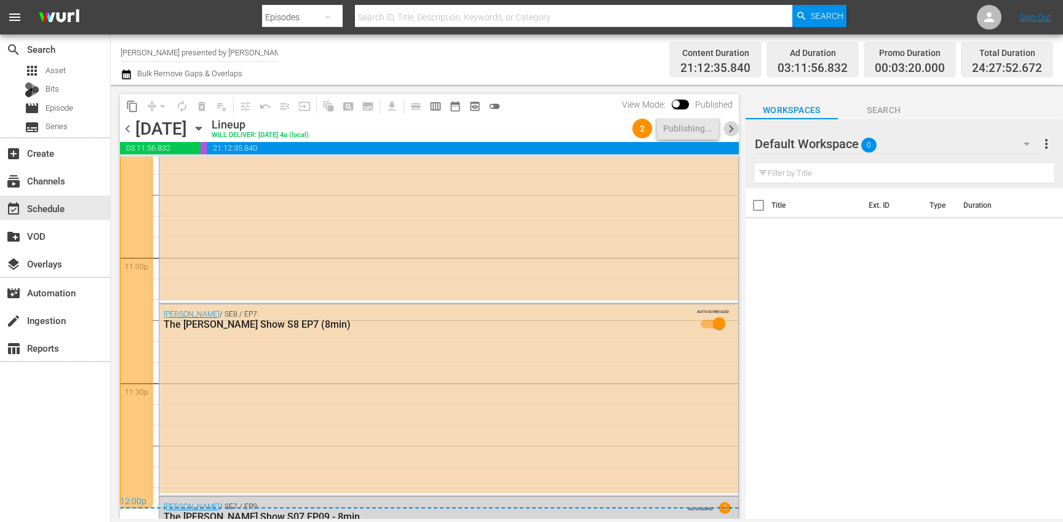
click at [729, 132] on span "chevron_right" at bounding box center [730, 128] width 15 height 15
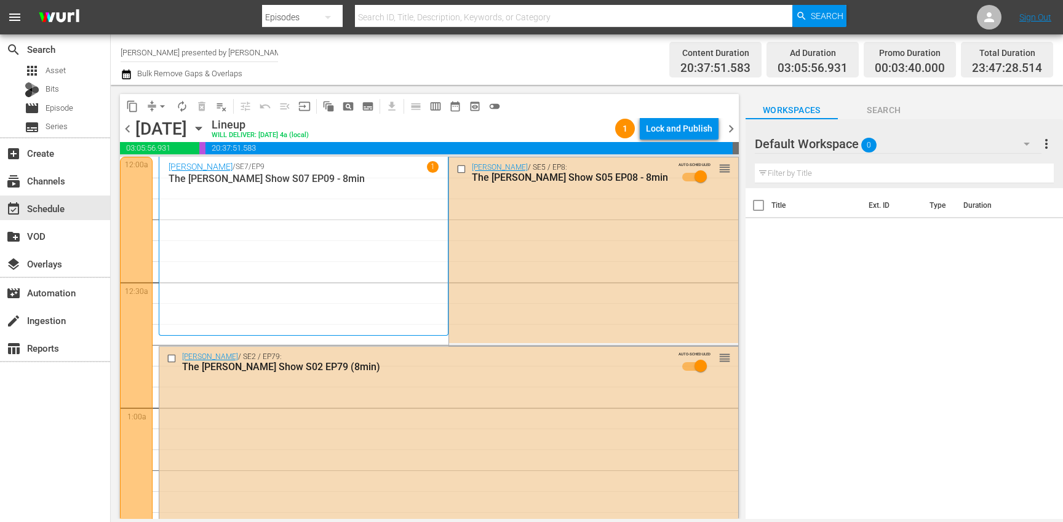
click at [125, 72] on icon "button" at bounding box center [126, 74] width 9 height 10
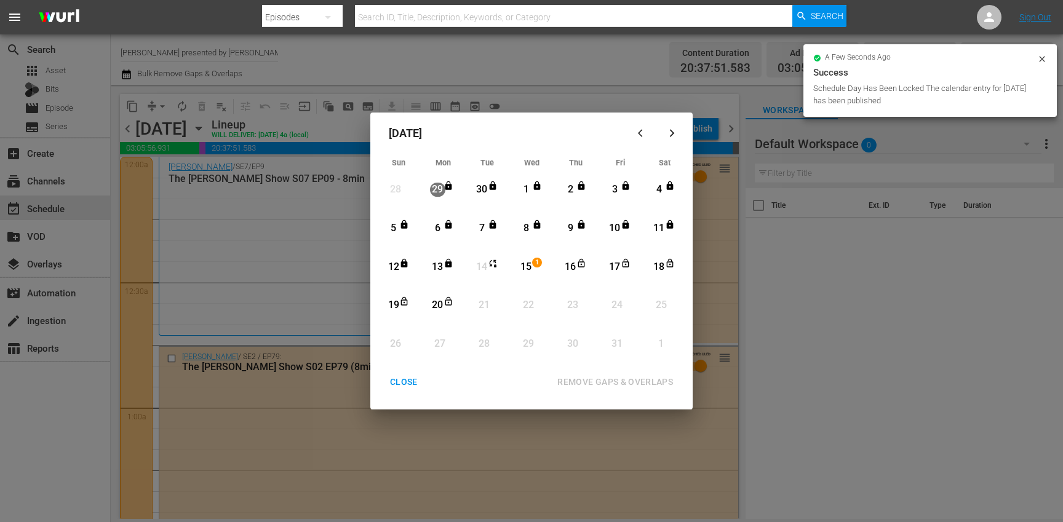
click at [526, 266] on div "15" at bounding box center [525, 267] width 15 height 14
click at [438, 301] on div "20" at bounding box center [437, 305] width 15 height 14
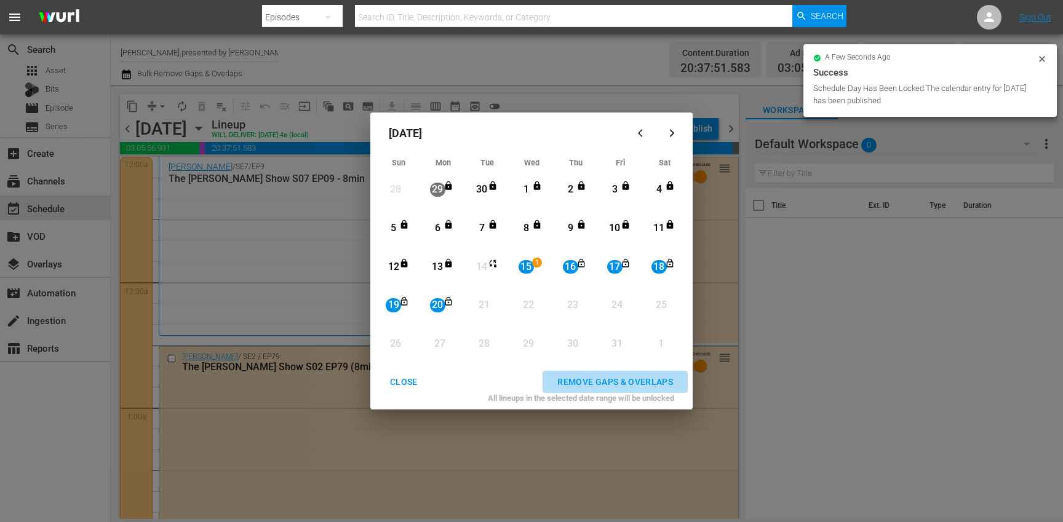
click at [630, 383] on div "REMOVE GAPS & OVERLAPS" at bounding box center [614, 381] width 135 height 15
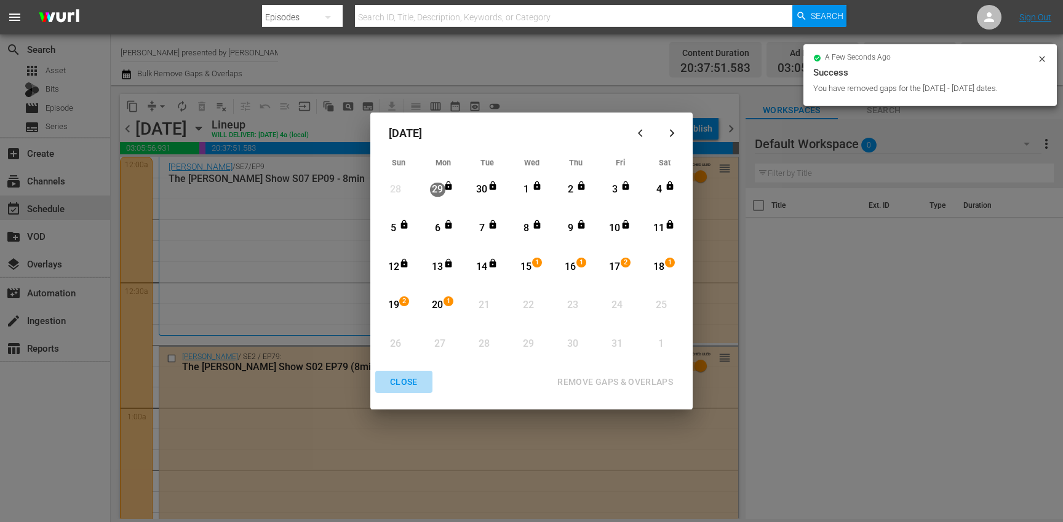
click at [403, 381] on div "CLOSE" at bounding box center [403, 381] width 47 height 15
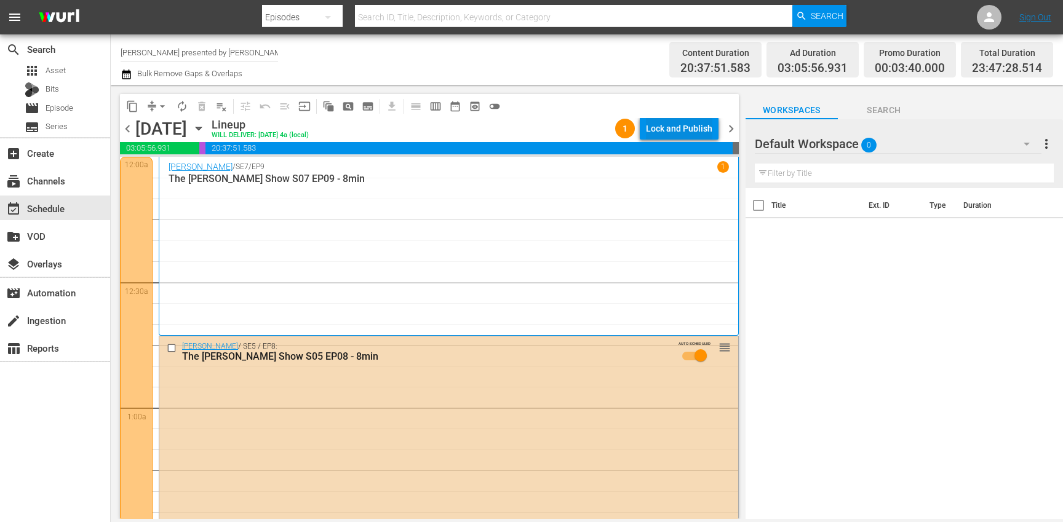
click at [678, 124] on div "Lock and Publish" at bounding box center [679, 128] width 66 height 22
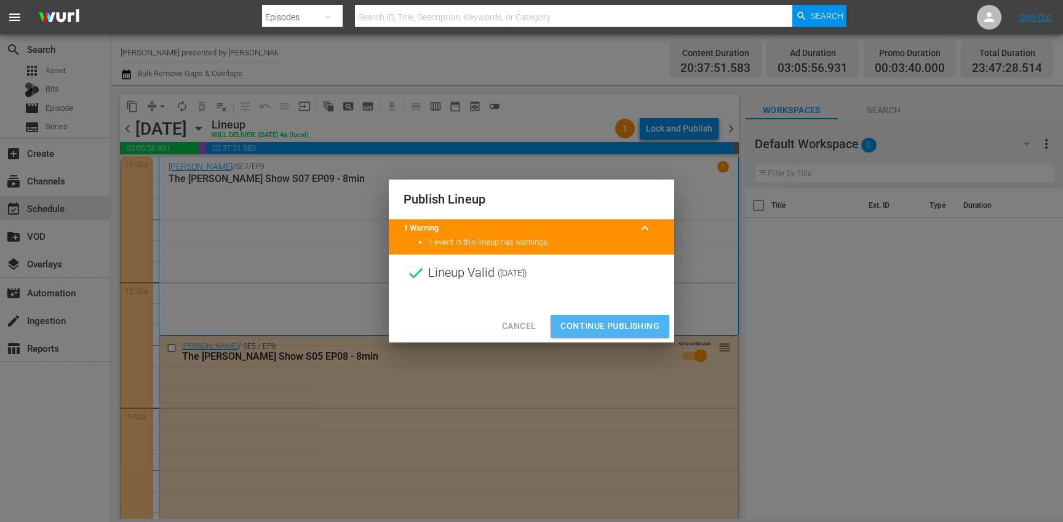
click at [595, 333] on span "Continue Publishing" at bounding box center [609, 326] width 99 height 15
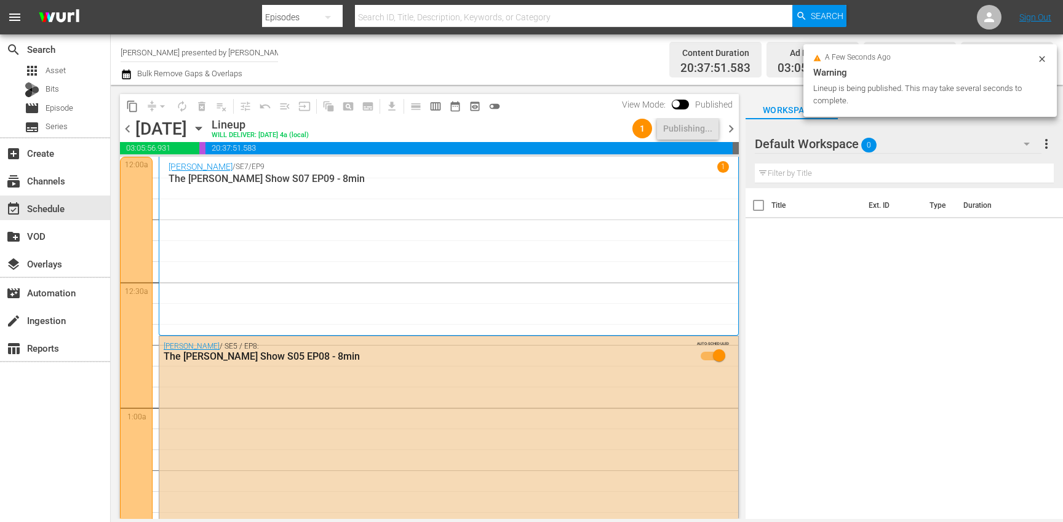
click at [735, 135] on span "chevron_right" at bounding box center [730, 128] width 15 height 15
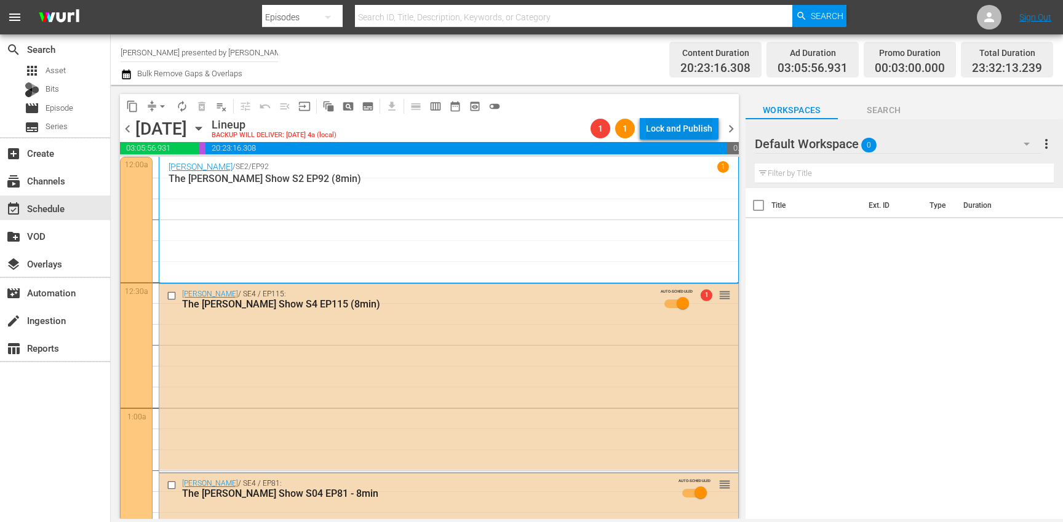
click at [691, 132] on div "Lock and Publish" at bounding box center [679, 128] width 66 height 22
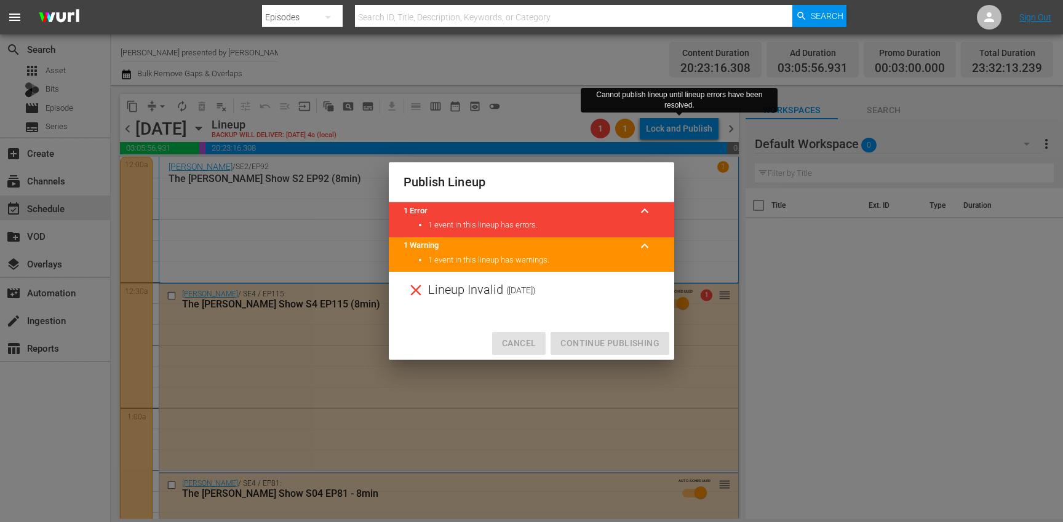
click at [519, 333] on button "Cancel" at bounding box center [518, 343] width 53 height 23
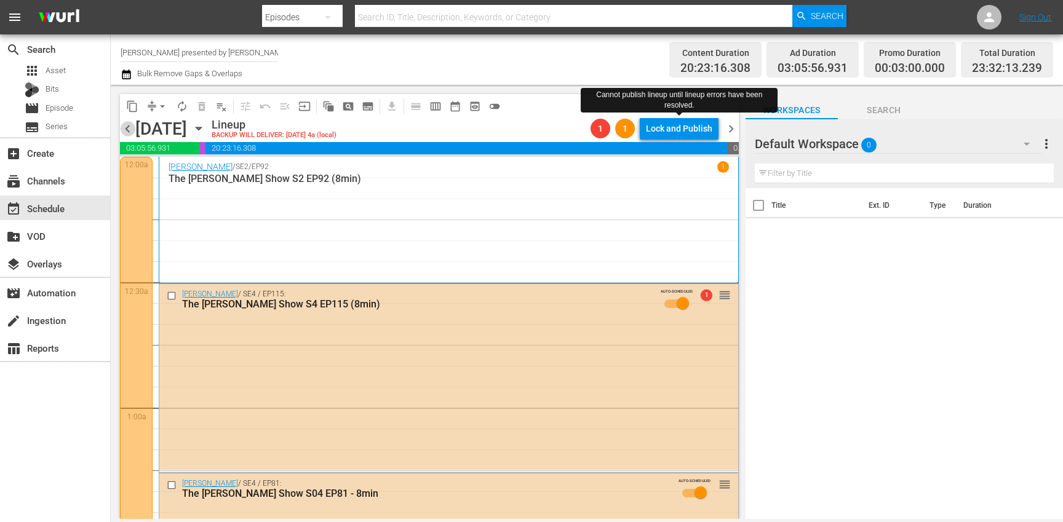
click at [129, 134] on span "chevron_left" at bounding box center [127, 128] width 15 height 15
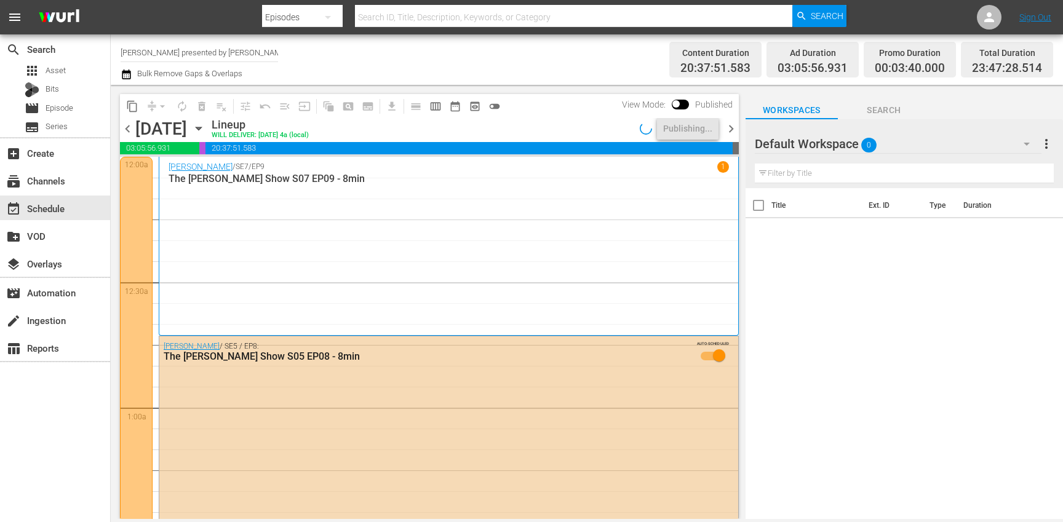
click at [731, 130] on span "chevron_right" at bounding box center [730, 128] width 15 height 15
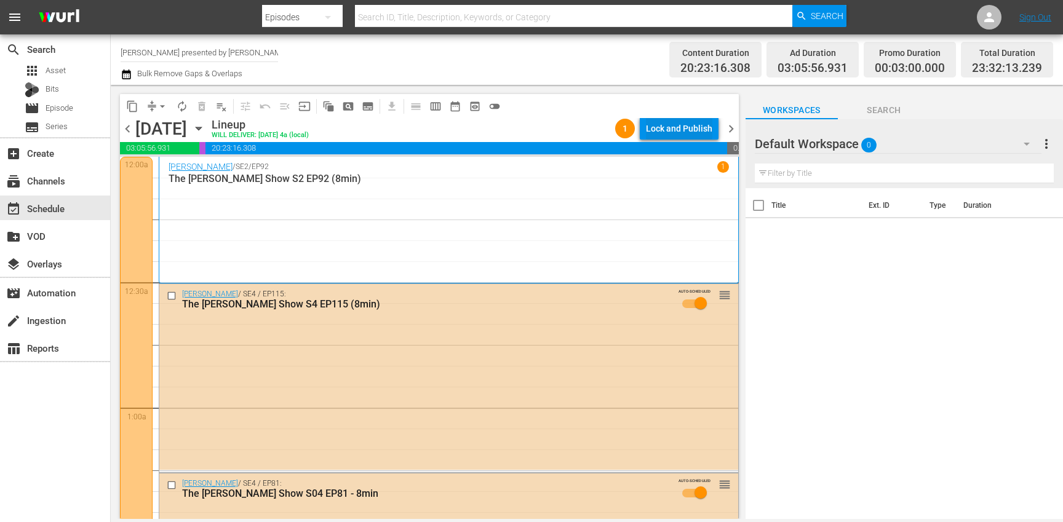
click at [673, 132] on div "Lock and Publish" at bounding box center [679, 128] width 66 height 22
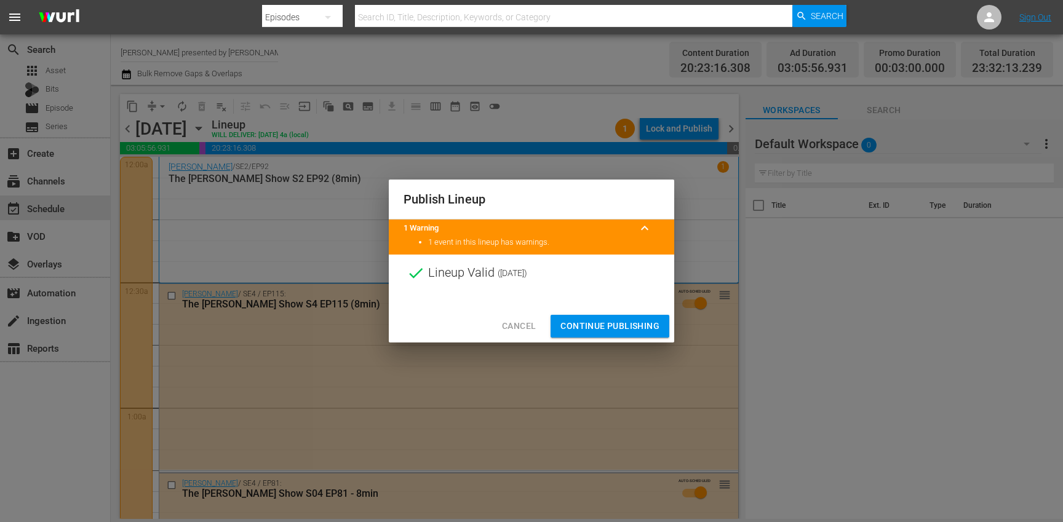
click at [605, 322] on span "Continue Publishing" at bounding box center [609, 326] width 99 height 15
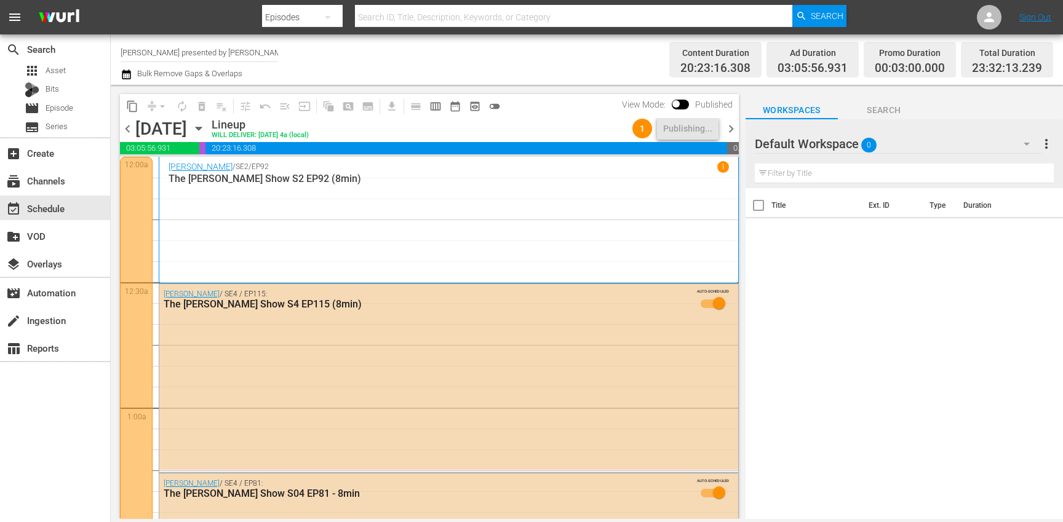
click at [729, 130] on span "chevron_right" at bounding box center [730, 128] width 15 height 15
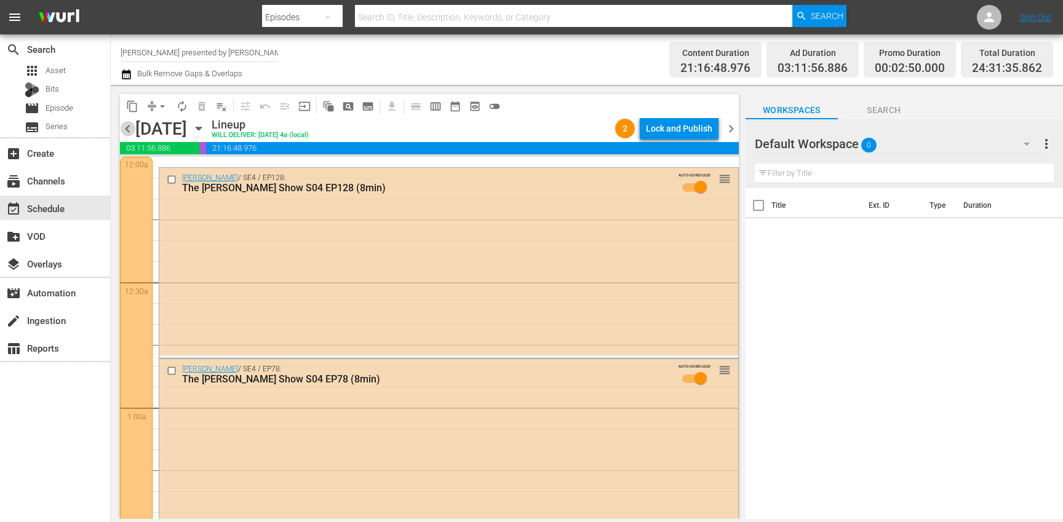
click at [127, 125] on span "chevron_left" at bounding box center [127, 128] width 15 height 15
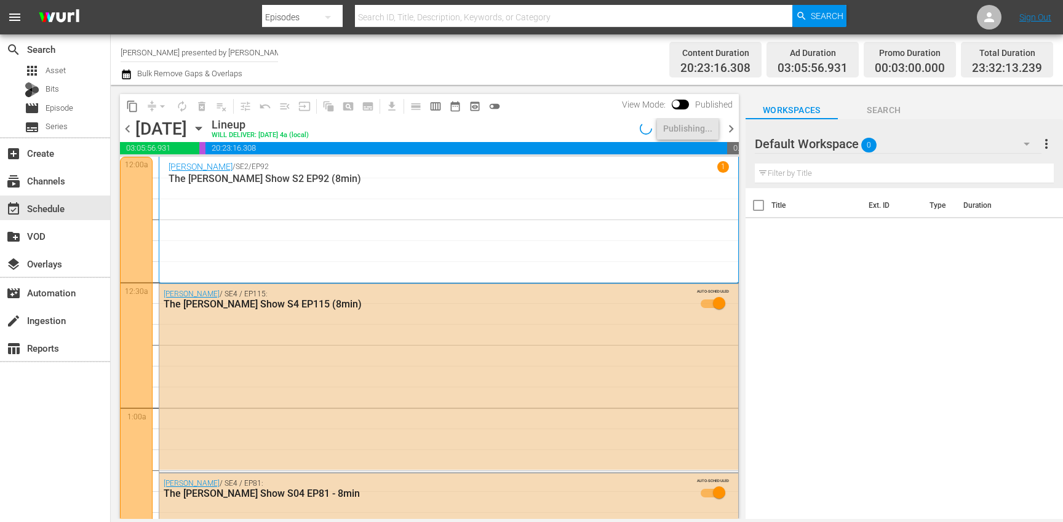
click at [730, 134] on span "chevron_right" at bounding box center [730, 128] width 15 height 15
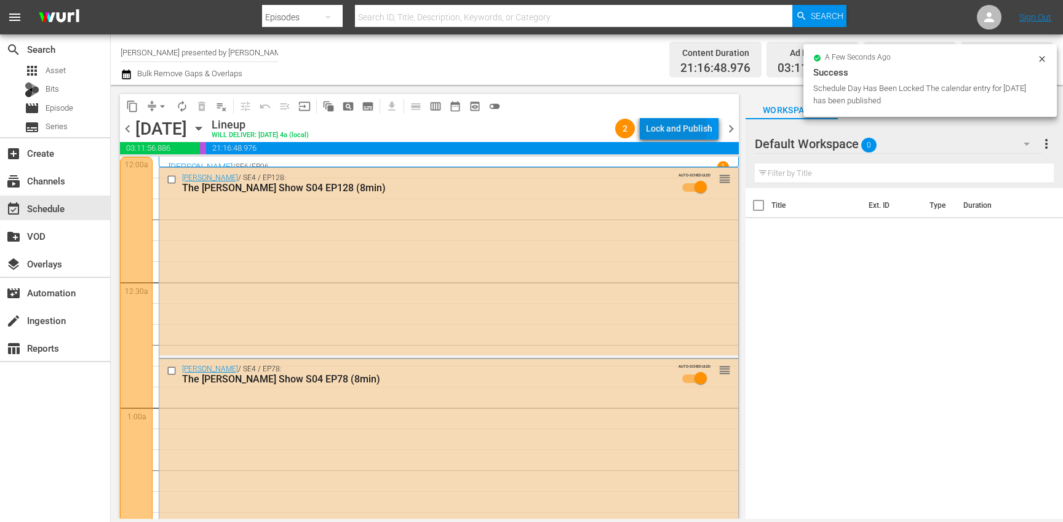
click at [674, 128] on div "Lock and Publish" at bounding box center [679, 128] width 66 height 22
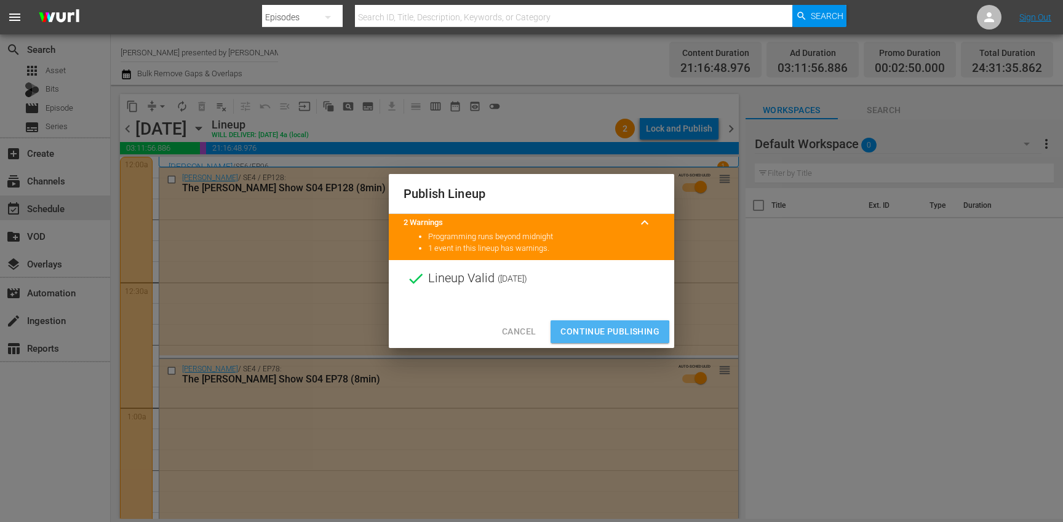
click at [568, 335] on span "Continue Publishing" at bounding box center [609, 331] width 99 height 15
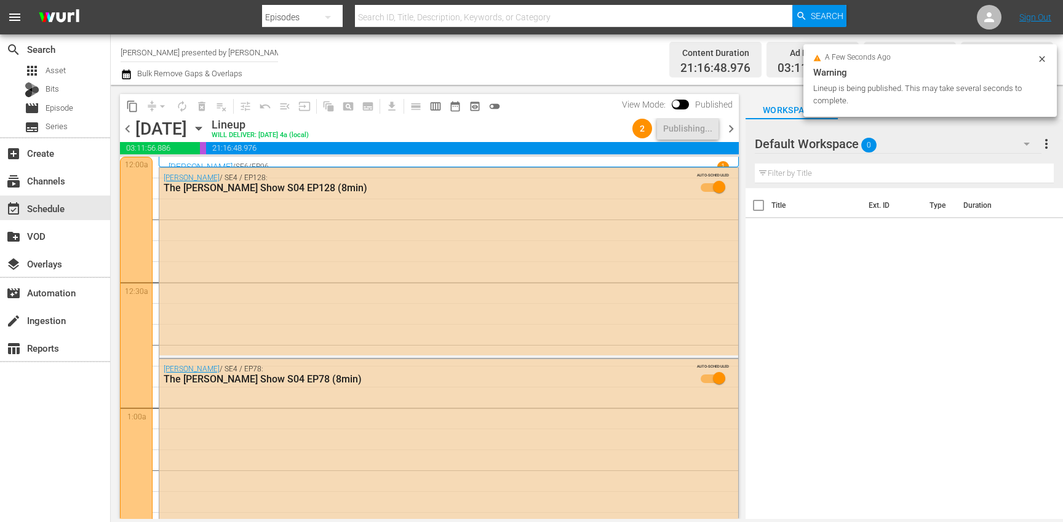
click at [732, 131] on span "chevron_right" at bounding box center [730, 128] width 15 height 15
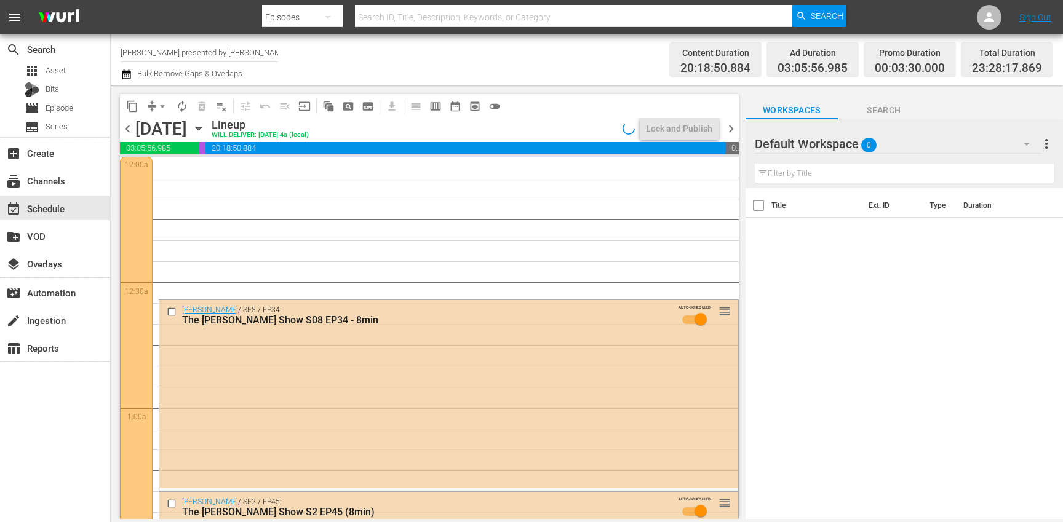
click at [127, 129] on span "chevron_left" at bounding box center [127, 128] width 15 height 15
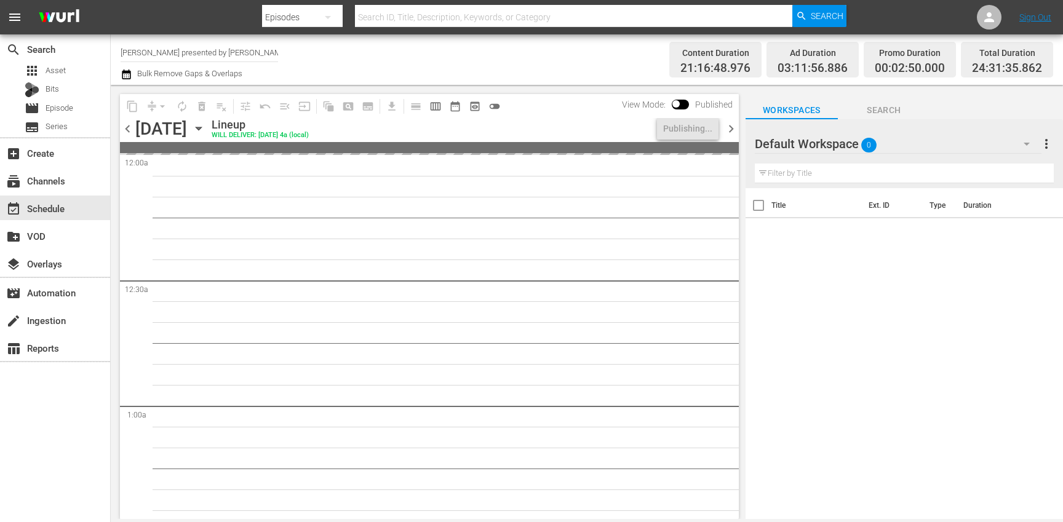
click at [728, 128] on span "chevron_right" at bounding box center [730, 128] width 15 height 15
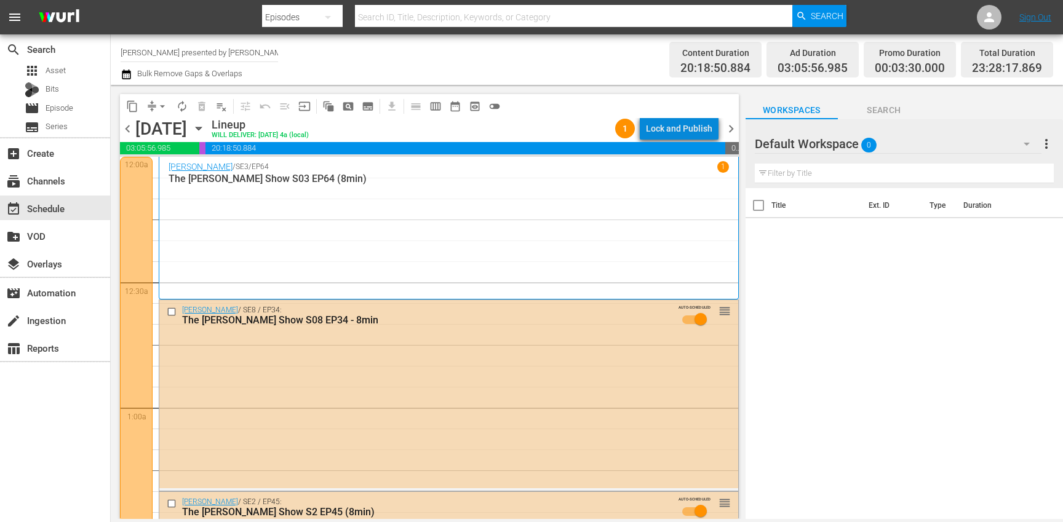
click at [690, 132] on div "Lock and Publish" at bounding box center [679, 128] width 66 height 22
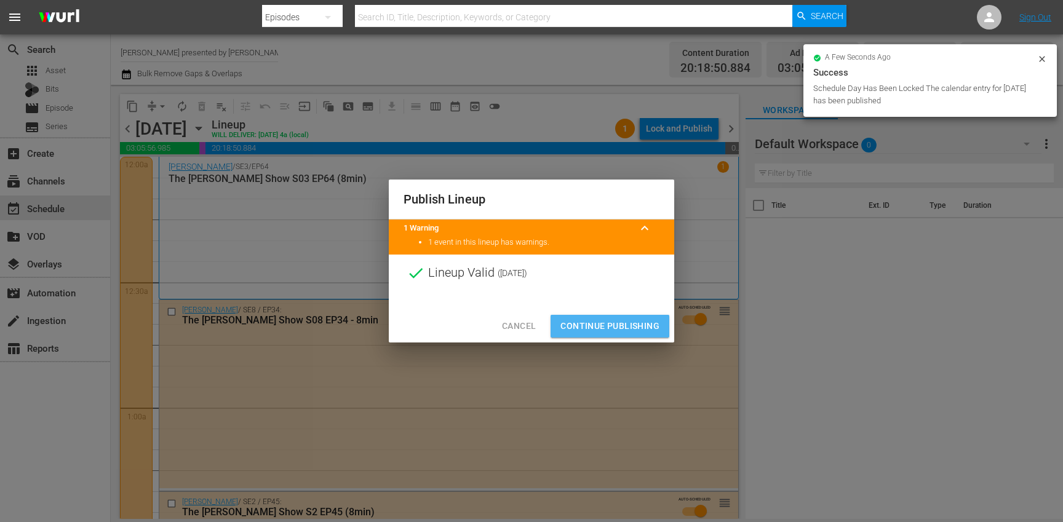
click at [588, 333] on span "Continue Publishing" at bounding box center [609, 326] width 99 height 15
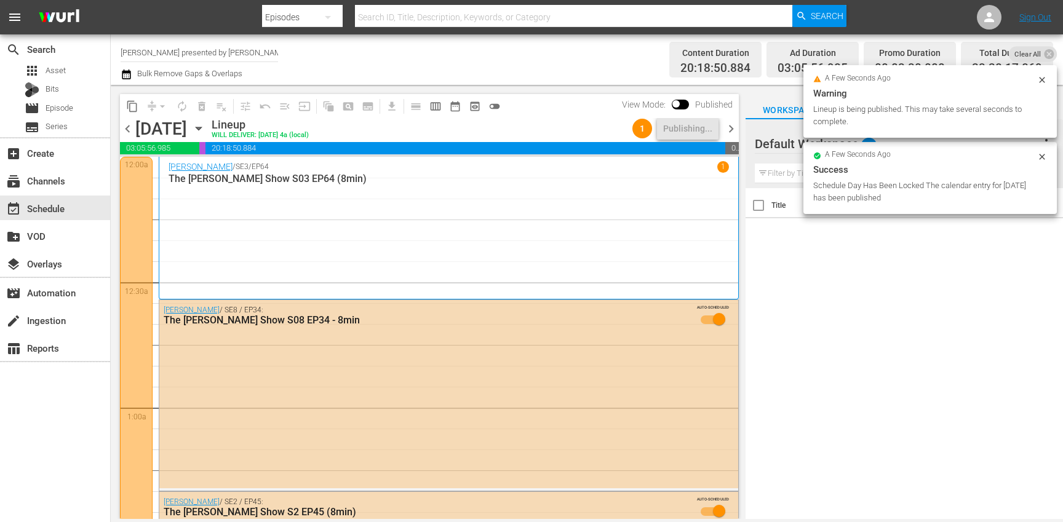
click at [730, 131] on span "chevron_right" at bounding box center [730, 128] width 15 height 15
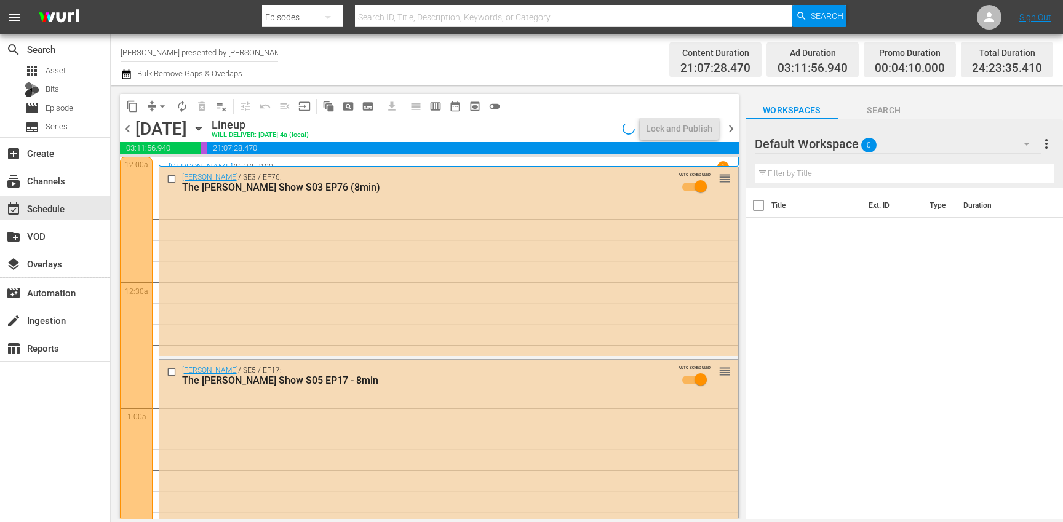
click at [126, 129] on span "chevron_left" at bounding box center [127, 128] width 15 height 15
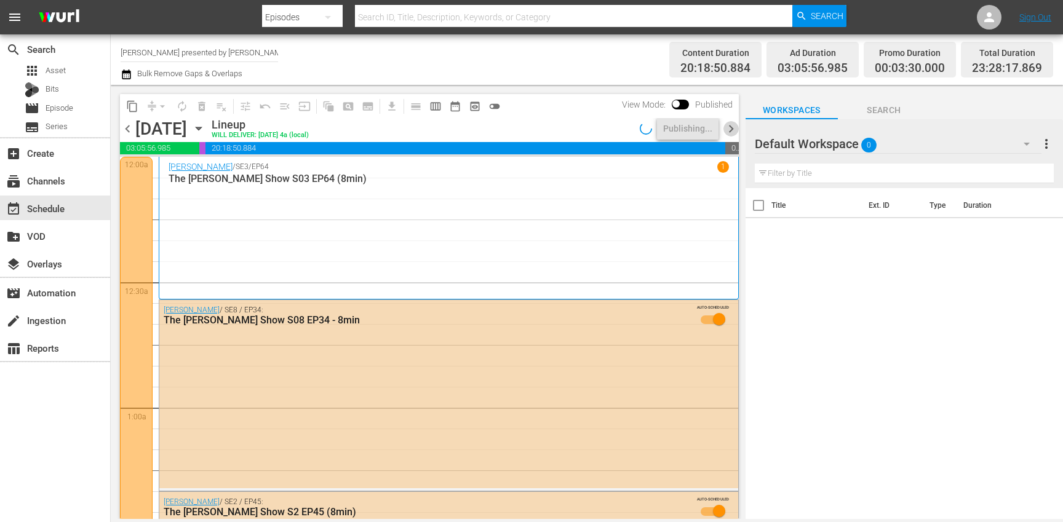
click at [730, 130] on span "chevron_right" at bounding box center [730, 128] width 15 height 15
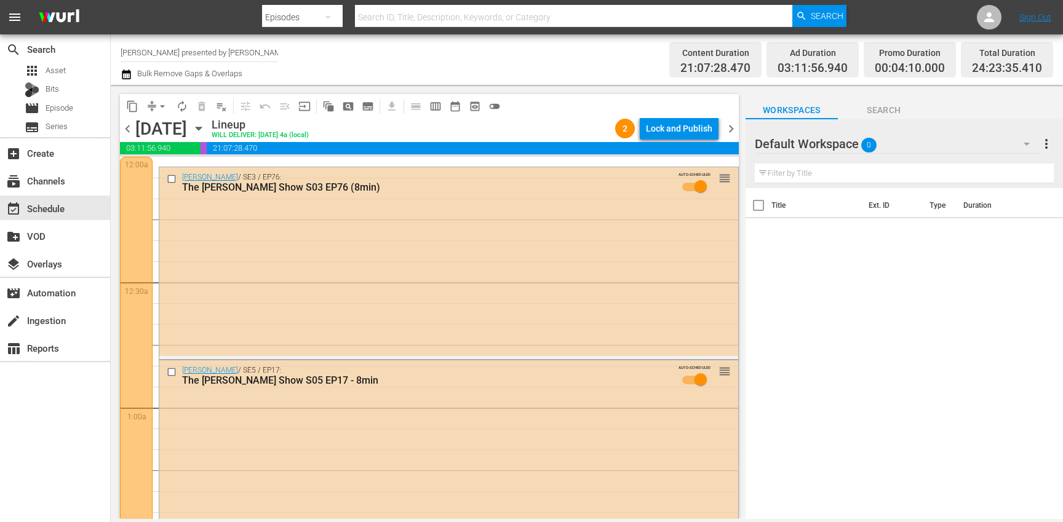
click at [125, 130] on span "chevron_left" at bounding box center [127, 128] width 15 height 15
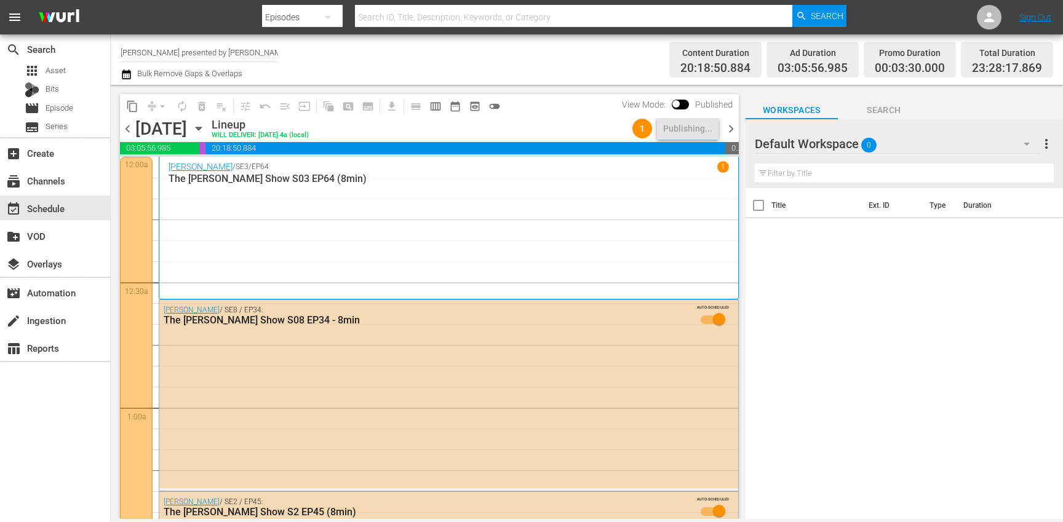
click at [729, 129] on span "chevron_right" at bounding box center [730, 128] width 15 height 15
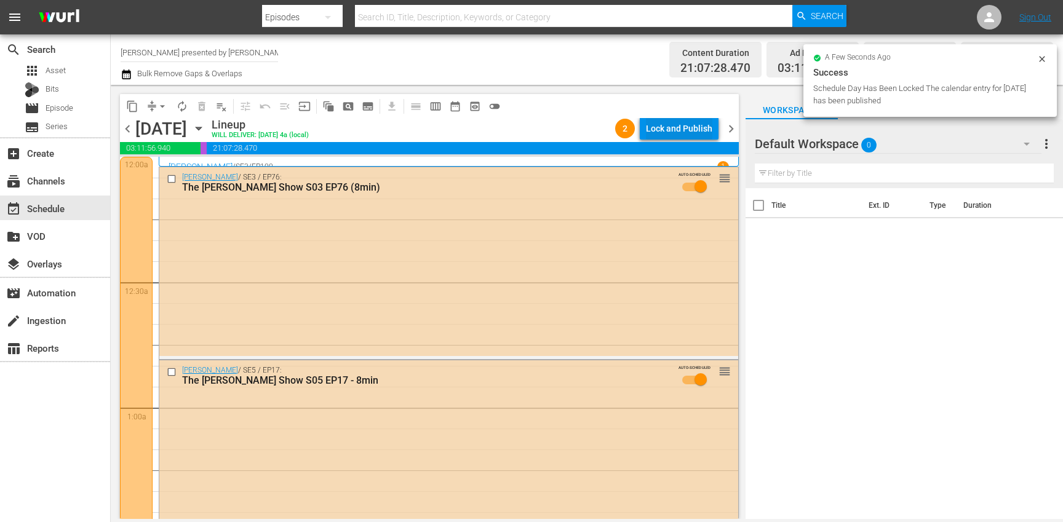
click at [673, 128] on div "Lock and Publish" at bounding box center [679, 128] width 66 height 22
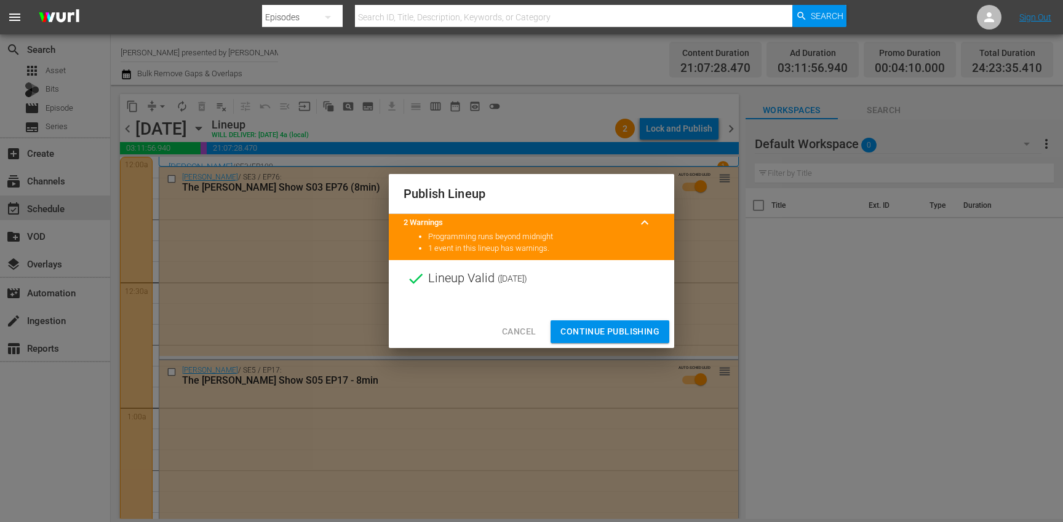
click at [595, 333] on span "Continue Publishing" at bounding box center [609, 331] width 99 height 15
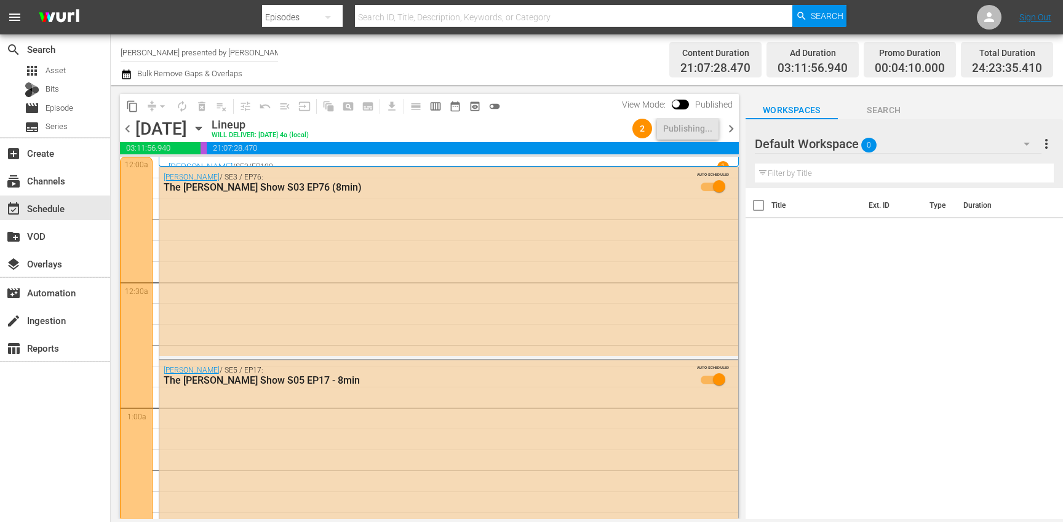
click at [727, 131] on span "chevron_right" at bounding box center [730, 128] width 15 height 15
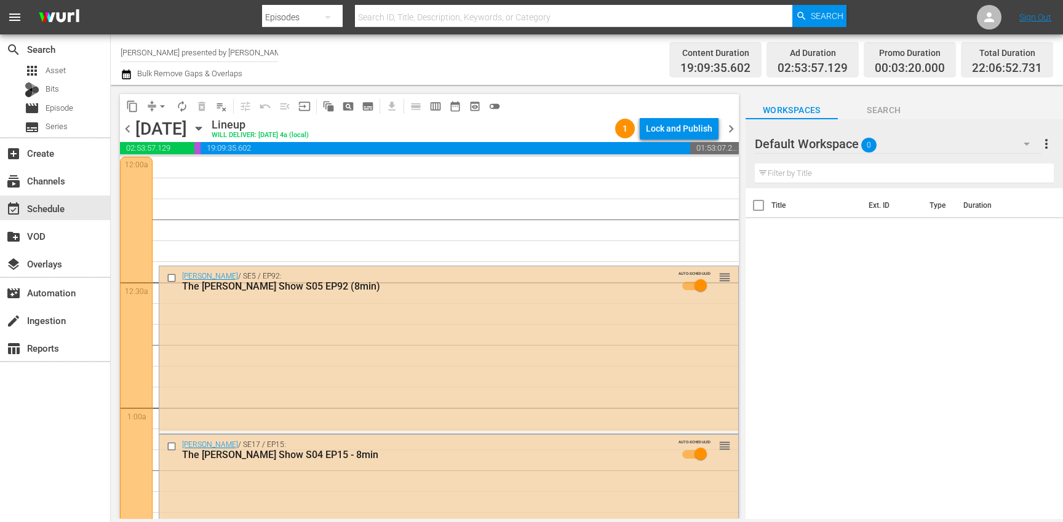
click at [128, 127] on span "chevron_left" at bounding box center [127, 128] width 15 height 15
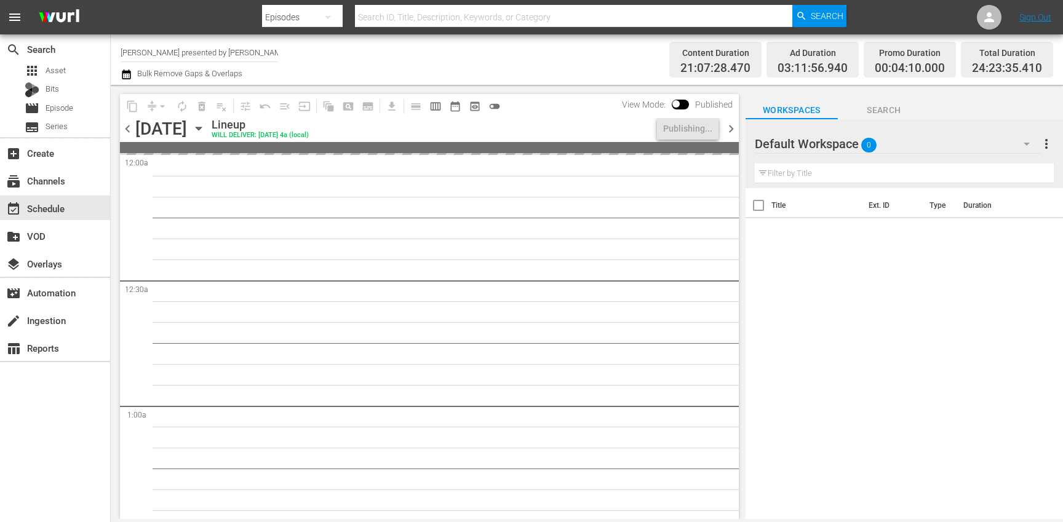
click at [733, 130] on span "chevron_right" at bounding box center [730, 128] width 15 height 15
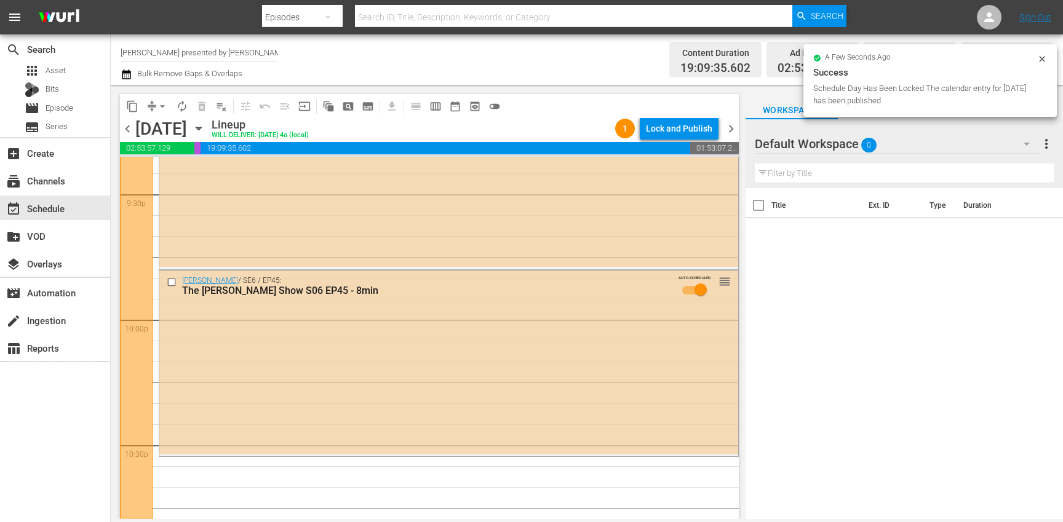
scroll to position [5658, 0]
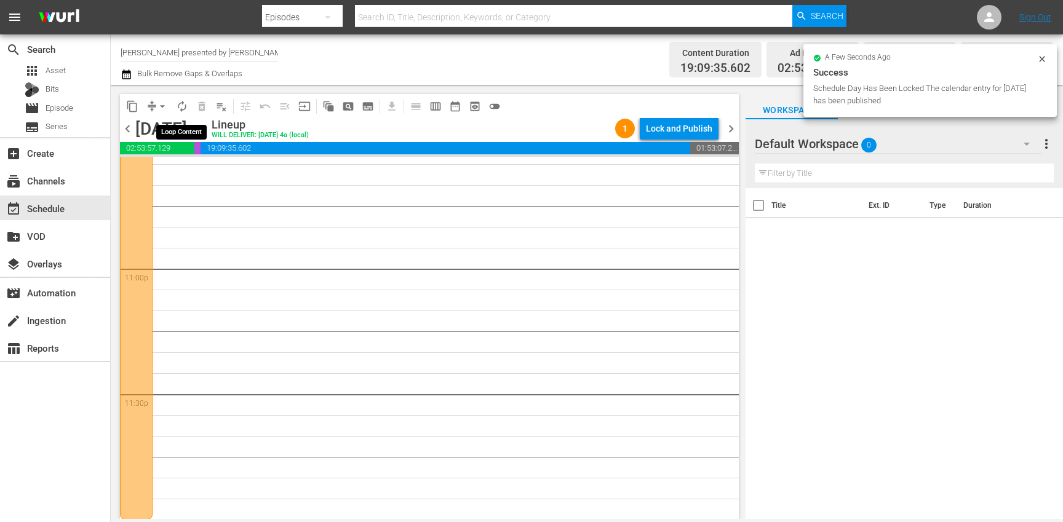
click at [178, 101] on span "autorenew_outlined" at bounding box center [182, 106] width 12 height 12
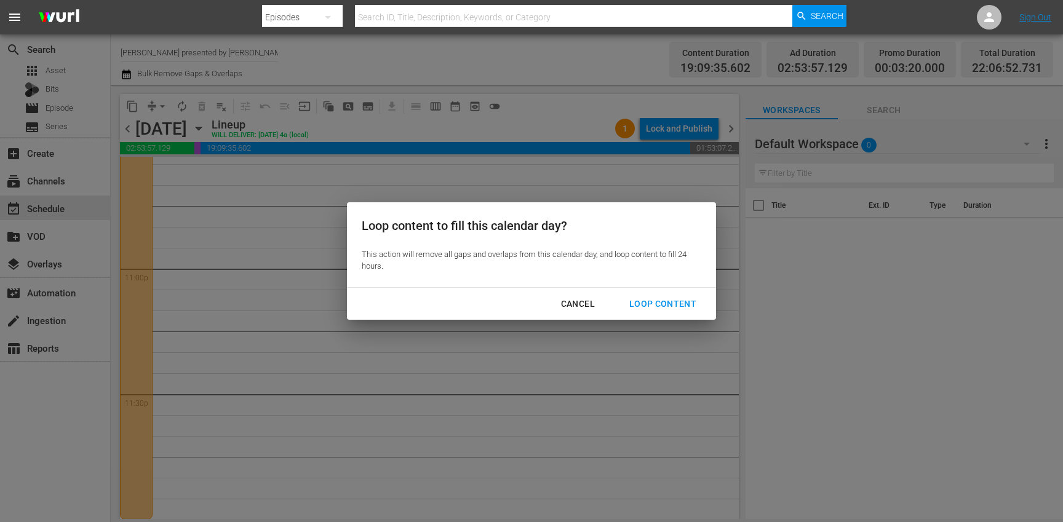
click at [682, 303] on div "Loop Content" at bounding box center [662, 303] width 87 height 15
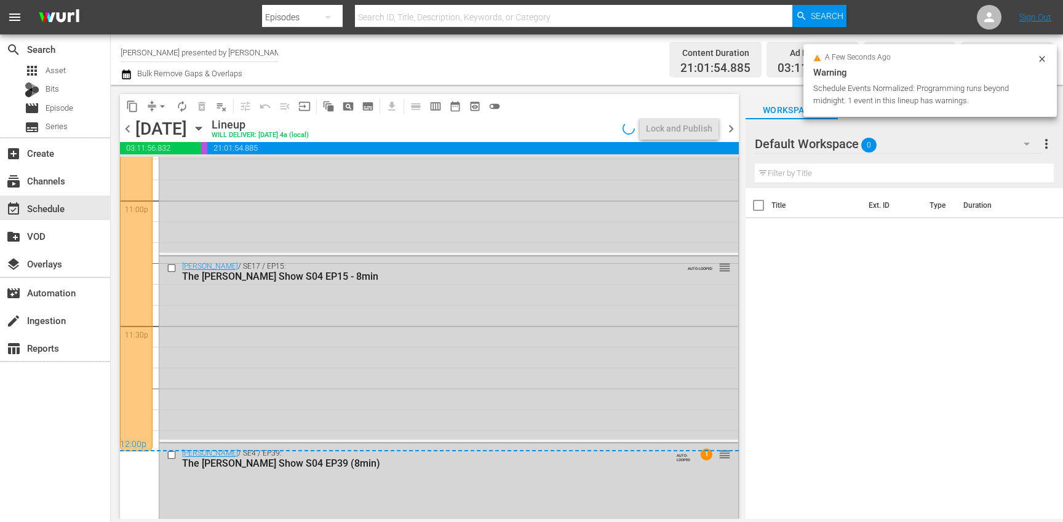
scroll to position [5841, 0]
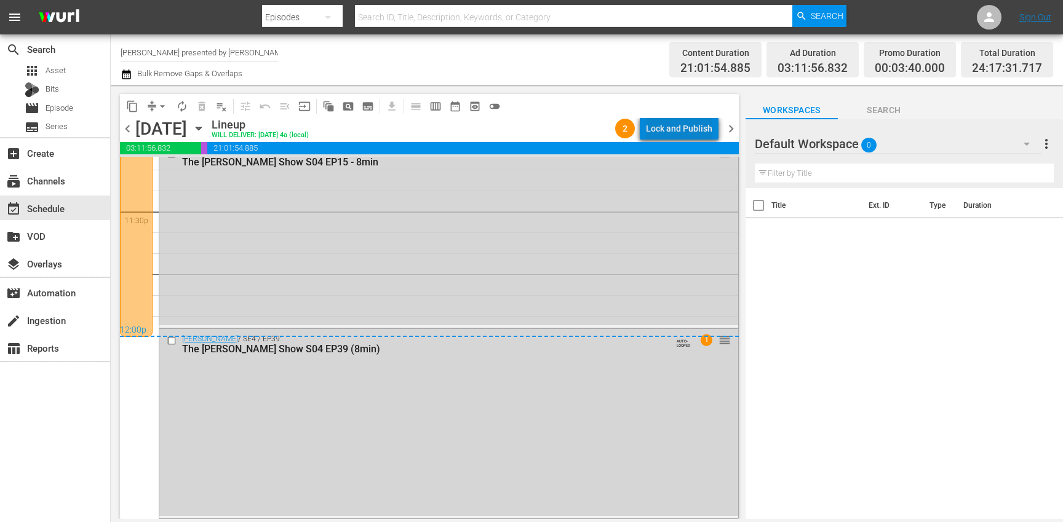
click at [687, 126] on div "Lock and Publish" at bounding box center [679, 128] width 66 height 22
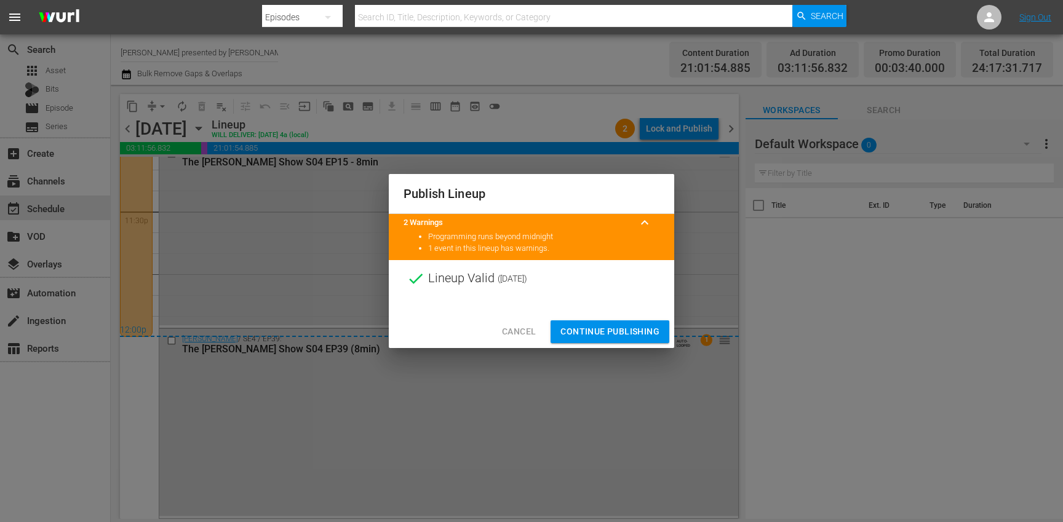
click at [591, 335] on span "Continue Publishing" at bounding box center [609, 331] width 99 height 15
